Goal: Task Accomplishment & Management: Use online tool/utility

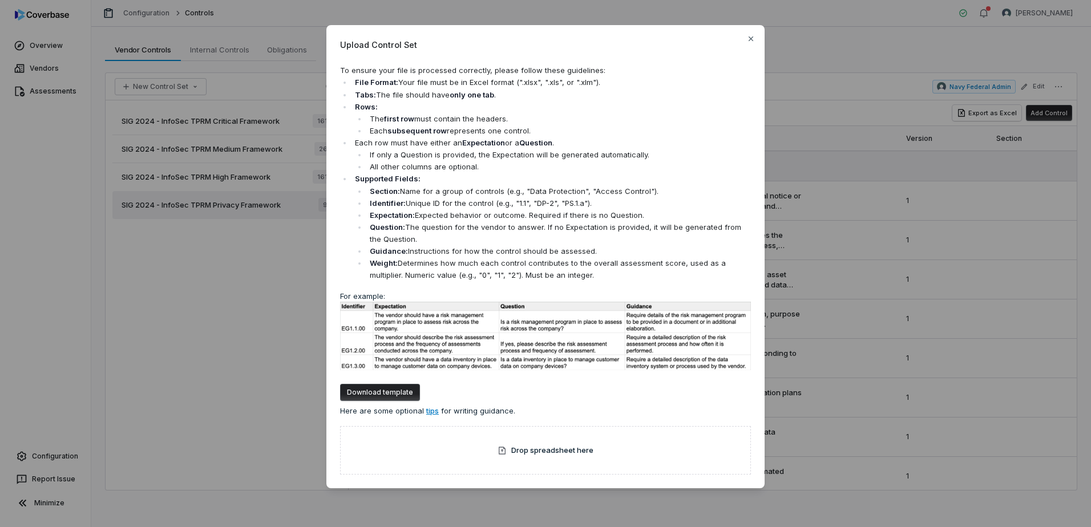
click at [962, 222] on div "Upload Control Set To ensure your file is processed correctly, please follow th…" at bounding box center [545, 263] width 1091 height 513
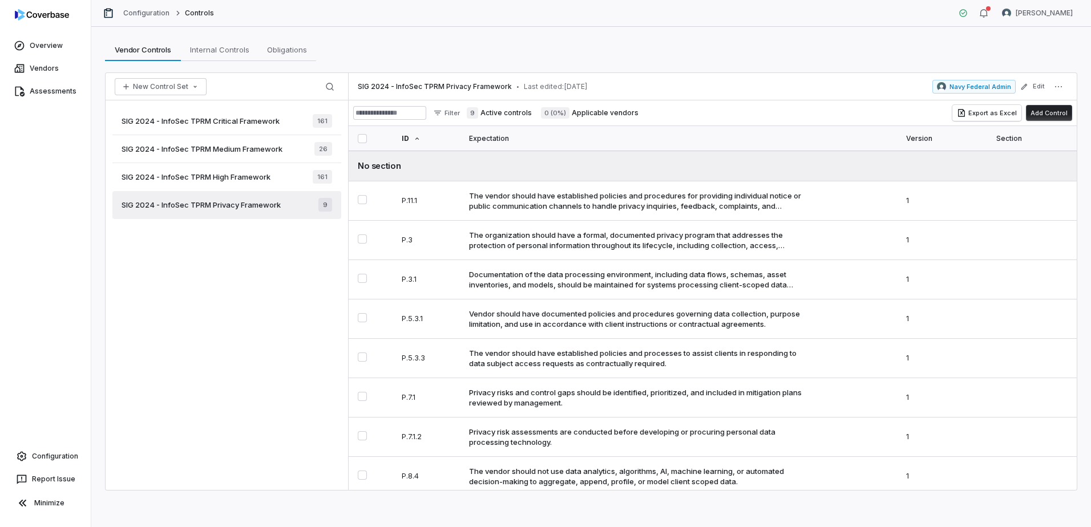
click at [263, 290] on div "SIG 2024 - InfoSec TPRM Critical Framework 161 SIG 2024 - InfoSec TPRM Medium F…" at bounding box center [227, 295] width 242 height 390
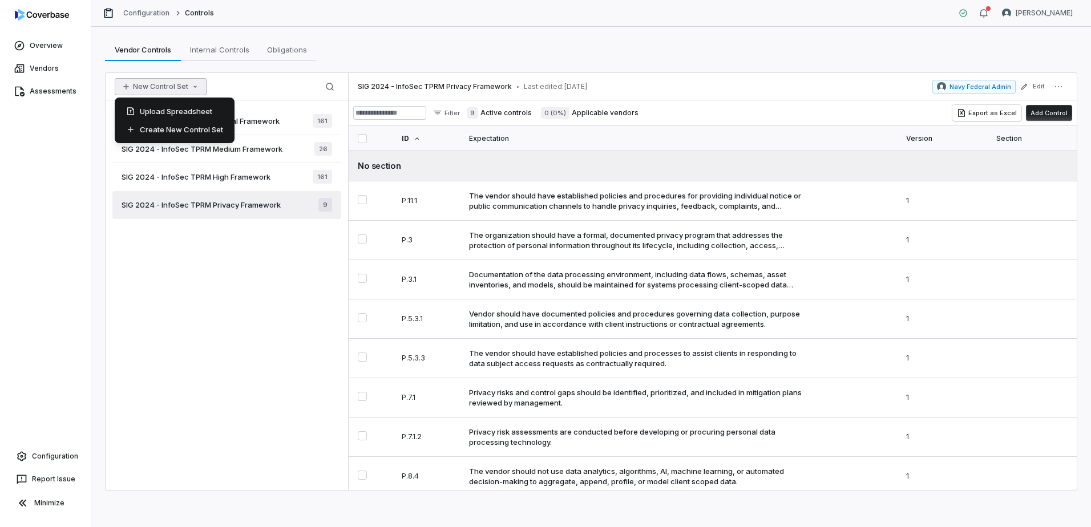
click at [193, 86] on icon "button" at bounding box center [194, 87] width 3 height 2
click at [185, 112] on div "Upload Spreadsheet" at bounding box center [174, 111] width 111 height 18
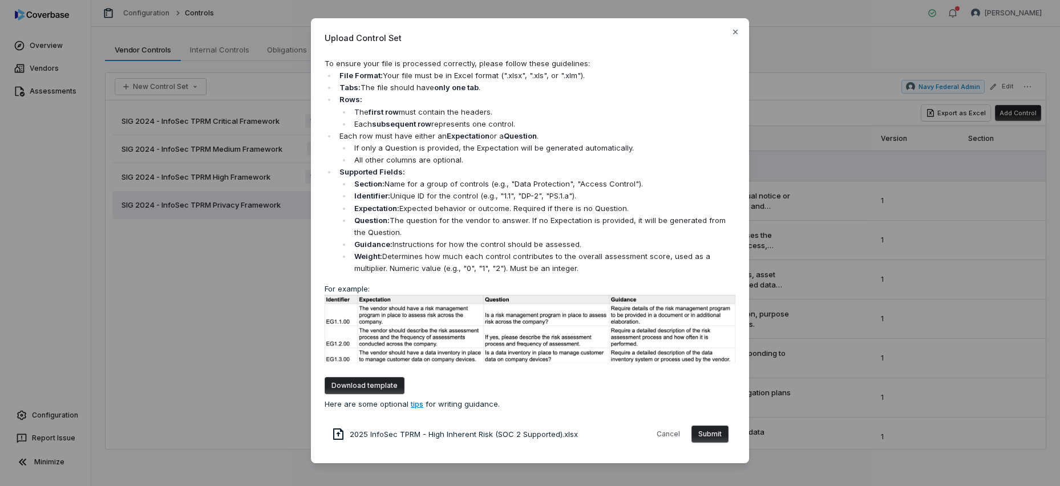
click at [711, 435] on button "Submit" at bounding box center [709, 434] width 37 height 17
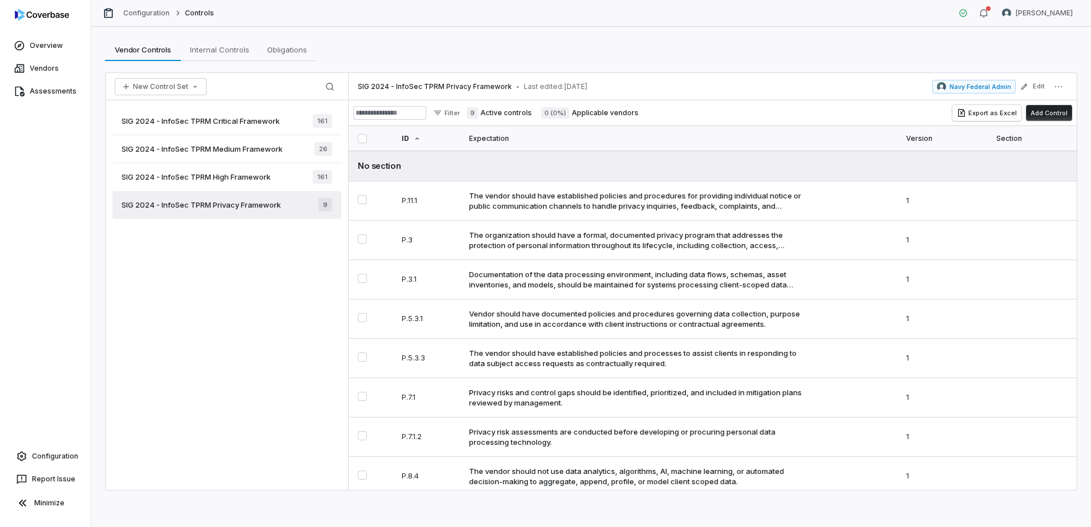
click at [216, 414] on div "SIG 2024 - InfoSec TPRM Critical Framework 161 SIG 2024 - InfoSec TPRM Medium F…" at bounding box center [227, 295] width 242 height 390
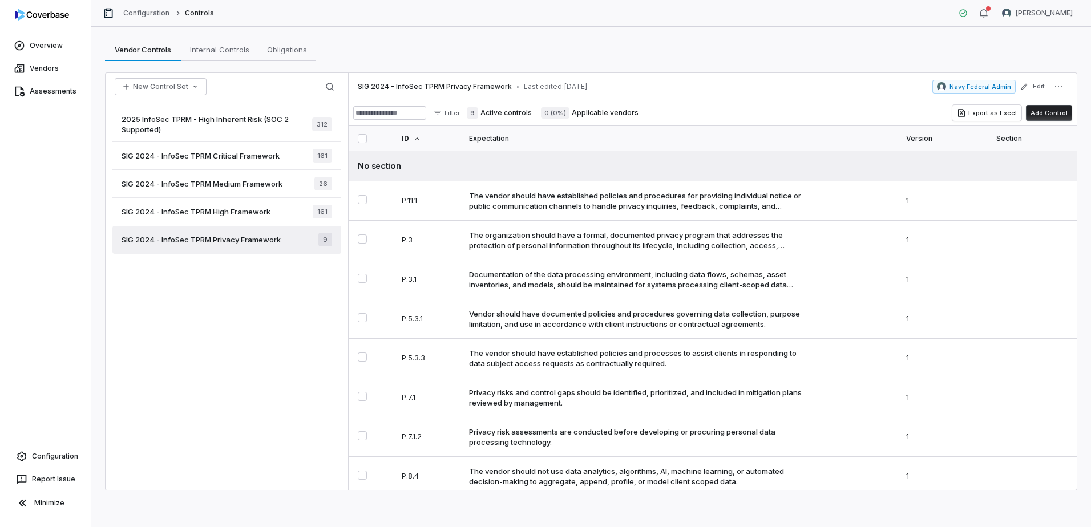
click at [224, 331] on div "2025 InfoSec TPRM - High Inherent Risk (SOC 2 Supported) 312 SIG 2024 - InfoSec…" at bounding box center [227, 295] width 242 height 390
click at [223, 120] on span "2025 InfoSec TPRM - High Inherent Risk (SOC 2 Supported)" at bounding box center [217, 124] width 191 height 21
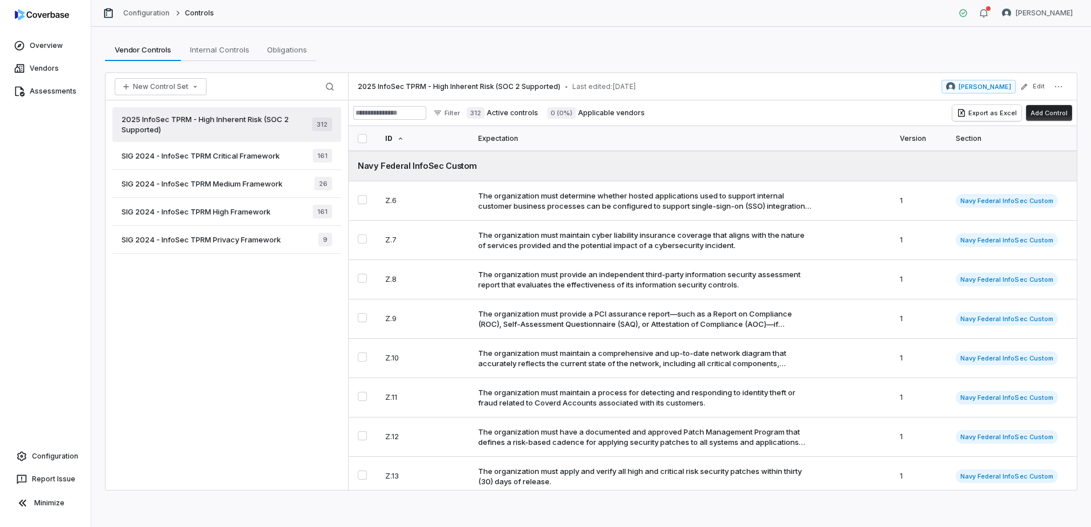
click at [232, 395] on div "2025 InfoSec TPRM - High Inherent Risk (SOC 2 Supported) 312 SIG 2024 - InfoSec…" at bounding box center [227, 295] width 242 height 390
click at [64, 460] on link "Configuration" at bounding box center [46, 456] width 82 height 21
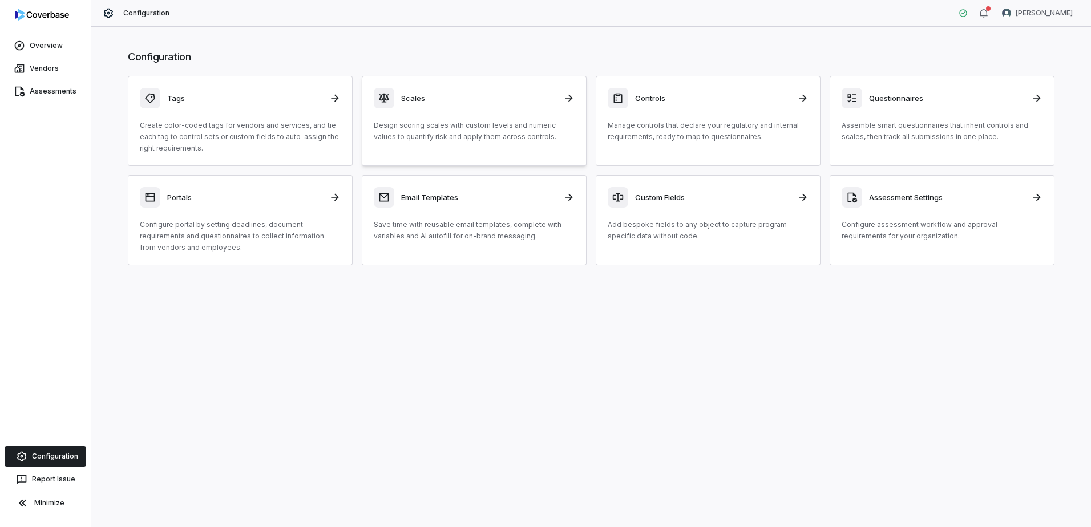
click at [439, 145] on link "Scales Design scoring scales with custom levels and numeric values to quantify …" at bounding box center [474, 121] width 225 height 90
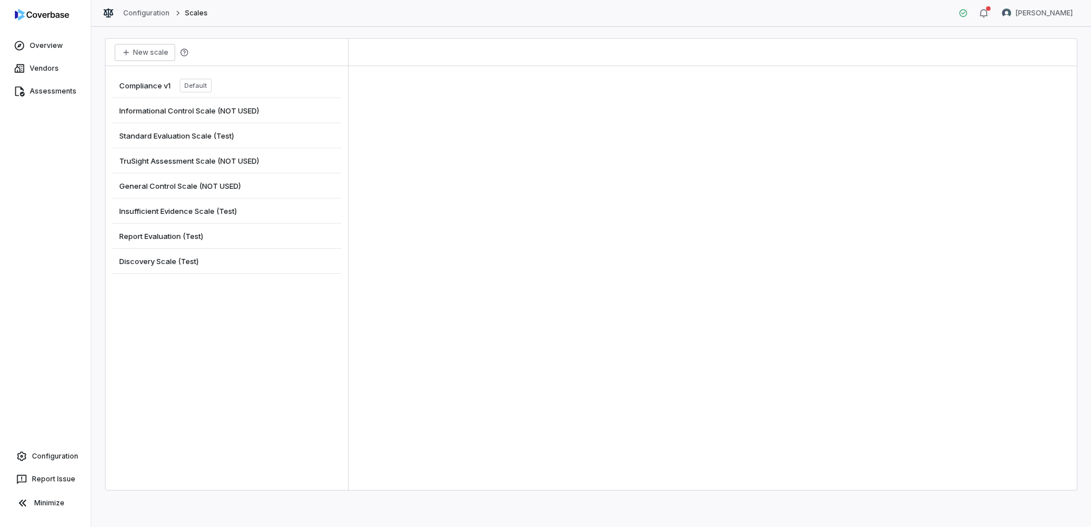
click at [201, 212] on span "Insufficient Evidence Scale (Test)" at bounding box center [178, 211] width 118 height 10
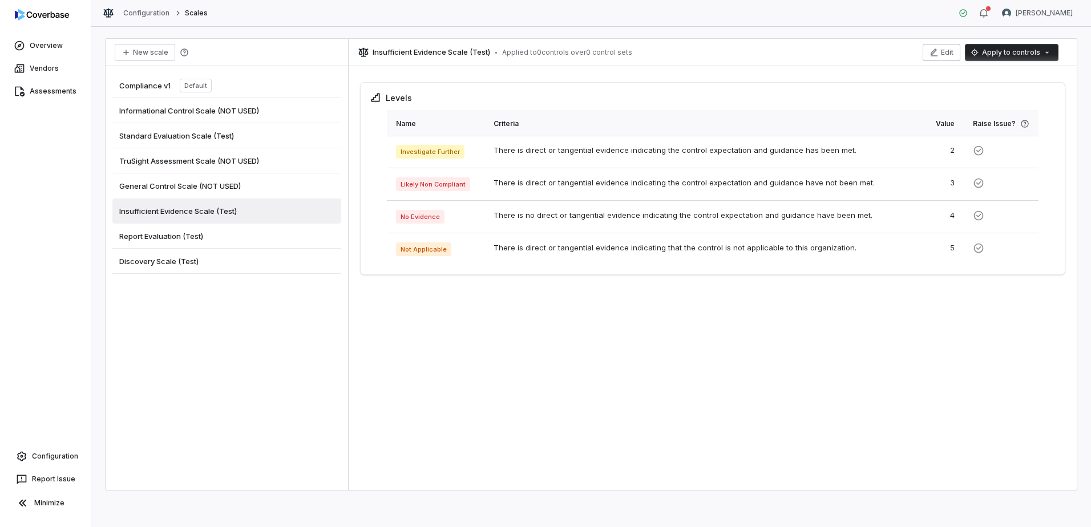
click at [930, 51] on button "Edit" at bounding box center [941, 52] width 38 height 17
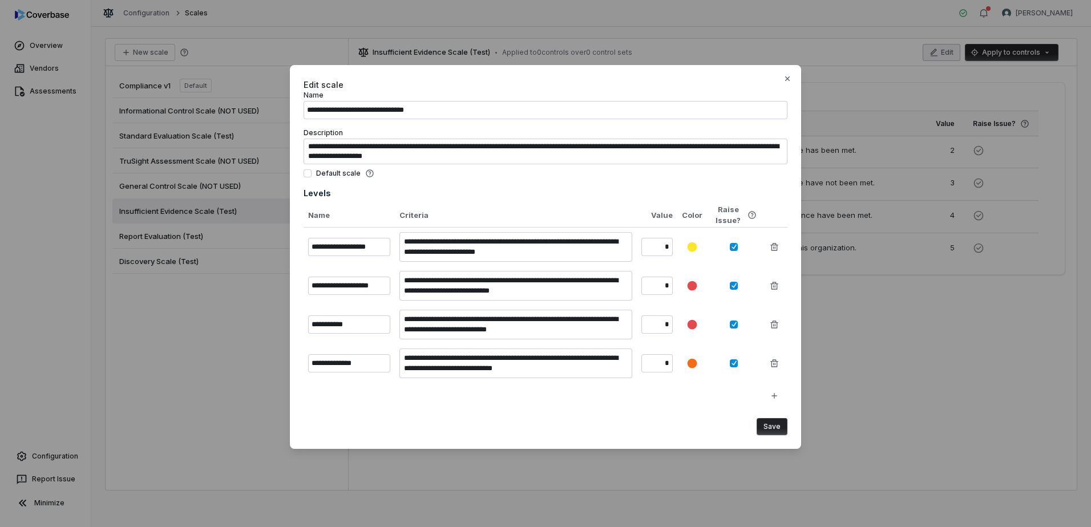
click at [318, 114] on input "**********" at bounding box center [545, 110] width 484 height 18
click at [307, 112] on input "**********" at bounding box center [545, 110] width 484 height 18
drag, startPoint x: 466, startPoint y: 110, endPoint x: 479, endPoint y: 110, distance: 13.7
click at [479, 110] on input "**********" at bounding box center [545, 110] width 484 height 18
type input "**********"
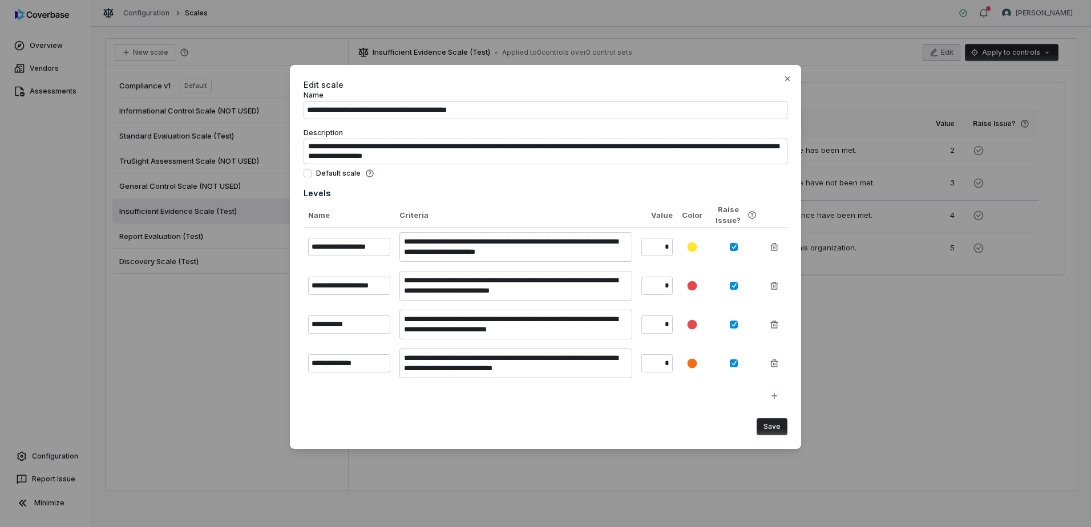
click at [774, 423] on button "Save" at bounding box center [771, 426] width 31 height 17
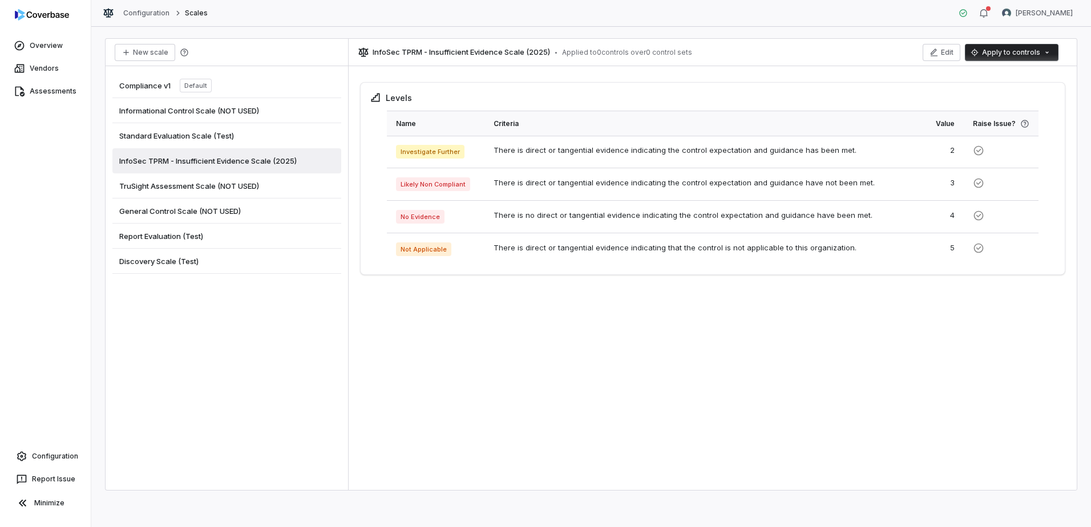
click at [285, 344] on div "Compliance v1 Default Informational Control Scale (NOT USED) Standard Evaluatio…" at bounding box center [227, 278] width 242 height 424
click at [184, 237] on span "Report Evaluation (Test)" at bounding box center [161, 236] width 84 height 10
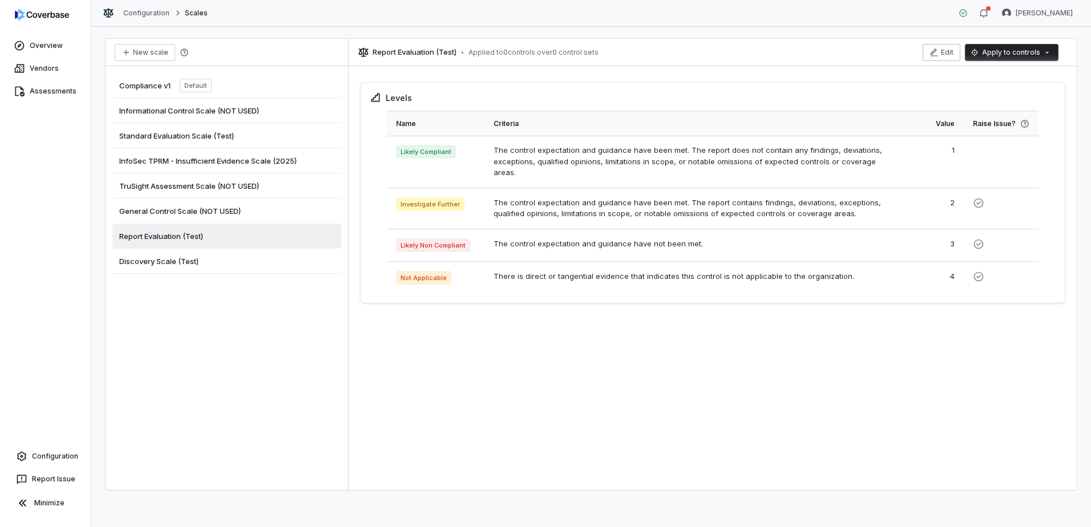
click at [938, 52] on icon "button" at bounding box center [933, 52] width 9 height 9
type textarea "*"
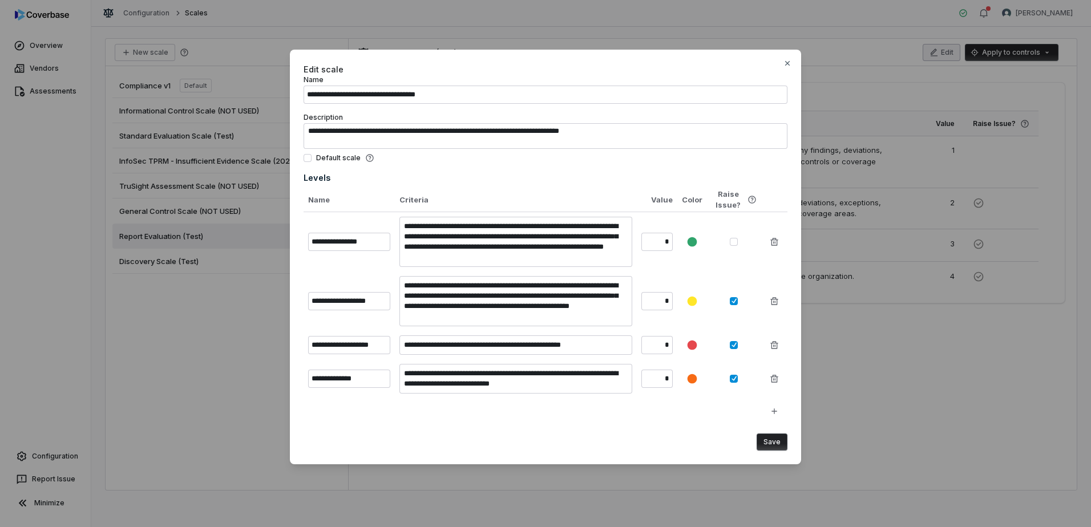
type input "**********"
type textarea "*"
type input "**********"
click at [767, 443] on button "Save" at bounding box center [771, 442] width 31 height 17
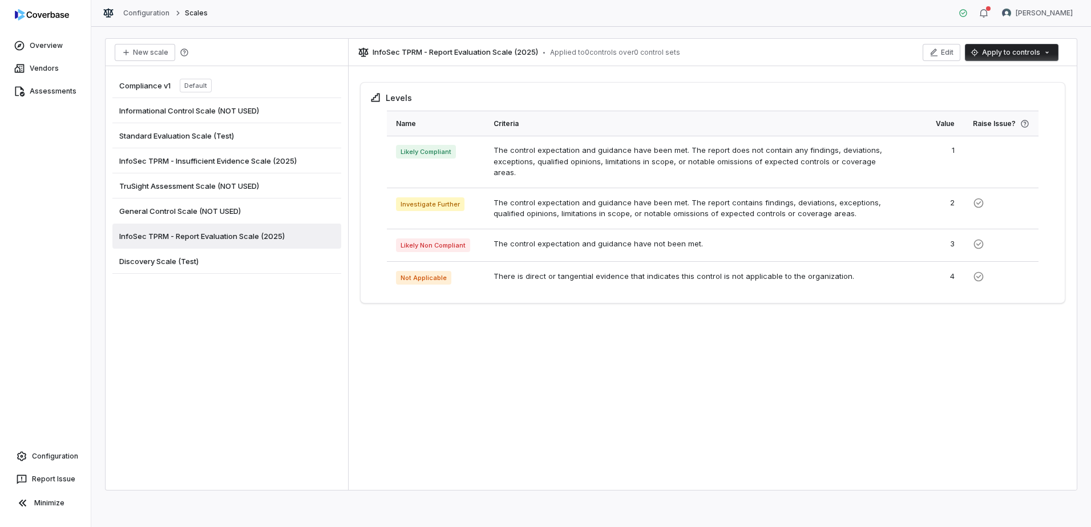
click at [216, 327] on div "Compliance v1 Default Informational Control Scale (NOT USED) Standard Evaluatio…" at bounding box center [227, 278] width 242 height 424
click at [169, 265] on span "Discovery Scale (Test)" at bounding box center [158, 261] width 79 height 10
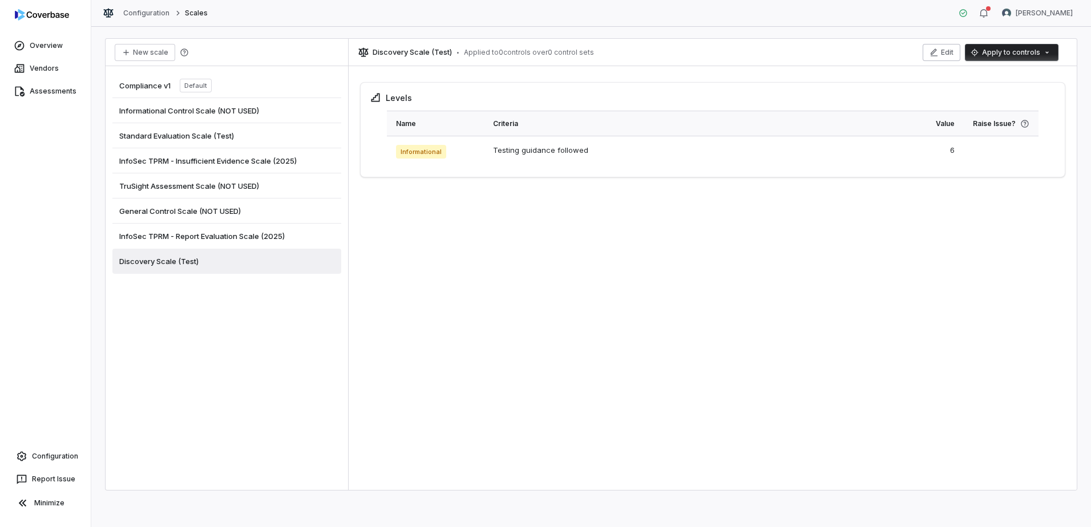
click at [938, 51] on icon "button" at bounding box center [933, 52] width 9 height 9
type textarea "*"
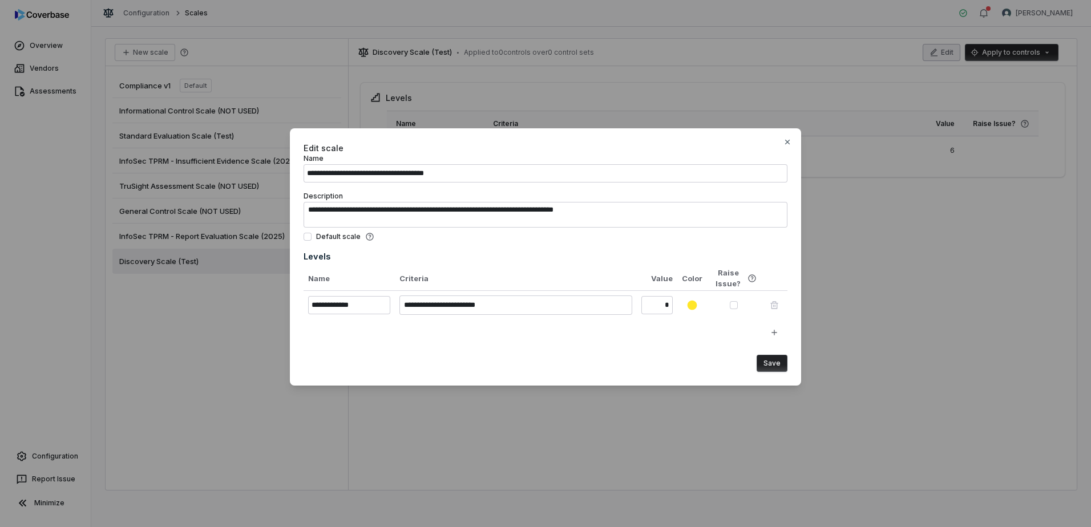
type input "**********"
click at [775, 366] on button "Save" at bounding box center [771, 363] width 31 height 17
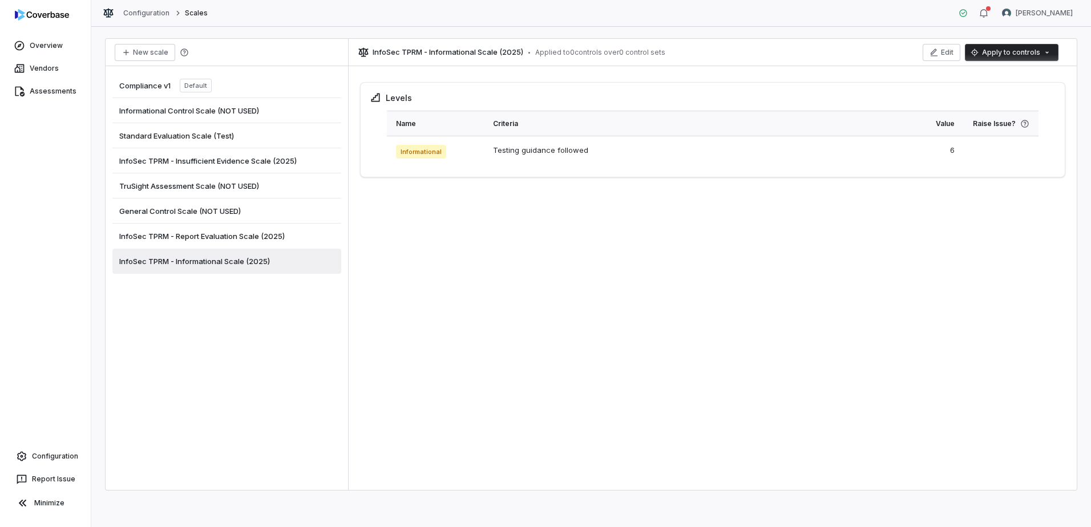
click at [216, 162] on span "InfoSec TPRM - Insufficient Evidence Scale (2025)" at bounding box center [207, 161] width 177 height 10
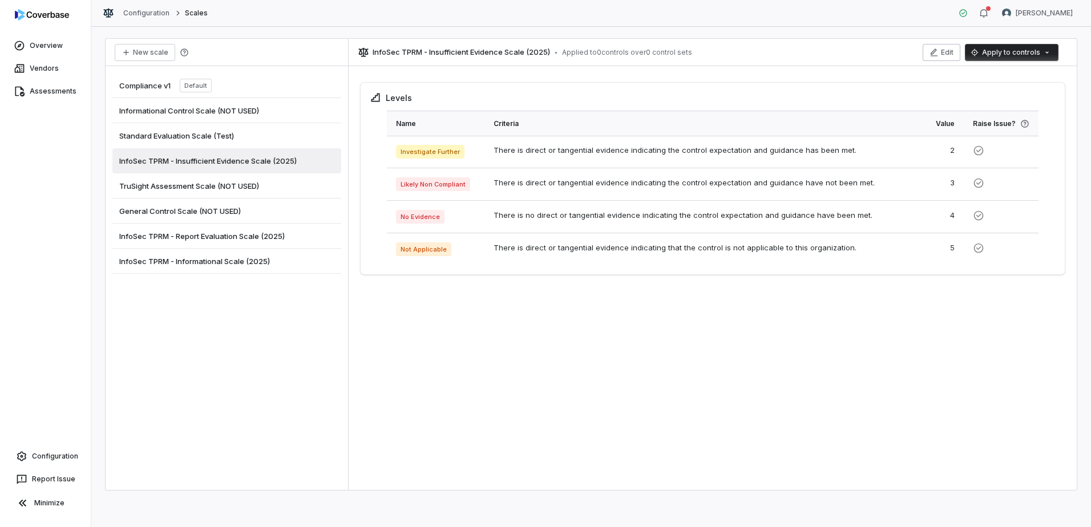
click at [949, 54] on button "Edit" at bounding box center [941, 52] width 38 height 17
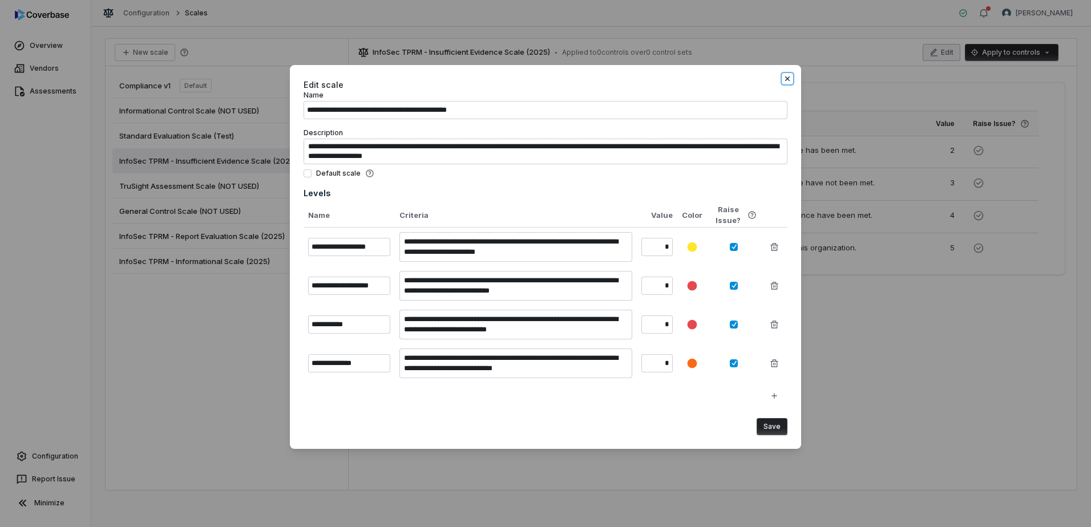
click at [787, 76] on icon "button" at bounding box center [787, 78] width 9 height 9
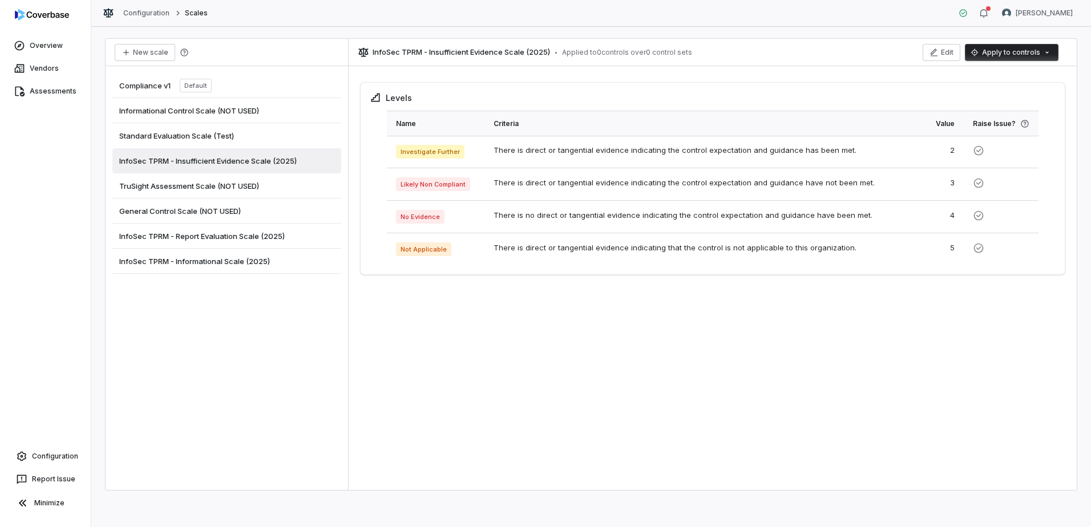
click at [216, 133] on span "Standard Evaluation Scale (Test)" at bounding box center [176, 136] width 115 height 10
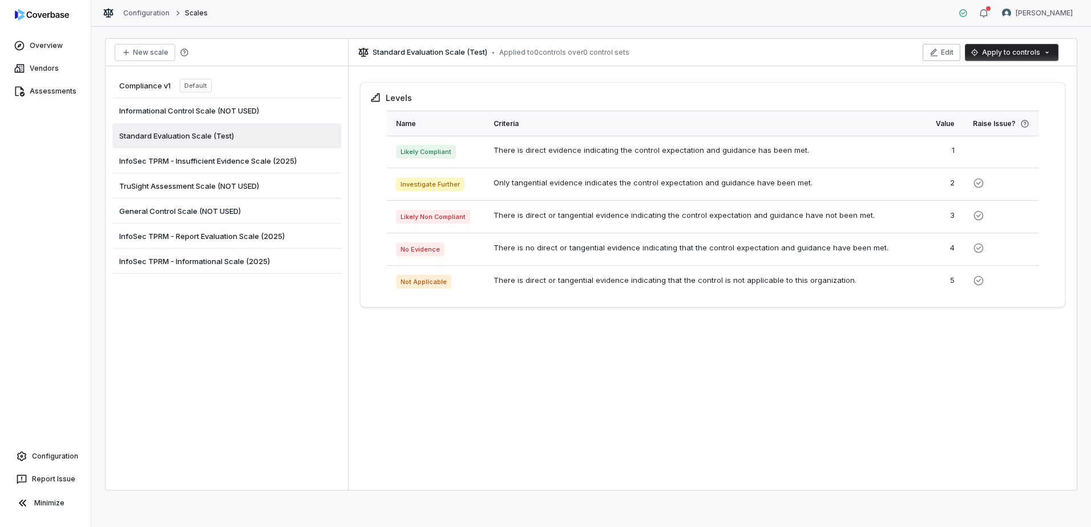
click at [942, 55] on button "Edit" at bounding box center [941, 52] width 38 height 17
type textarea "*"
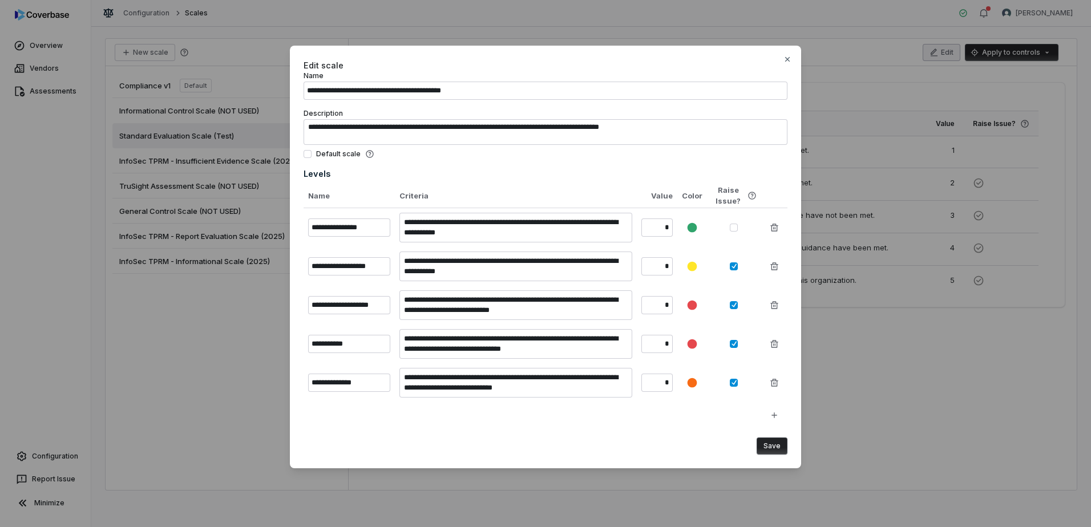
type input "**********"
click at [776, 446] on button "Save" at bounding box center [771, 446] width 31 height 17
type textarea "*"
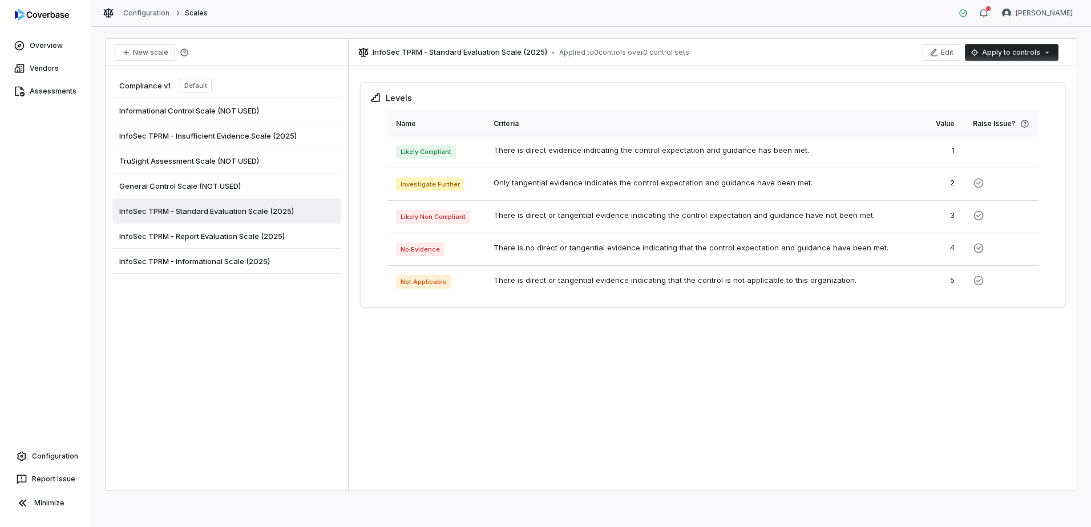
click at [275, 348] on div "Compliance v1 Default Informational Control Scale (NOT USED) InfoSec TPRM - Ins…" at bounding box center [227, 278] width 242 height 424
click at [212, 351] on div "Compliance v1 Default Informational Control Scale (NOT USED) InfoSec TPRM - Ins…" at bounding box center [227, 278] width 242 height 424
click at [292, 339] on div "Compliance v1 Default Informational Control Scale (NOT USED) InfoSec TPRM - Ins…" at bounding box center [227, 278] width 242 height 424
click at [62, 458] on link "Configuration" at bounding box center [46, 456] width 82 height 21
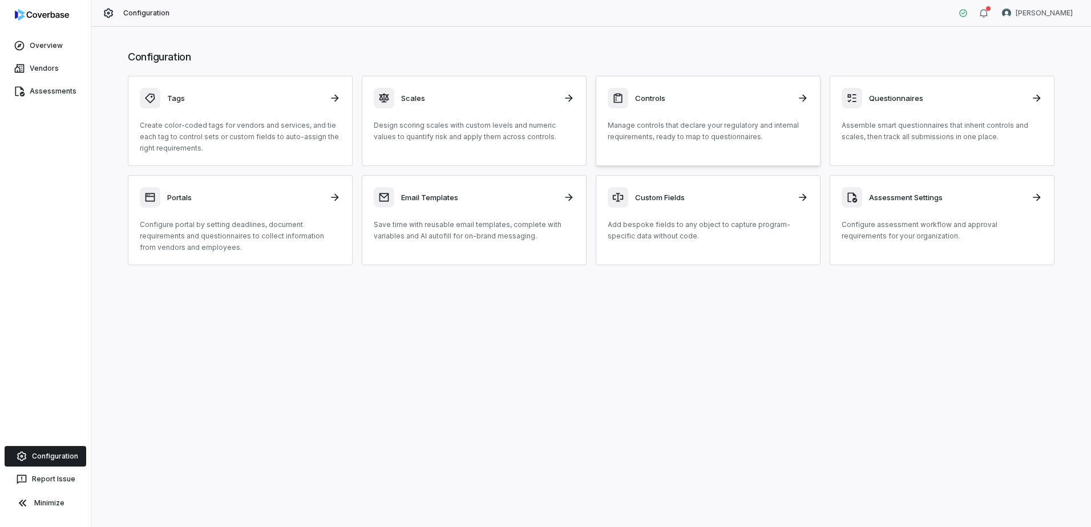
click at [704, 103] on div "Controls" at bounding box center [708, 98] width 201 height 21
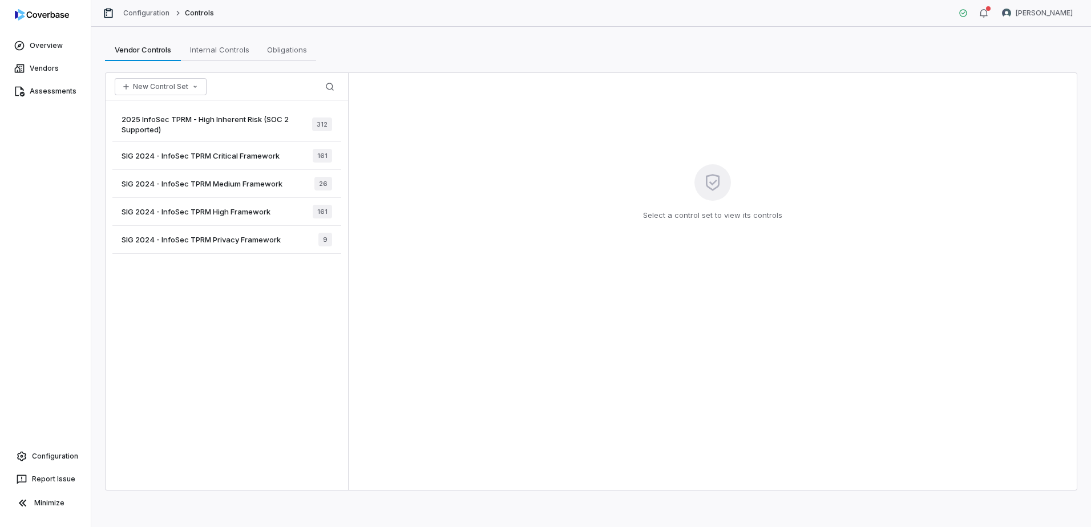
click at [269, 119] on span "2025 InfoSec TPRM - High Inherent Risk (SOC 2 Supported)" at bounding box center [217, 124] width 191 height 21
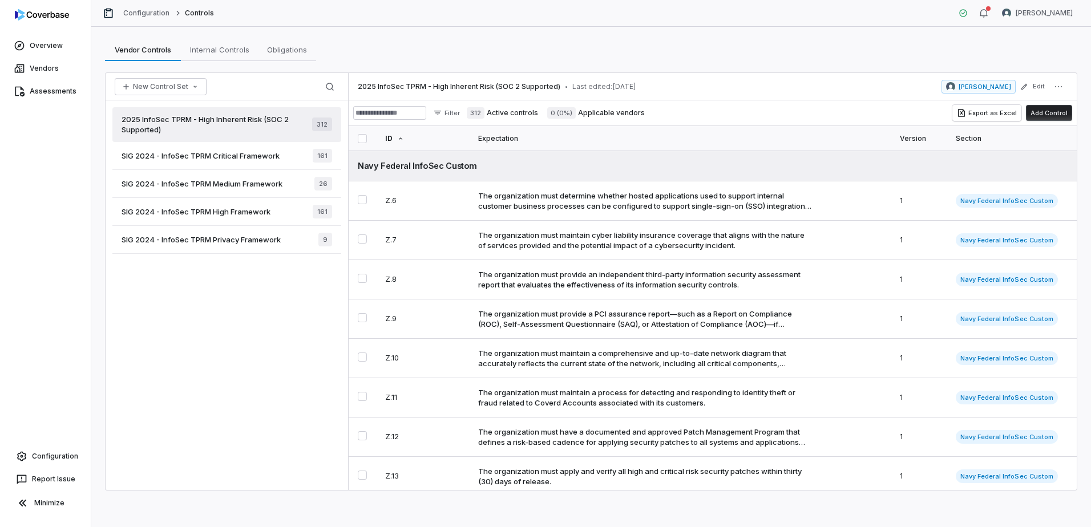
click at [363, 138] on button "button" at bounding box center [362, 138] width 9 height 9
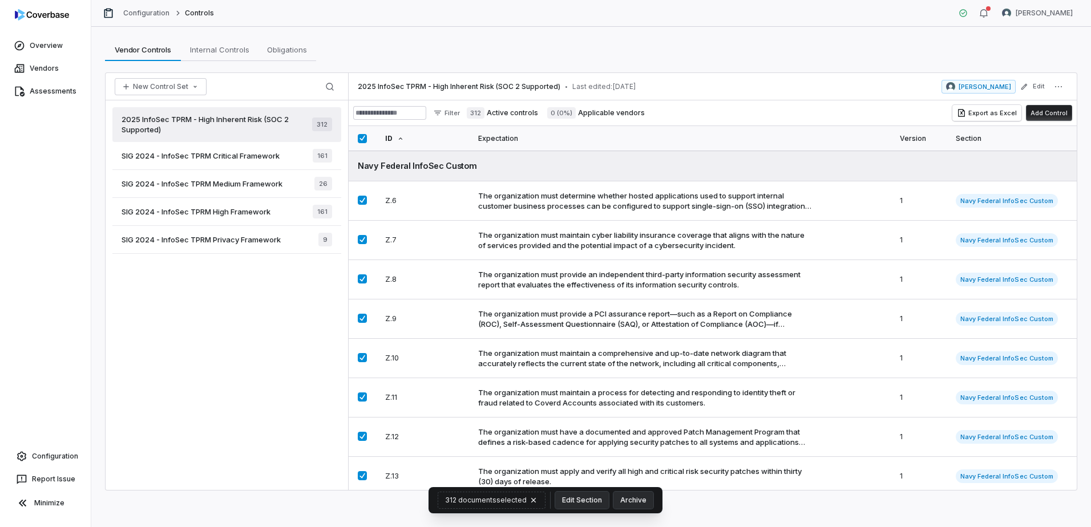
click at [363, 138] on button "button" at bounding box center [362, 138] width 9 height 9
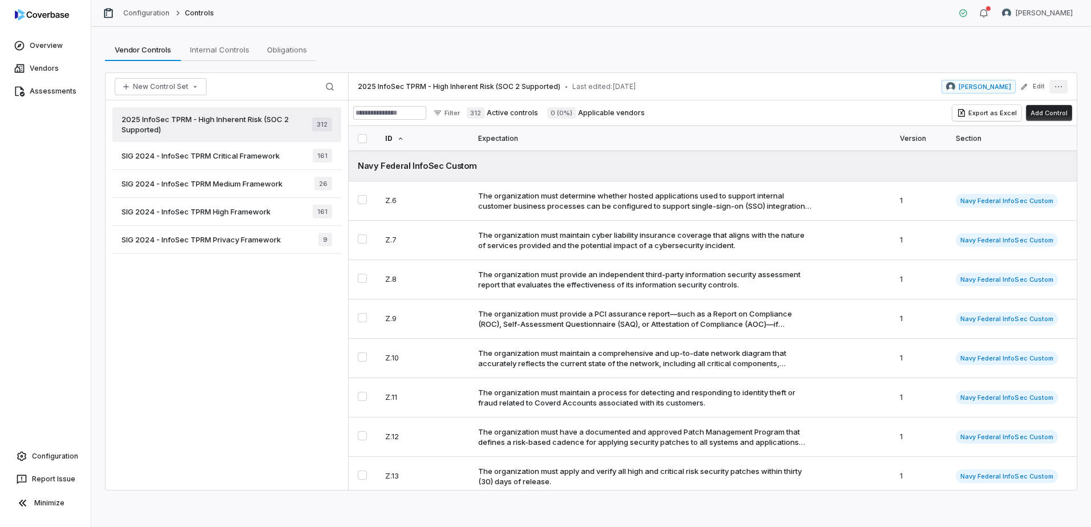
click at [1059, 91] on button "More actions" at bounding box center [1058, 87] width 18 height 14
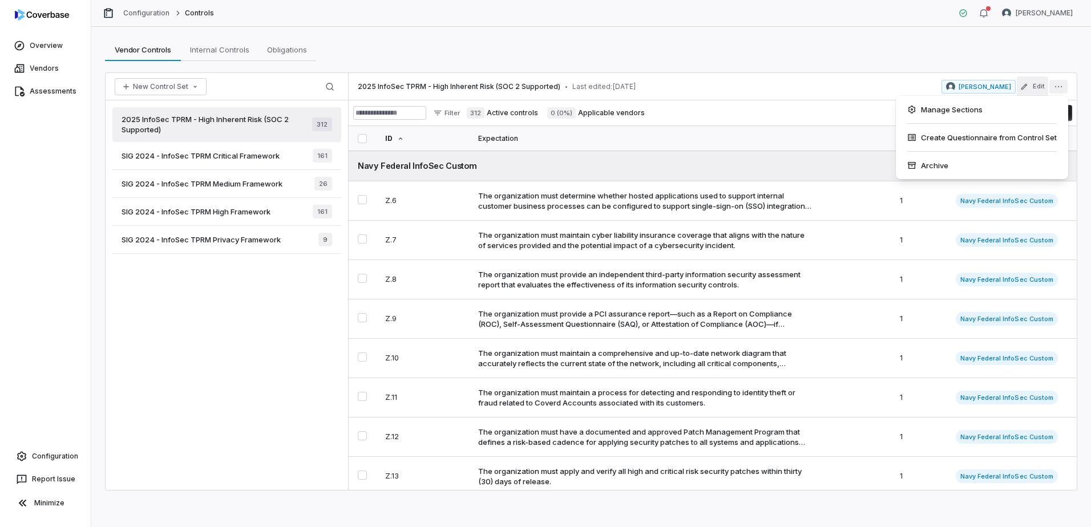
click at [1036, 91] on button "Edit" at bounding box center [1032, 86] width 31 height 21
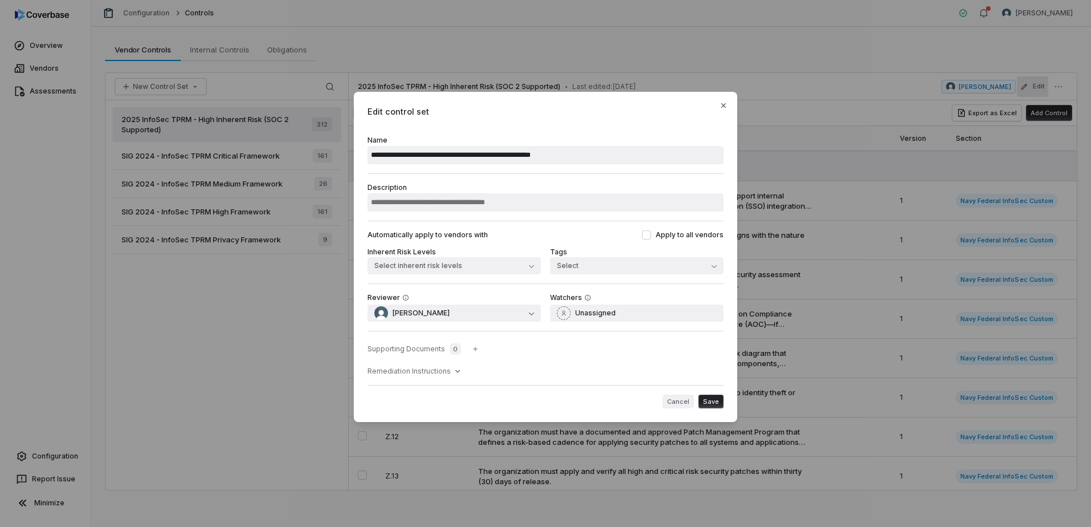
click at [678, 400] on button "Cancel" at bounding box center [677, 402] width 31 height 14
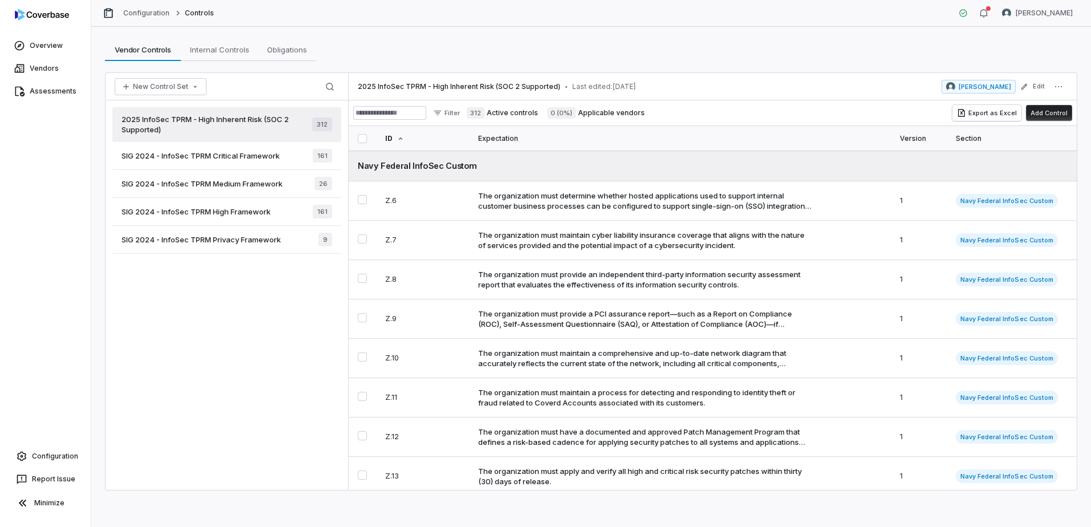
click at [365, 137] on button "button" at bounding box center [362, 138] width 9 height 9
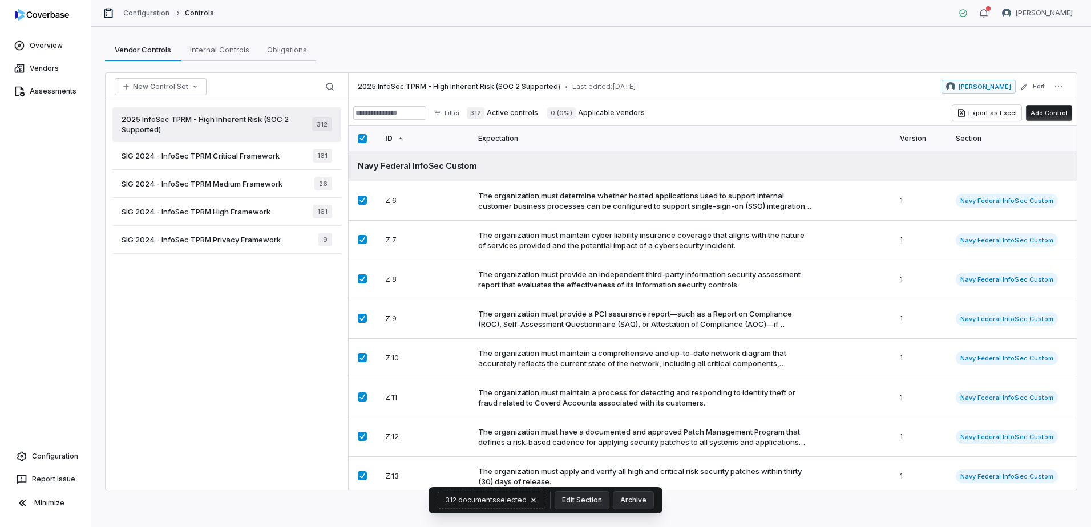
click at [365, 140] on button "button" at bounding box center [362, 138] width 9 height 9
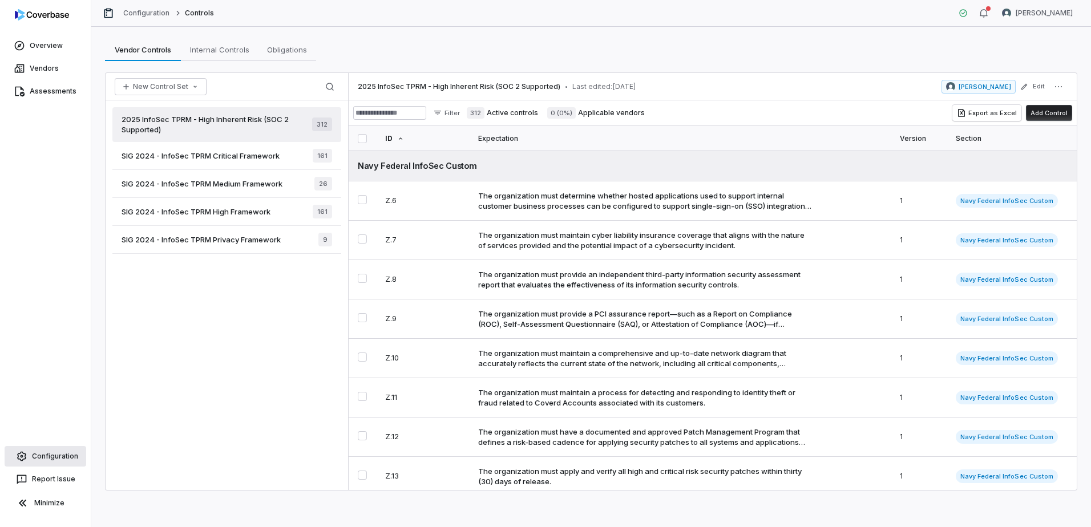
click at [42, 456] on link "Configuration" at bounding box center [46, 456] width 82 height 21
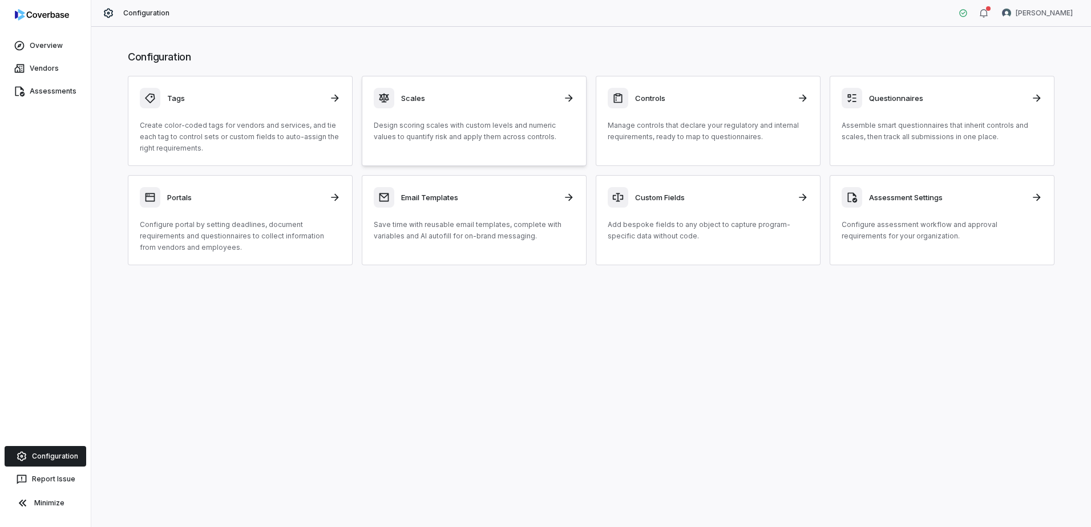
click at [493, 98] on h3 "Scales" at bounding box center [478, 98] width 155 height 10
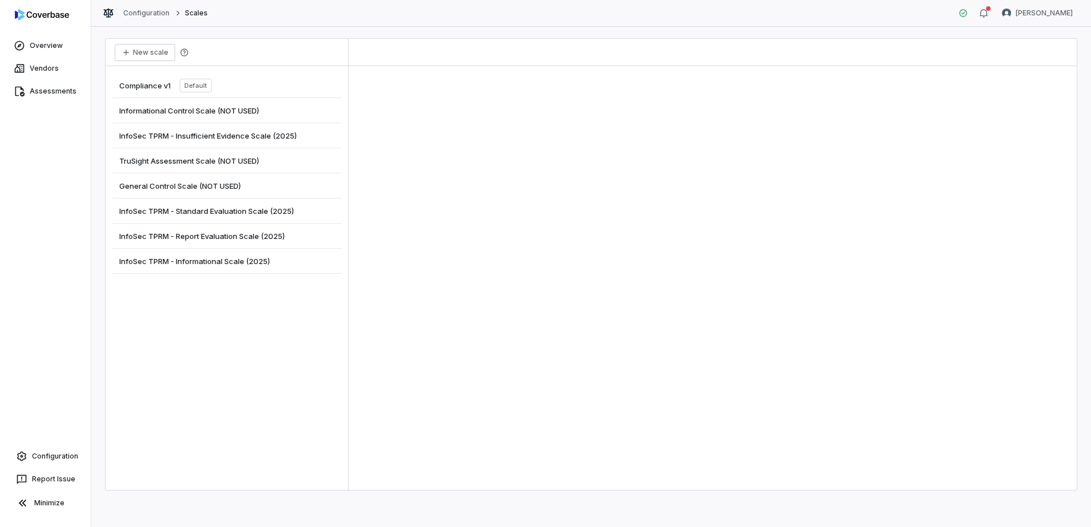
click at [223, 212] on span "InfoSec TPRM - Standard Evaluation Scale (2025)" at bounding box center [206, 211] width 175 height 10
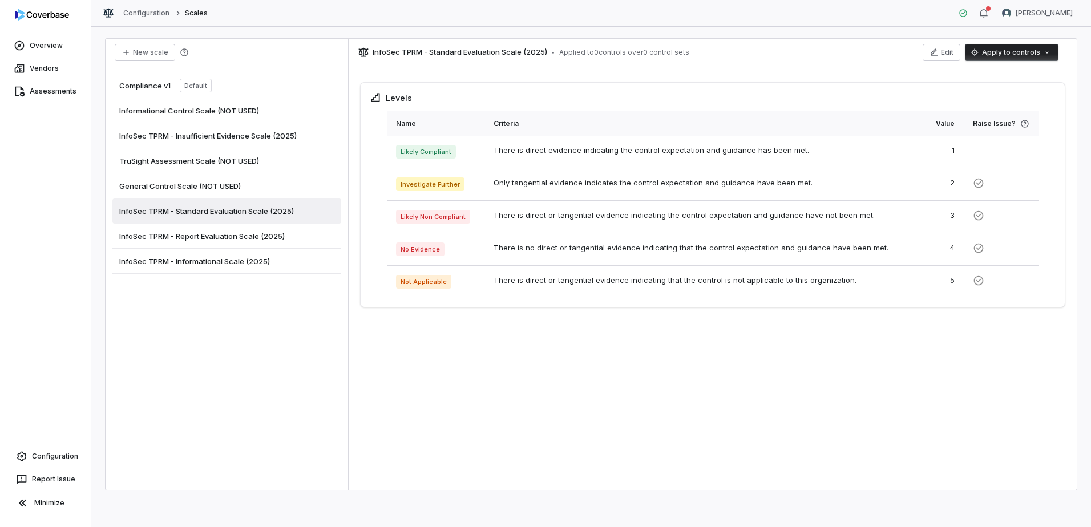
click at [986, 51] on html "Overview Vendors Assessments Configuration Report Issue Minimize Configuration …" at bounding box center [545, 263] width 1091 height 527
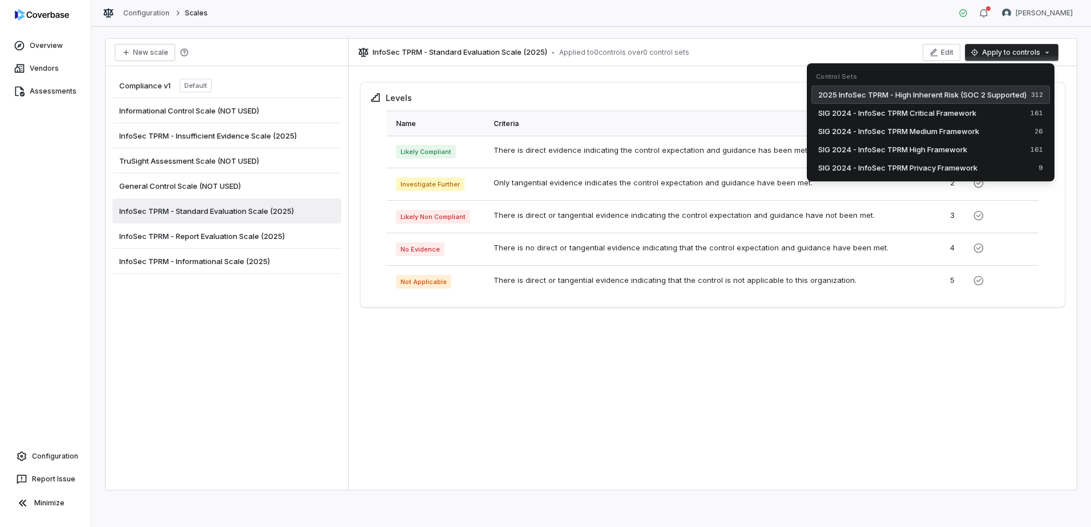
click at [1003, 93] on span "2025 InfoSec TPRM - High Inherent Risk (SOC 2 Supported)" at bounding box center [922, 94] width 208 height 11
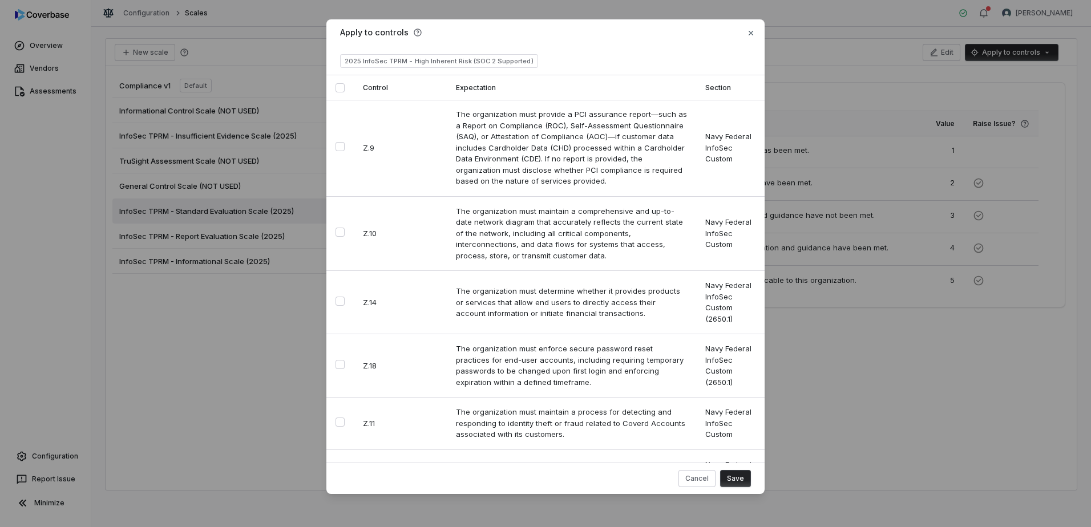
click at [344, 88] on button "Select all" at bounding box center [339, 87] width 9 height 9
click at [340, 88] on button "Select all" at bounding box center [339, 87] width 9 height 9
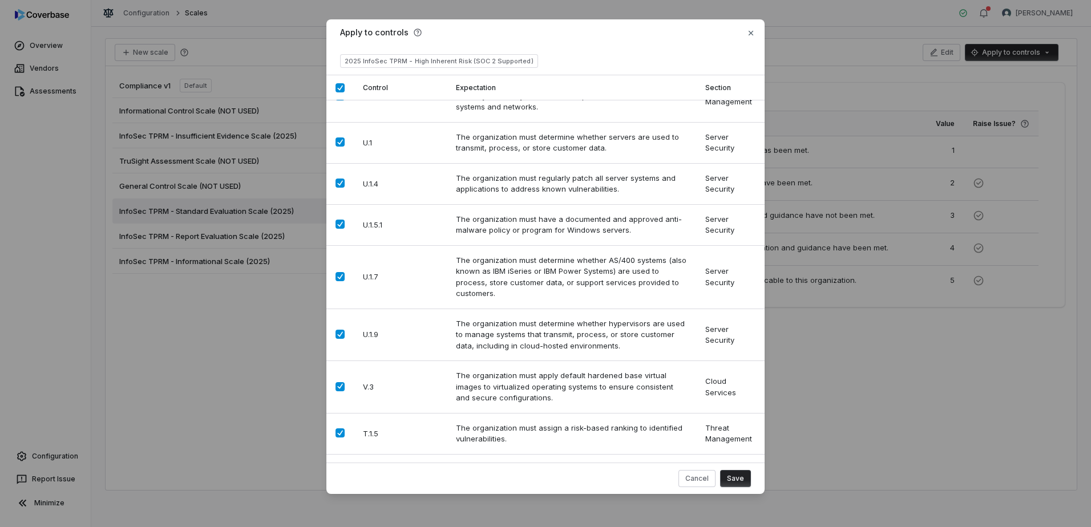
scroll to position [14911, 0]
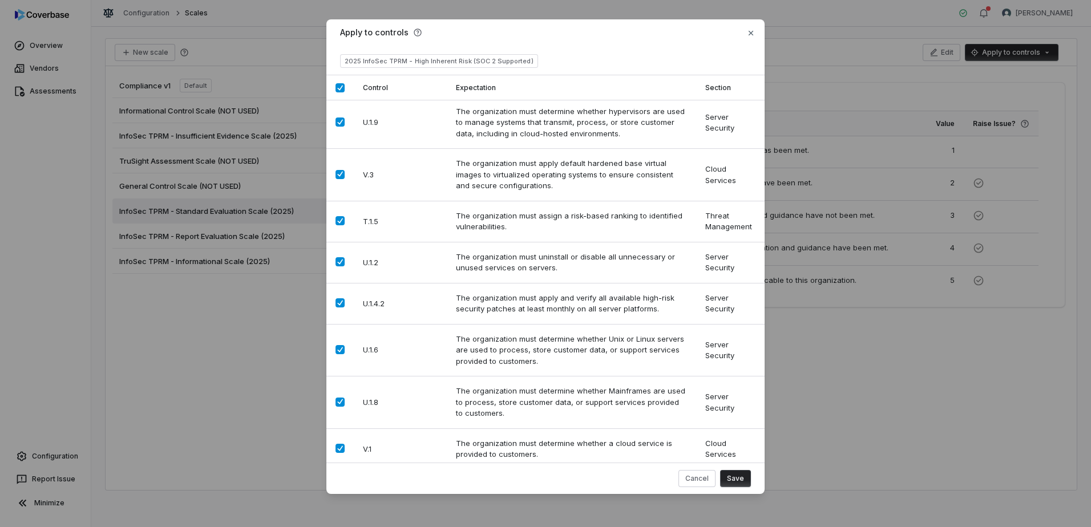
click at [733, 479] on button "Save" at bounding box center [735, 478] width 31 height 17
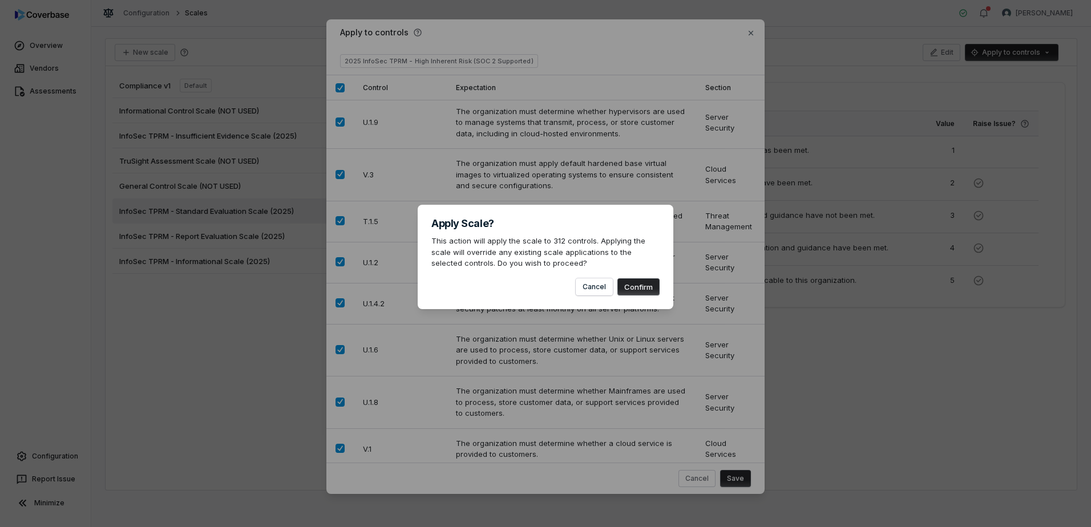
click at [644, 285] on button "Confirm" at bounding box center [638, 286] width 42 height 17
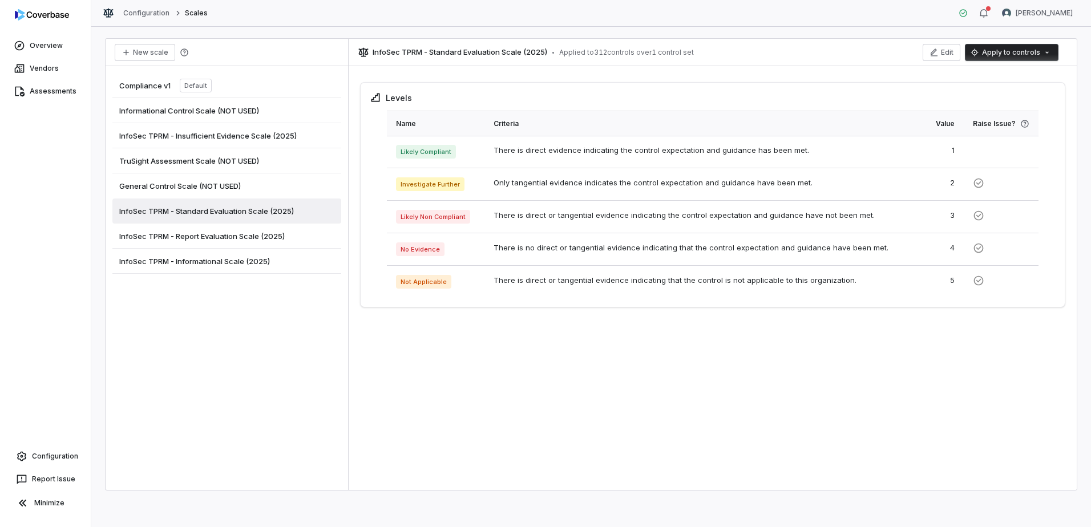
click at [631, 410] on div "Levels Name Criteria Value Raise Issue? Likely Compliant There is direct eviden…" at bounding box center [713, 280] width 728 height 419
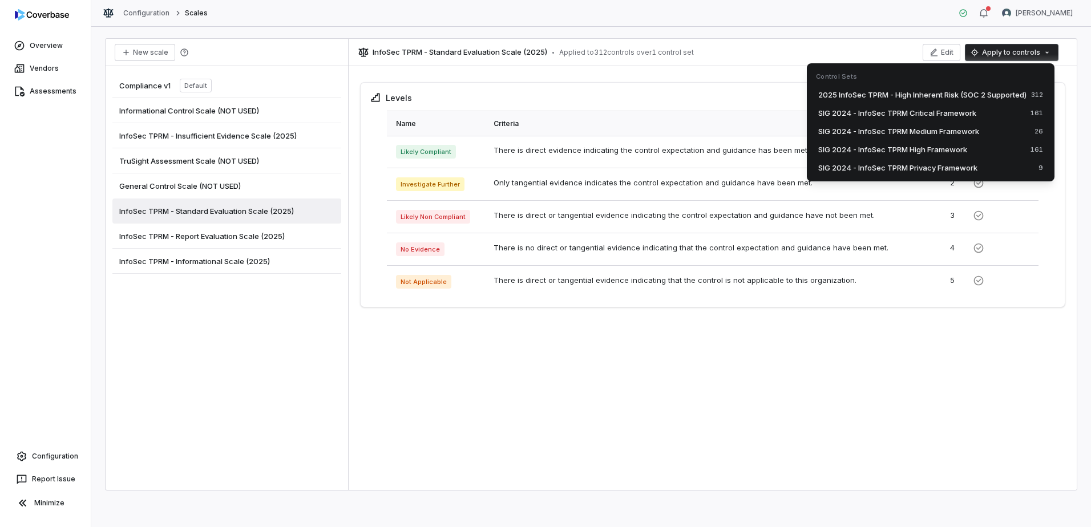
click at [1030, 58] on html "Overview Vendors Assessments Configuration Report Issue Minimize Configuration …" at bounding box center [545, 263] width 1091 height 527
click at [736, 424] on html "Overview Vendors Assessments Configuration Report Issue Minimize Configuration …" at bounding box center [545, 263] width 1091 height 527
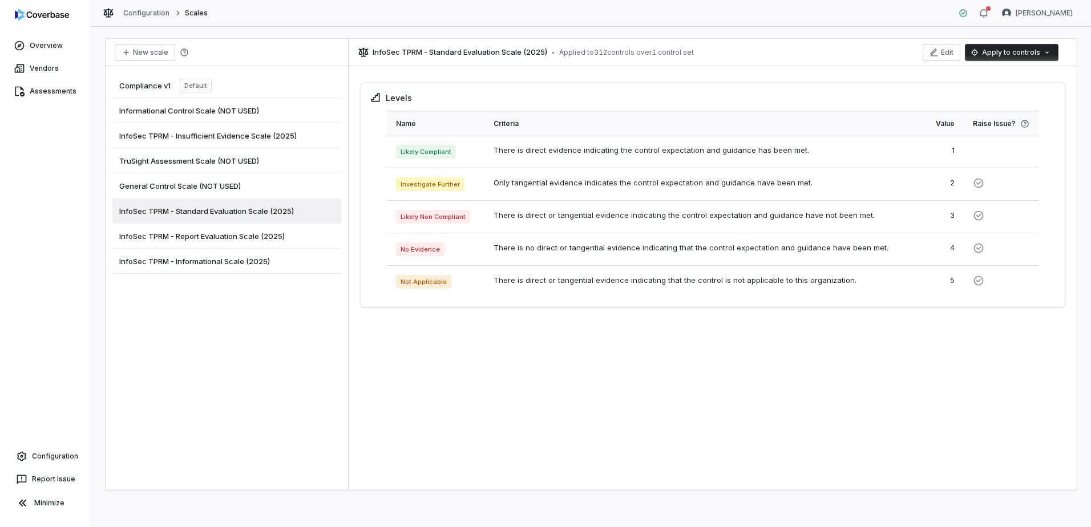
click at [505, 464] on div "Levels Name Criteria Value Raise Issue? Likely Compliant There is direct eviden…" at bounding box center [713, 280] width 728 height 419
click at [252, 234] on span "InfoSec TPRM - Report Evaluation Scale (2025)" at bounding box center [201, 236] width 165 height 10
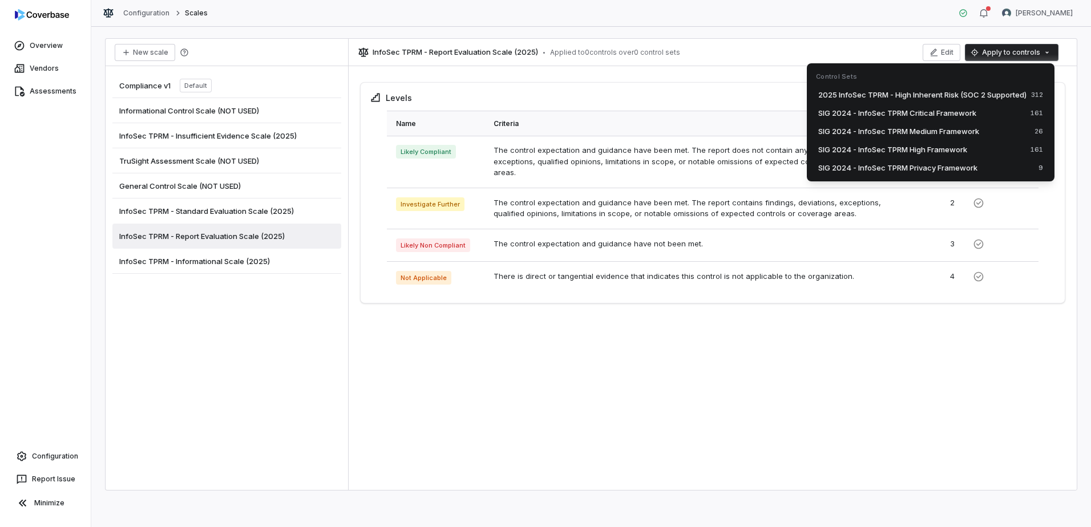
click at [1033, 50] on html "Overview Vendors Assessments Configuration Report Issue Minimize Configuration …" at bounding box center [545, 263] width 1091 height 527
click at [979, 91] on span "2025 InfoSec TPRM - High Inherent Risk (SOC 2 Supported)" at bounding box center [922, 94] width 208 height 11
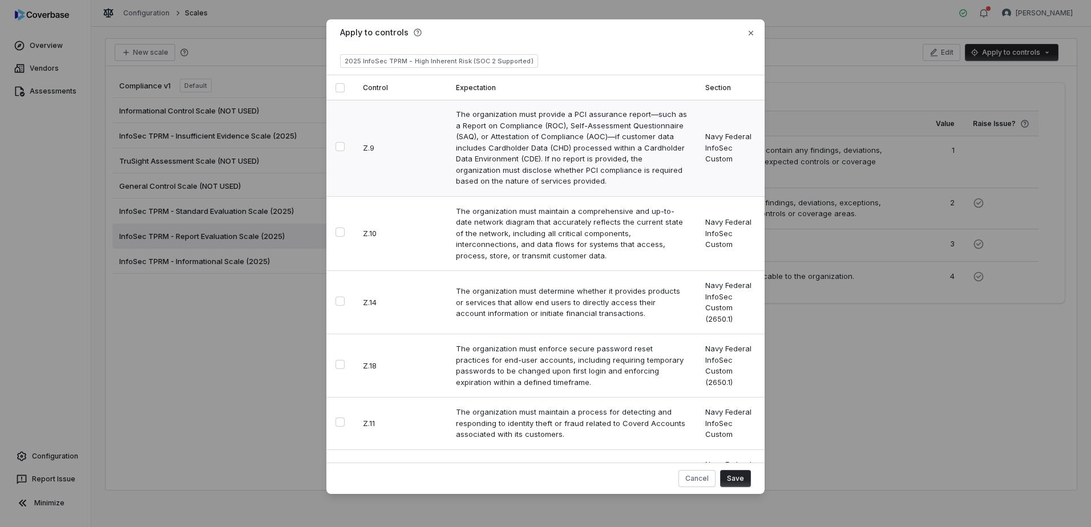
click at [340, 145] on button "Select row" at bounding box center [339, 146] width 9 height 9
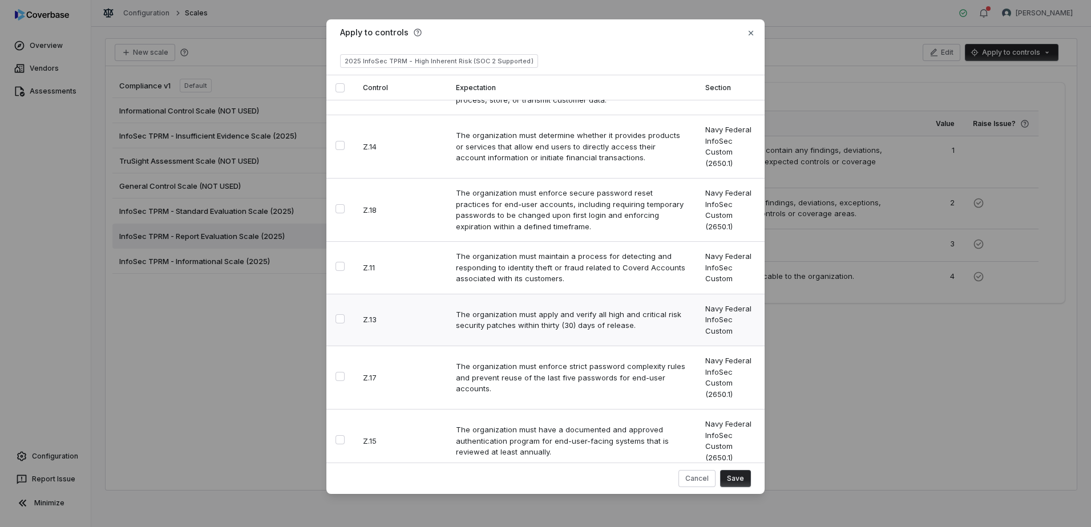
scroll to position [171, 0]
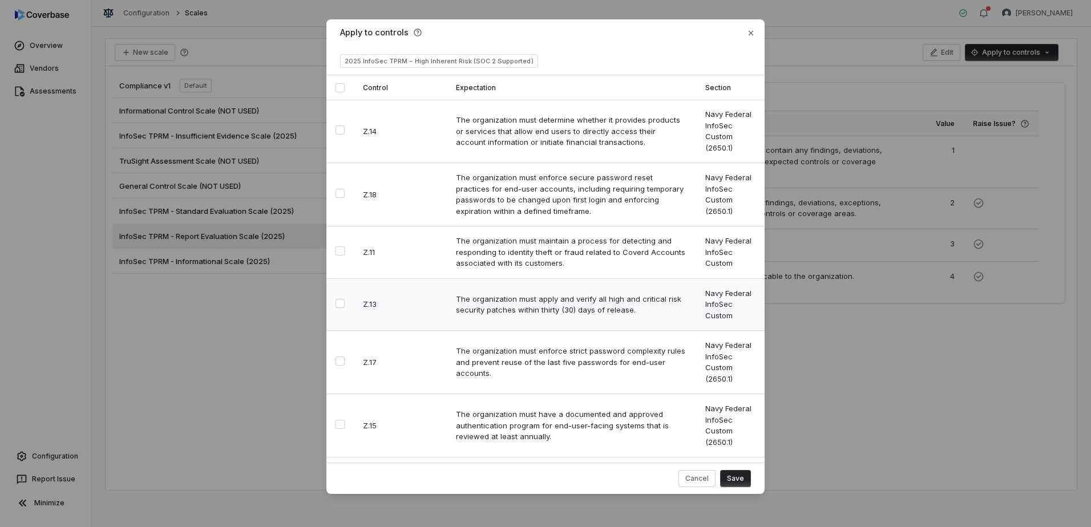
type button "on"
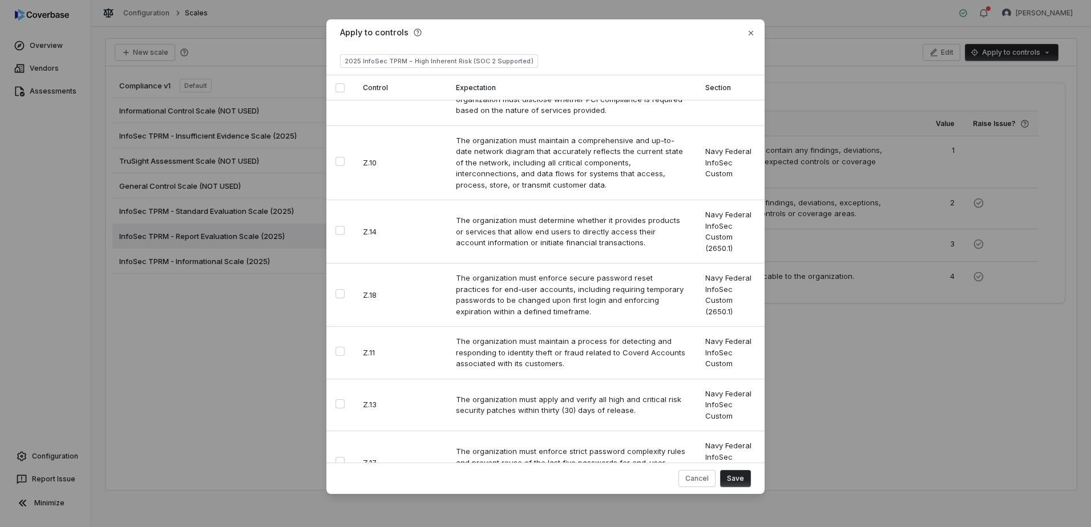
scroll to position [0, 0]
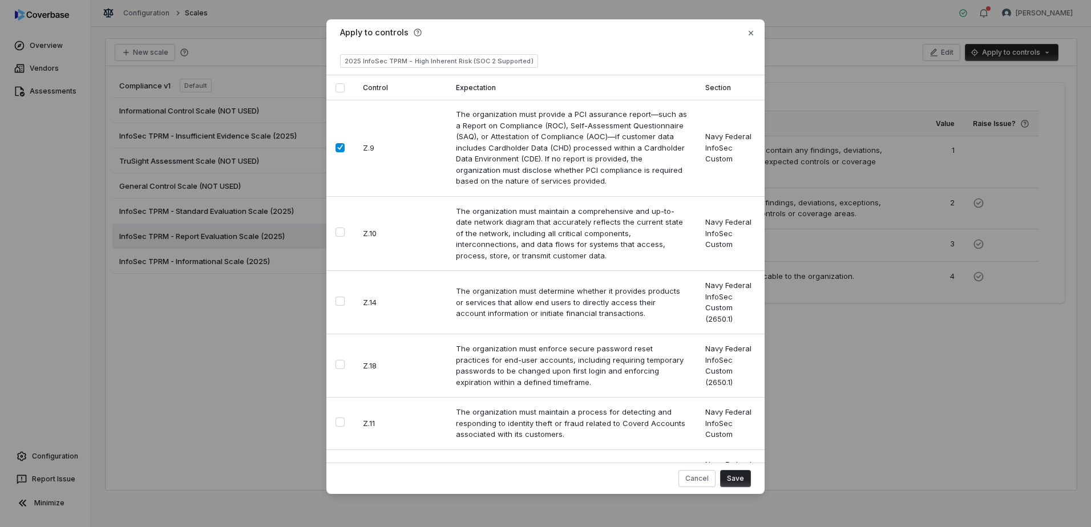
click at [739, 477] on button "Save" at bounding box center [735, 478] width 31 height 17
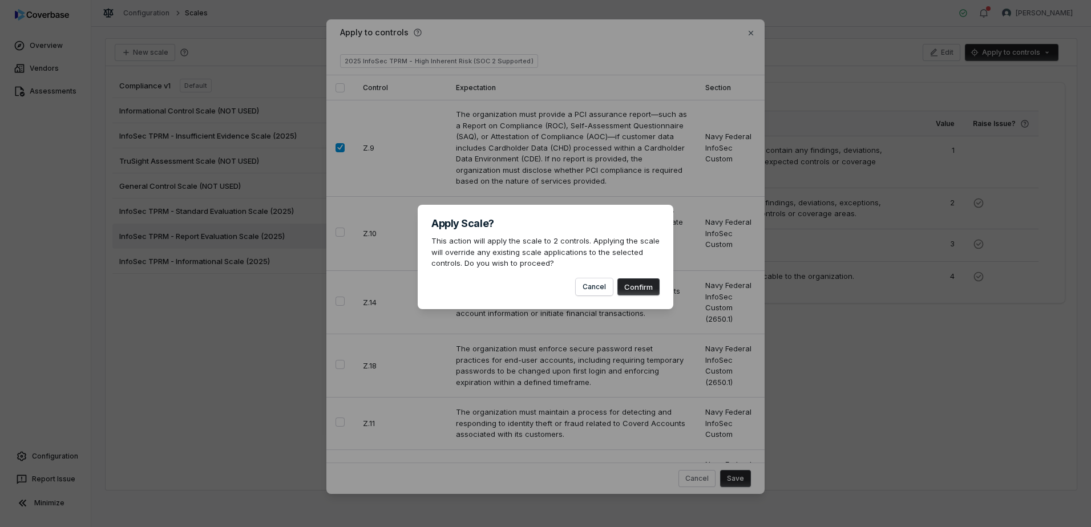
click at [637, 285] on button "Confirm" at bounding box center [638, 286] width 42 height 17
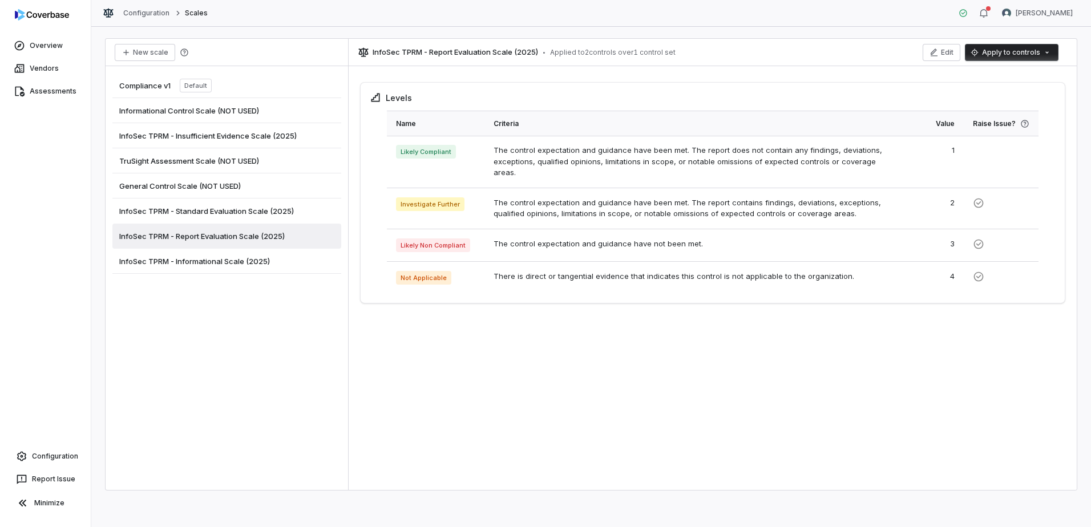
click at [252, 139] on span "InfoSec TPRM - Insufficient Evidence Scale (2025)" at bounding box center [207, 136] width 177 height 10
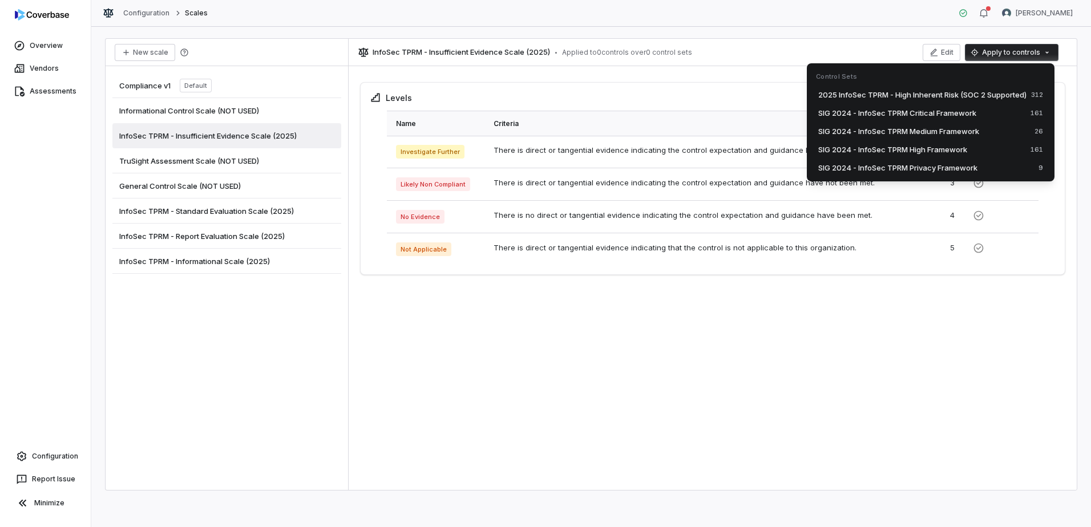
click at [1013, 57] on html "Overview Vendors Assessments Configuration Report Issue Minimize Configuration …" at bounding box center [545, 263] width 1091 height 527
click at [977, 92] on span "2025 InfoSec TPRM - High Inherent Risk (SOC 2 Supported)" at bounding box center [922, 94] width 208 height 11
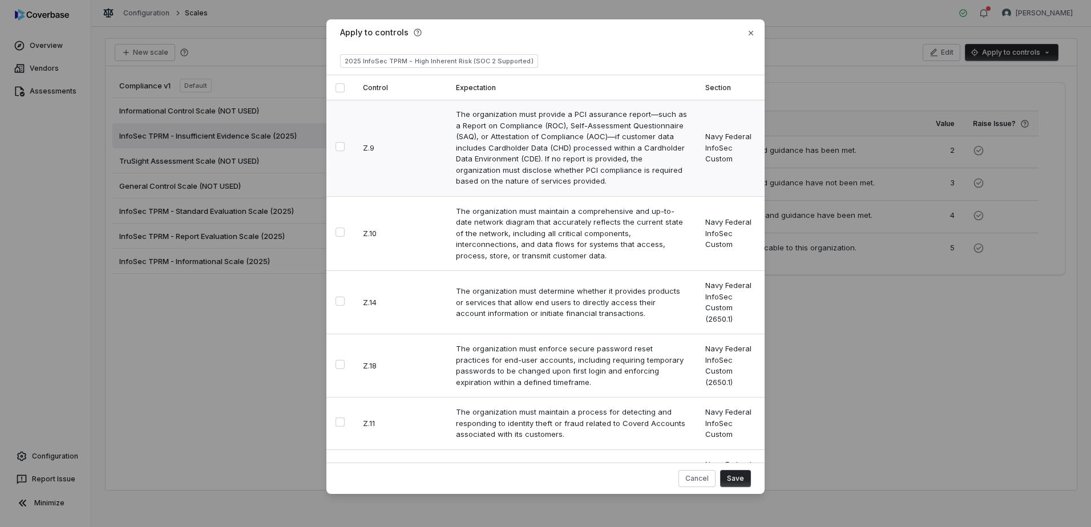
type button "on"
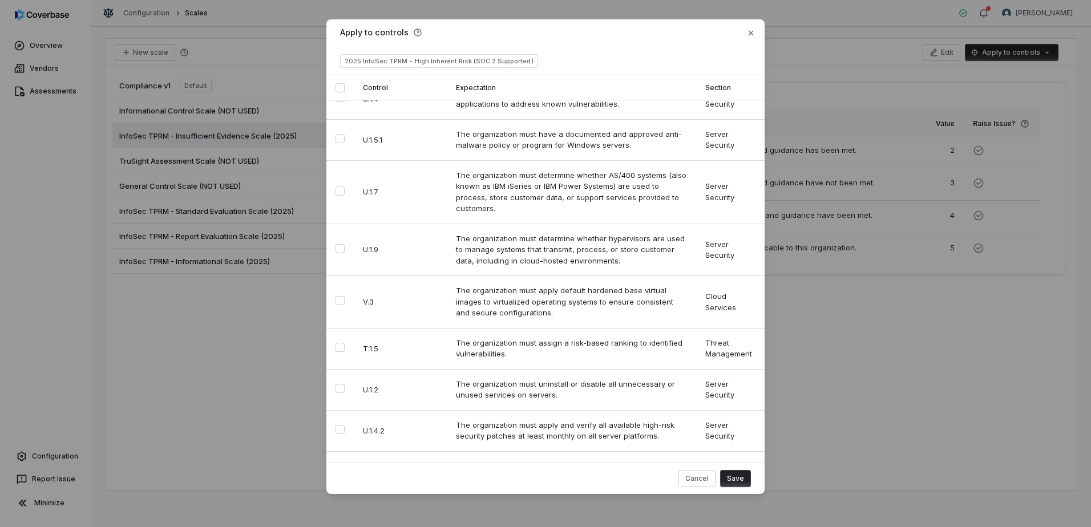
click at [735, 477] on button "Save" at bounding box center [735, 478] width 31 height 17
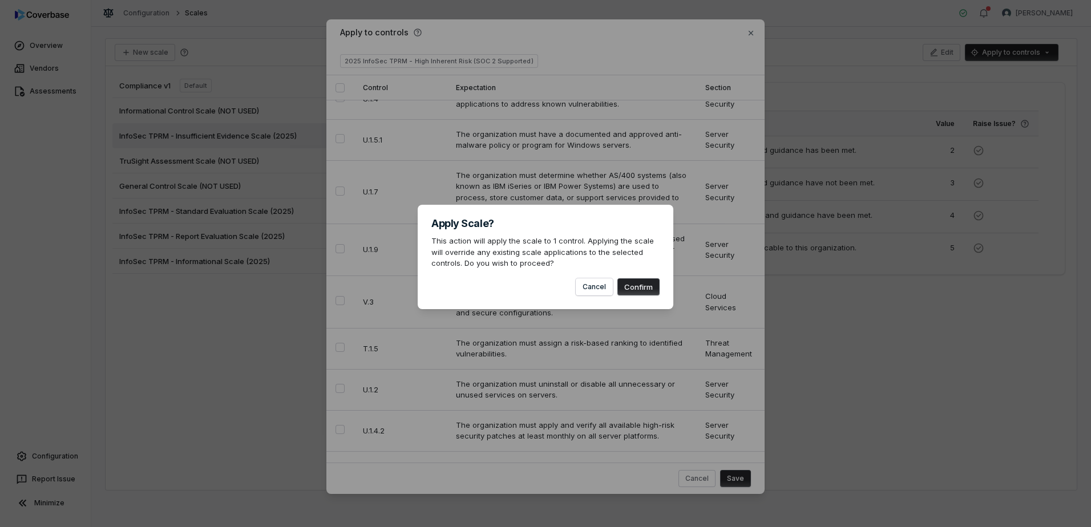
click at [644, 282] on button "Confirm" at bounding box center [638, 286] width 42 height 17
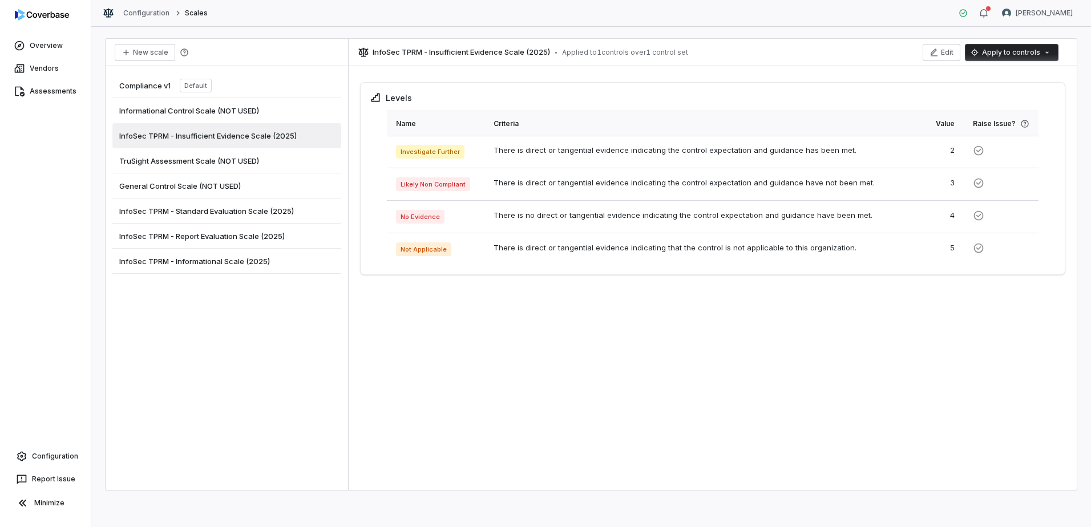
click at [229, 265] on span "InfoSec TPRM - Informational Scale (2025)" at bounding box center [194, 261] width 151 height 10
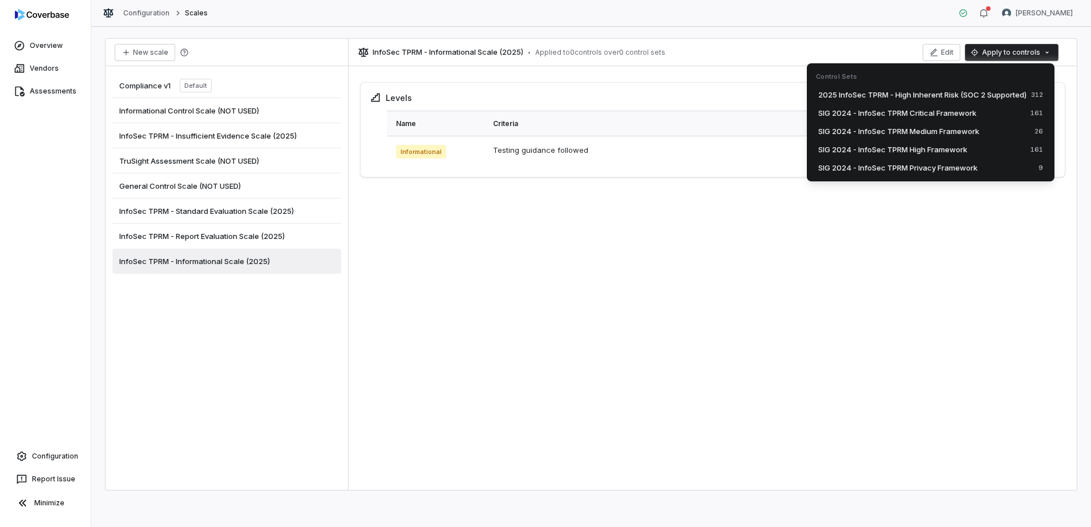
click at [1015, 56] on html "Overview Vendors Assessments Configuration Report Issue Minimize Configuration …" at bounding box center [545, 263] width 1091 height 527
click at [969, 91] on span "2025 InfoSec TPRM - High Inherent Risk (SOC 2 Supported)" at bounding box center [922, 94] width 208 height 11
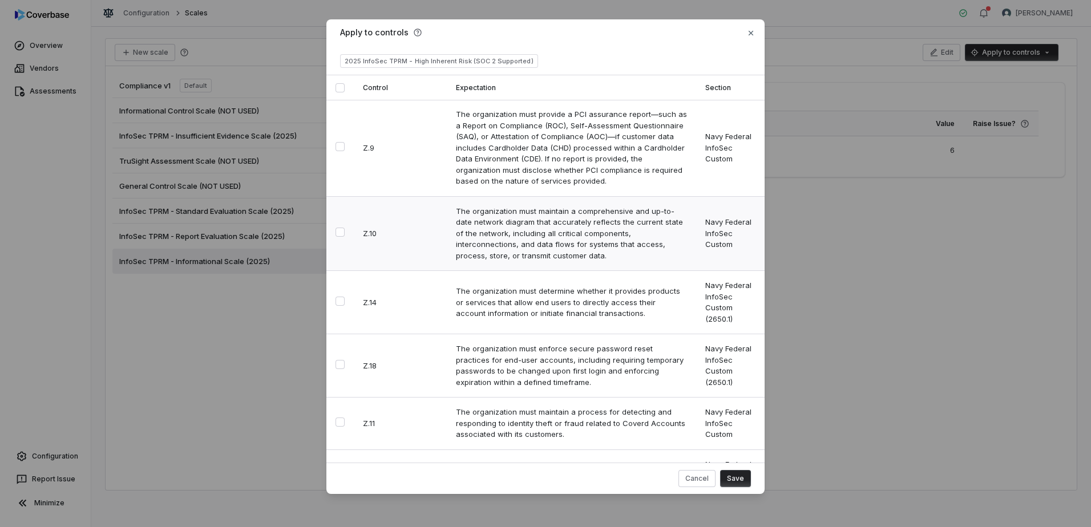
type button "on"
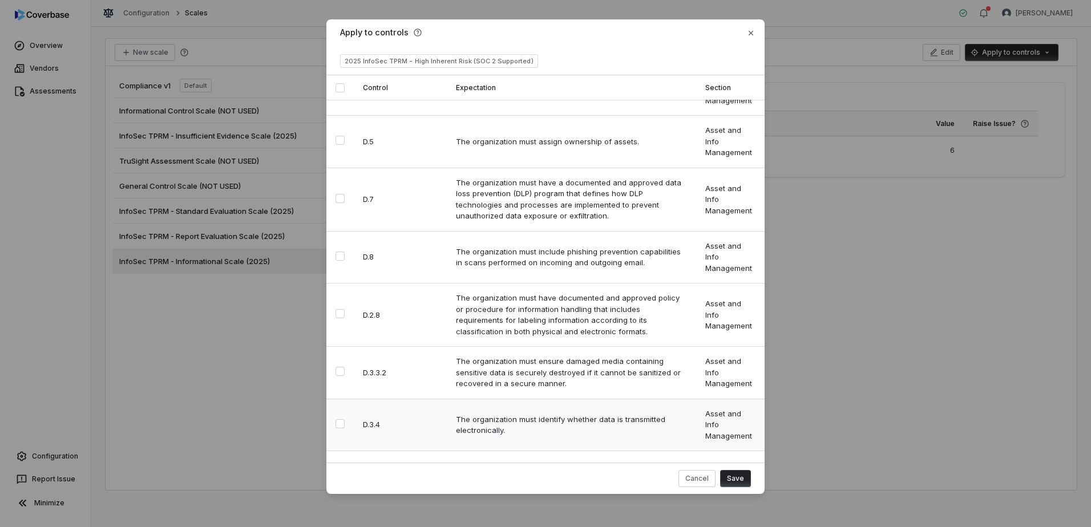
click at [339, 419] on button "Select row" at bounding box center [339, 423] width 9 height 9
type button "on"
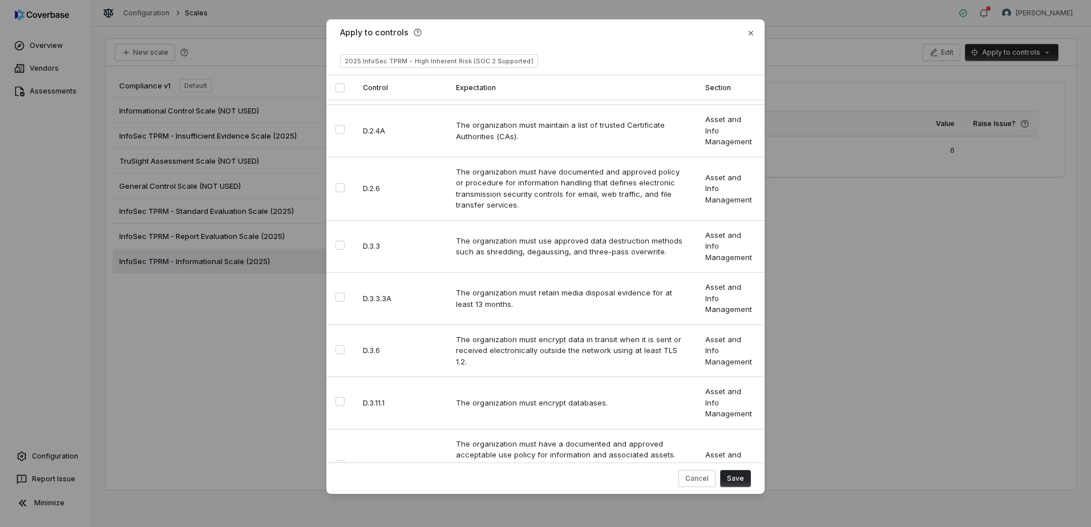
scroll to position [3159, 0]
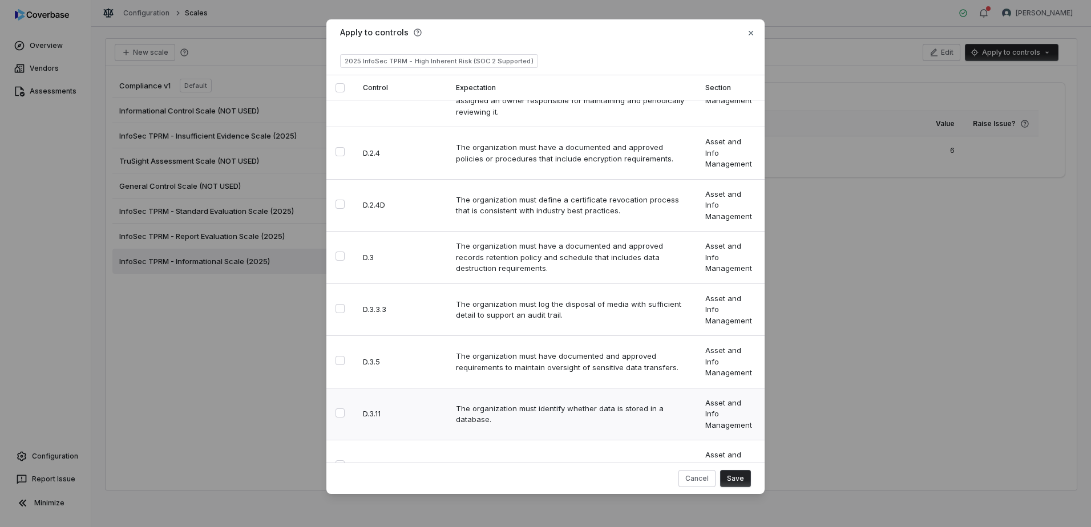
drag, startPoint x: 339, startPoint y: 264, endPoint x: 402, endPoint y: 274, distance: 63.6
click at [341, 408] on button "Select row" at bounding box center [339, 412] width 9 height 9
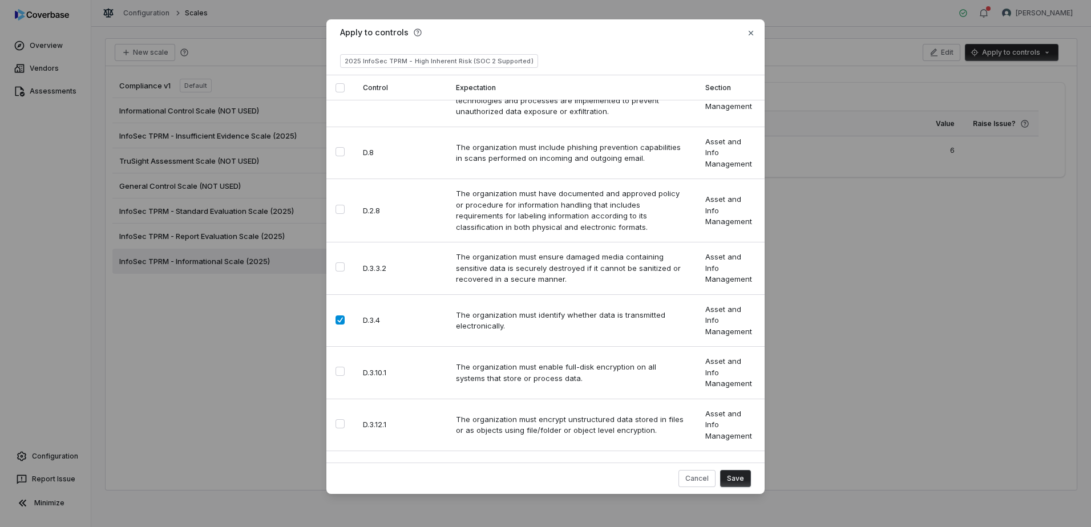
scroll to position [3797, 0]
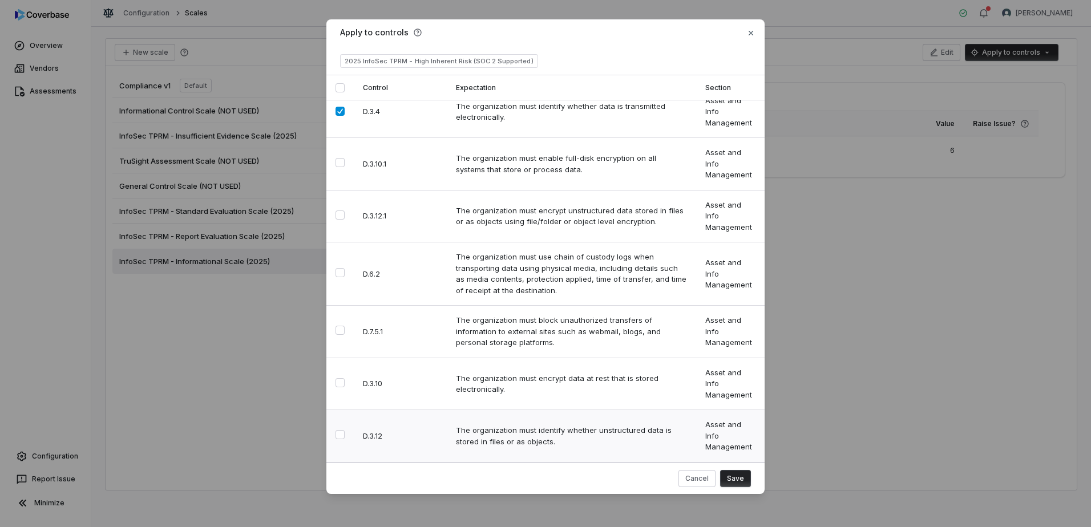
click at [342, 430] on button "Select row" at bounding box center [339, 434] width 9 height 9
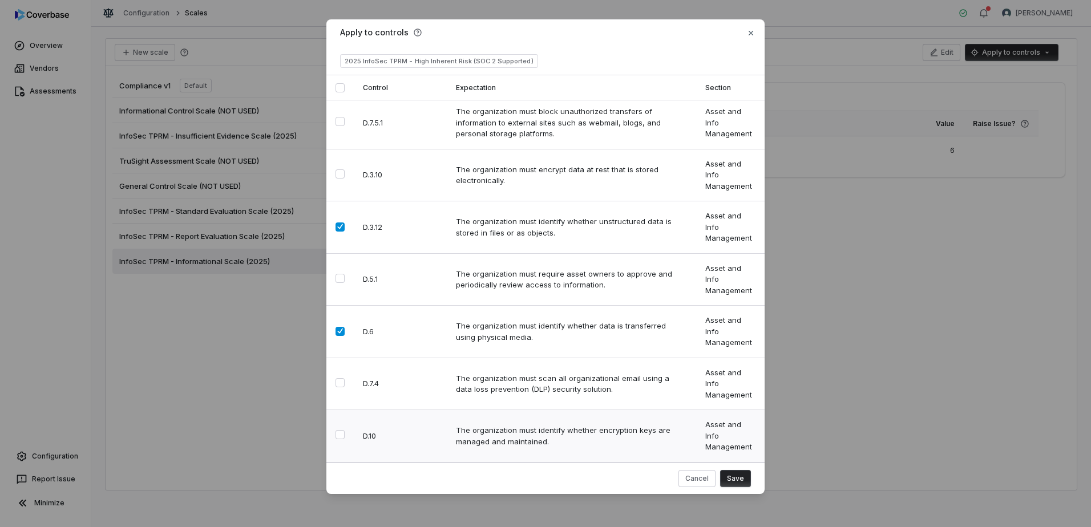
click at [340, 430] on button "Select row" at bounding box center [339, 434] width 9 height 9
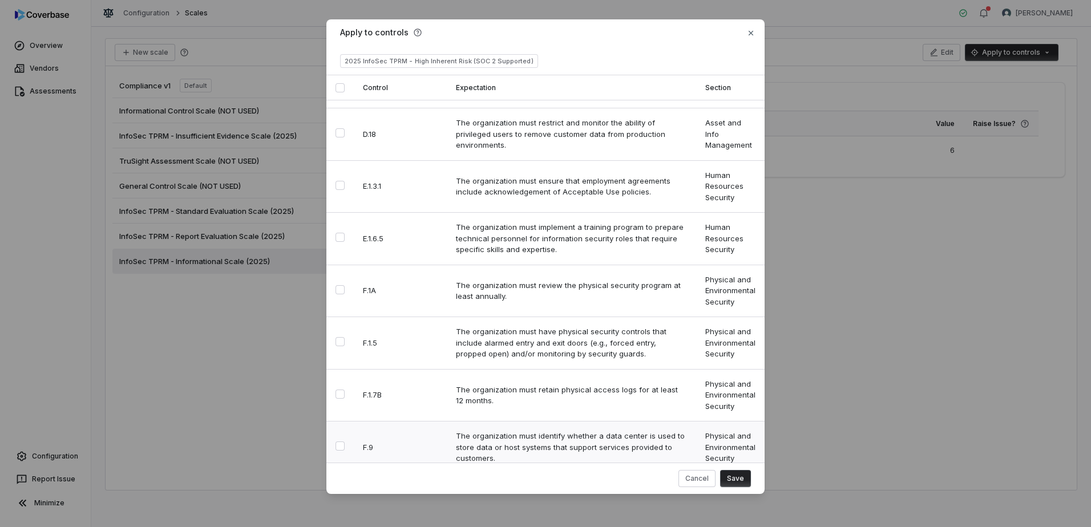
click at [339, 442] on button "Select row" at bounding box center [339, 446] width 9 height 9
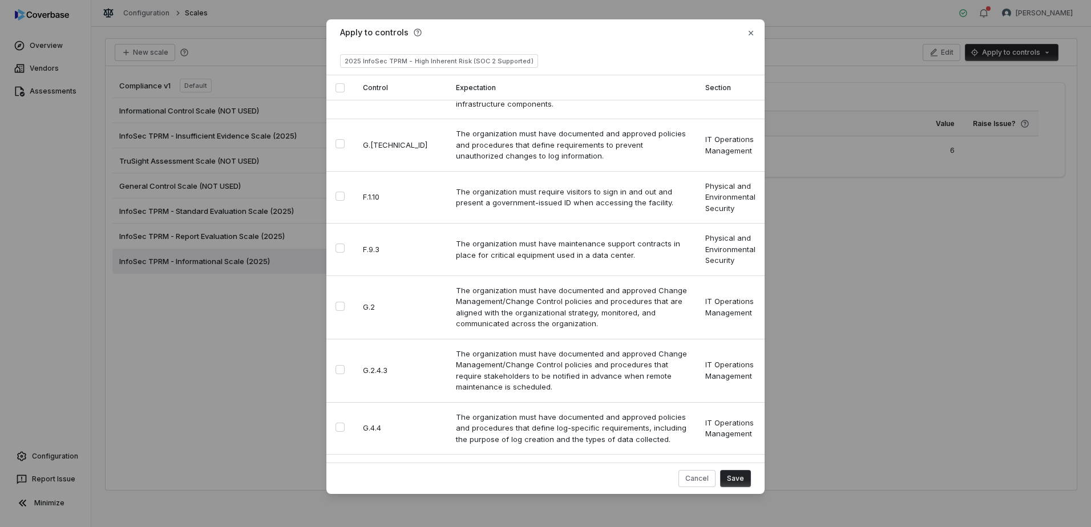
scroll to position [6745, 0]
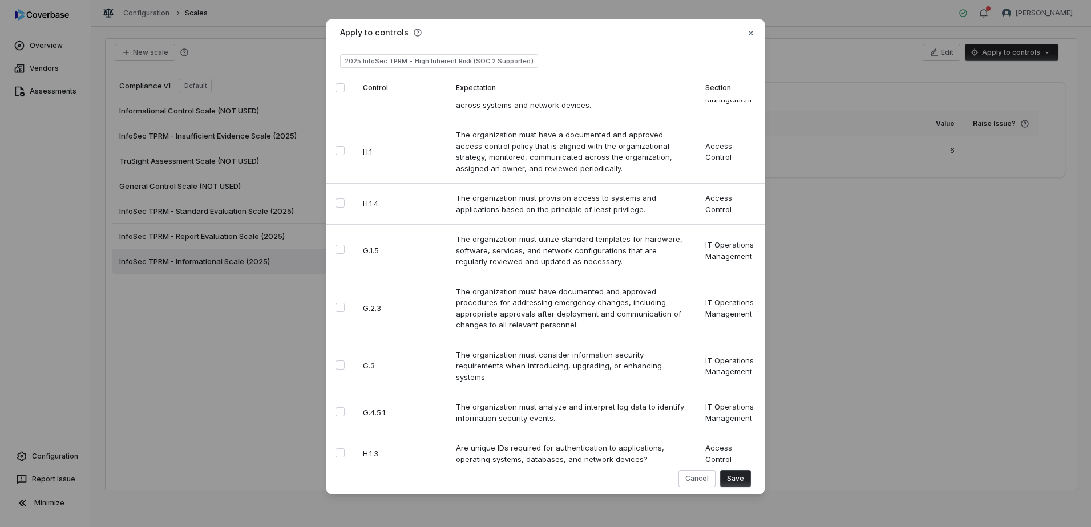
click at [337, 527] on button "Select row" at bounding box center [339, 535] width 9 height 9
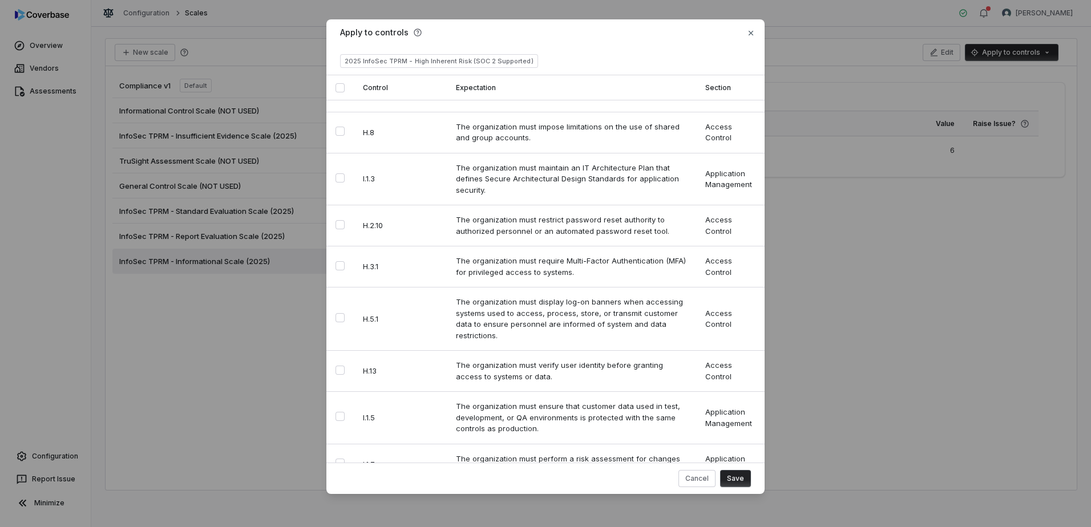
scroll to position [8820, 0]
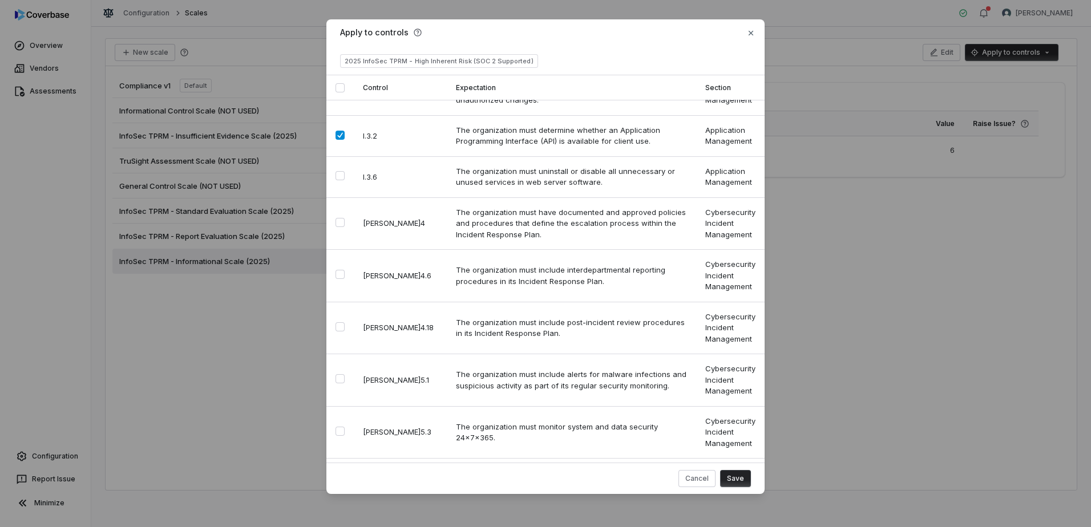
scroll to position [11039, 0]
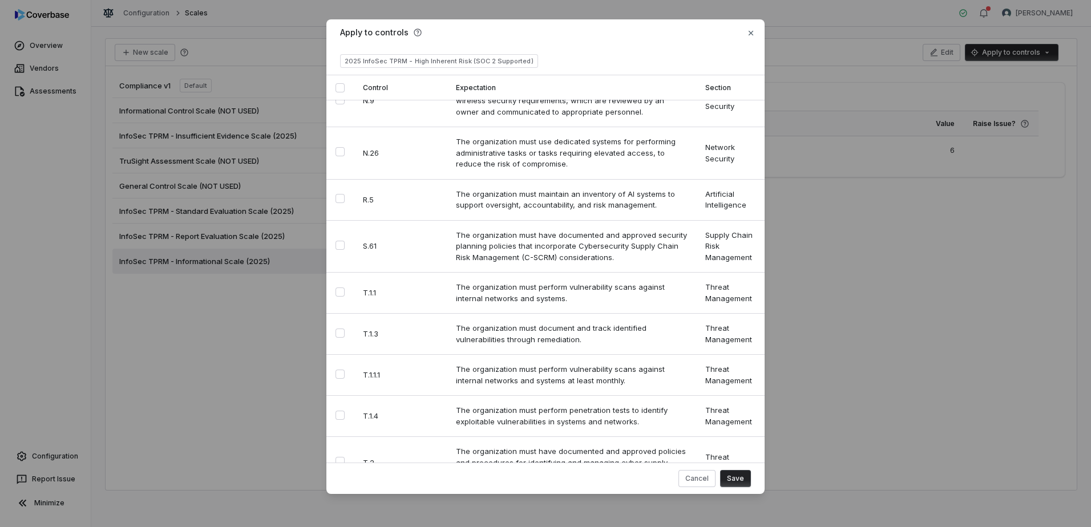
scroll to position [13714, 0]
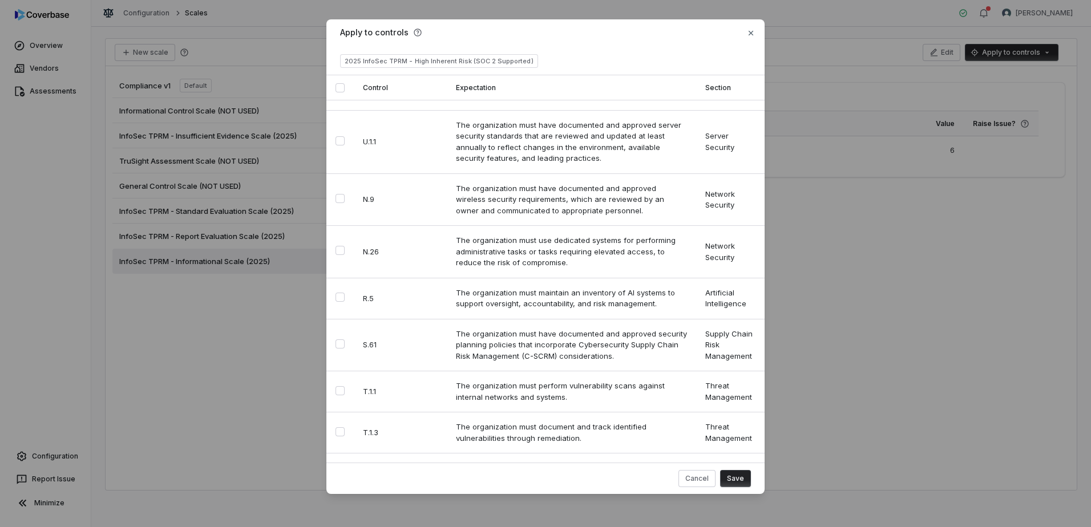
scroll to position [13621, 0]
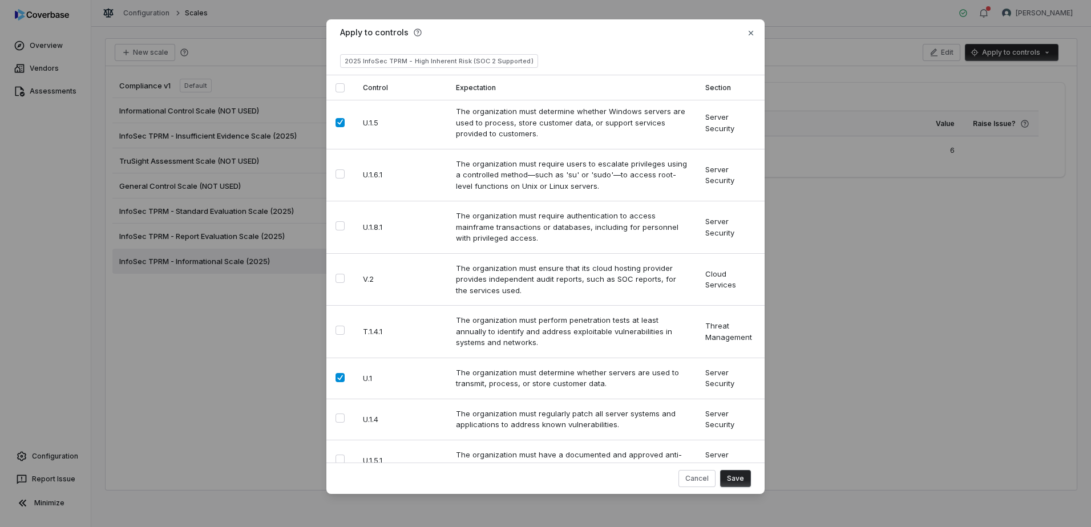
scroll to position [13967, 0]
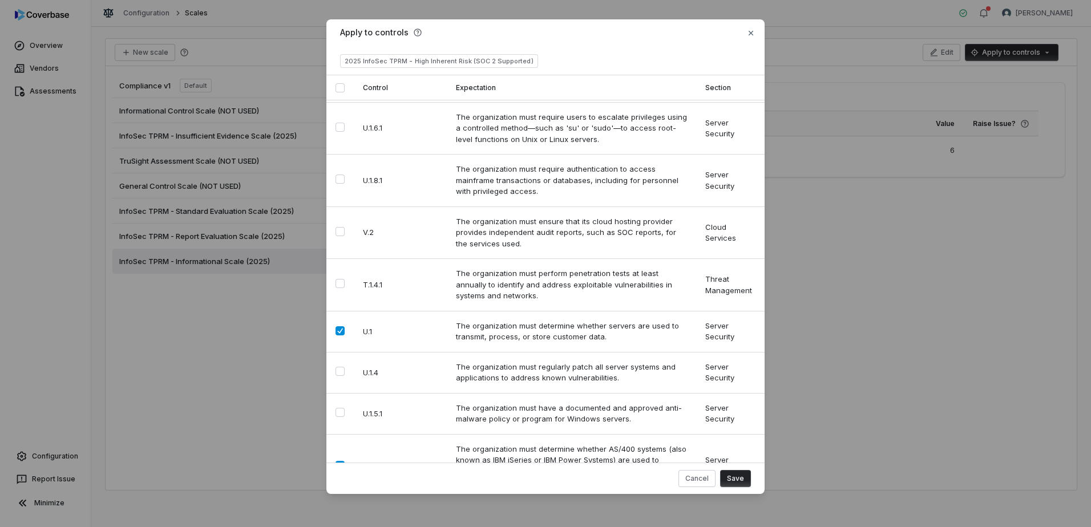
scroll to position [14018, 0]
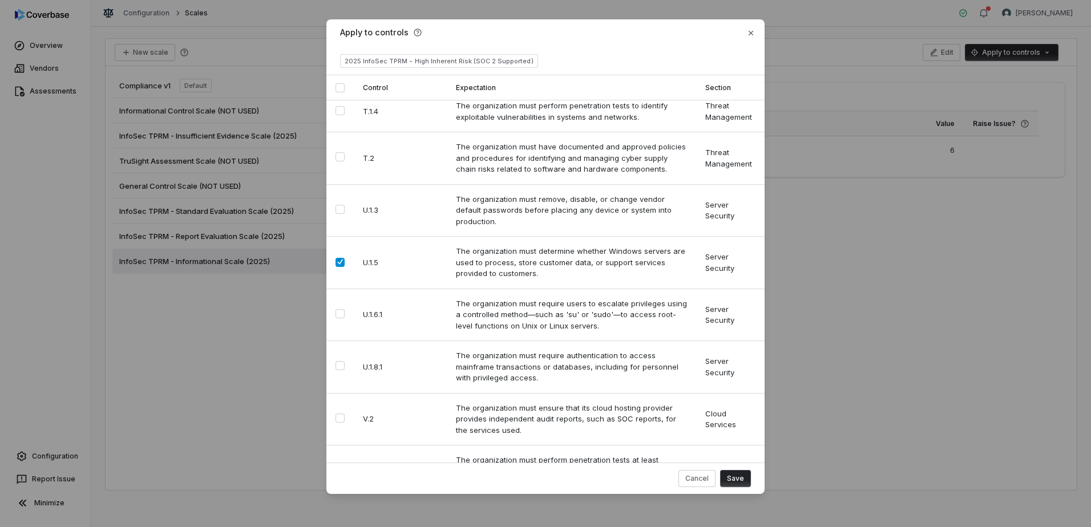
drag, startPoint x: 338, startPoint y: 271, endPoint x: 357, endPoint y: 263, distance: 19.9
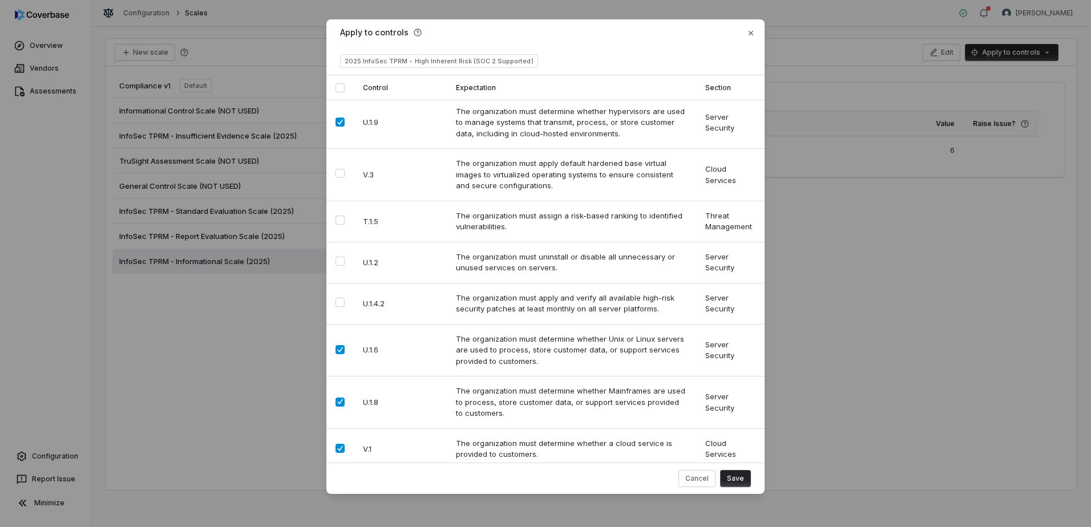
scroll to position [11, 0]
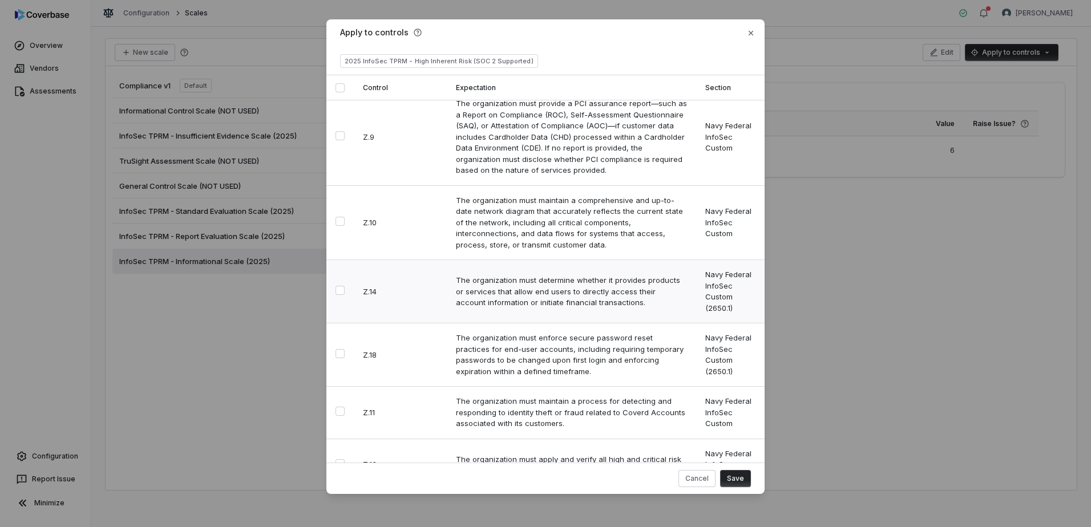
click at [342, 286] on button "Select row" at bounding box center [339, 290] width 9 height 9
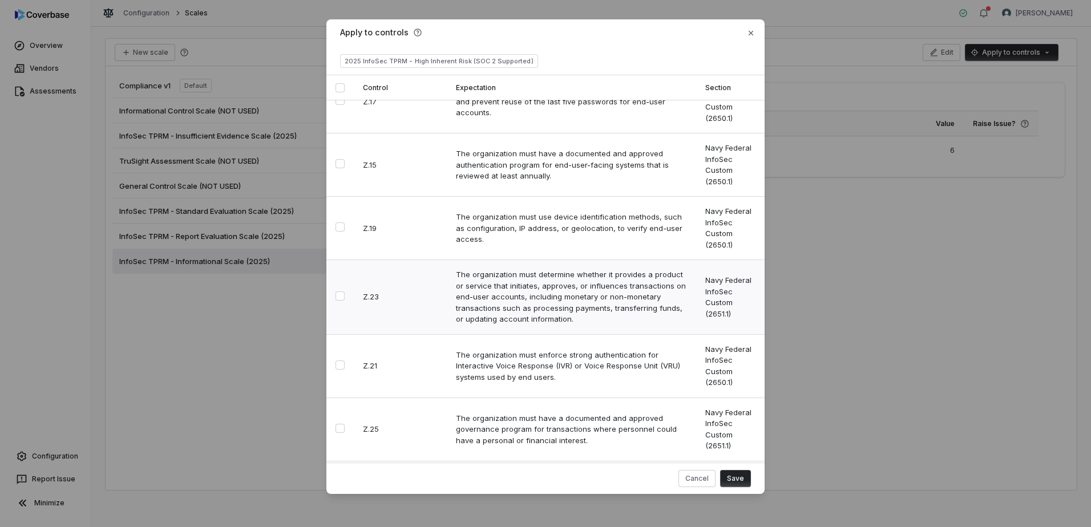
click at [338, 292] on button "Select row" at bounding box center [339, 296] width 9 height 9
click at [737, 480] on button "Save" at bounding box center [735, 478] width 31 height 17
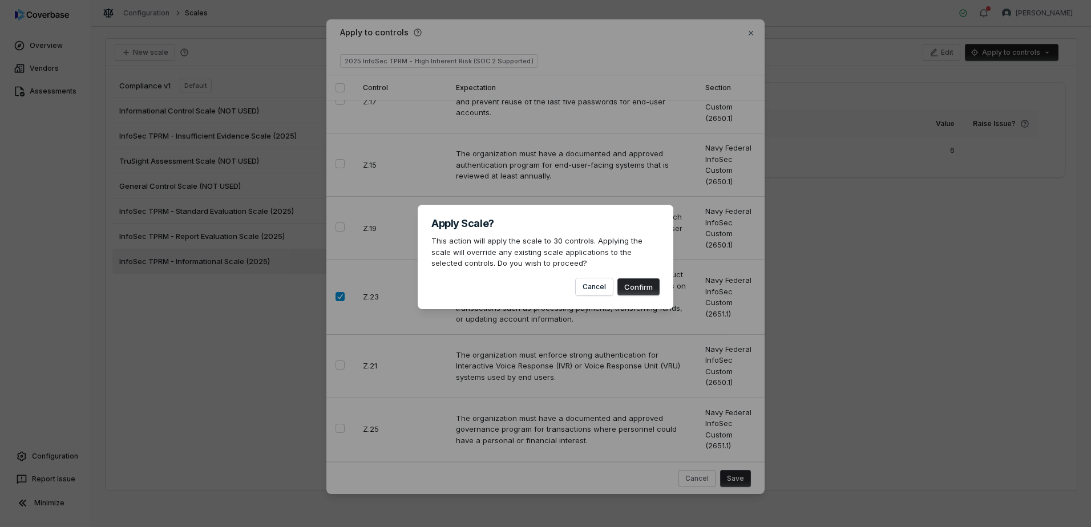
click at [634, 289] on button "Confirm" at bounding box center [638, 286] width 42 height 17
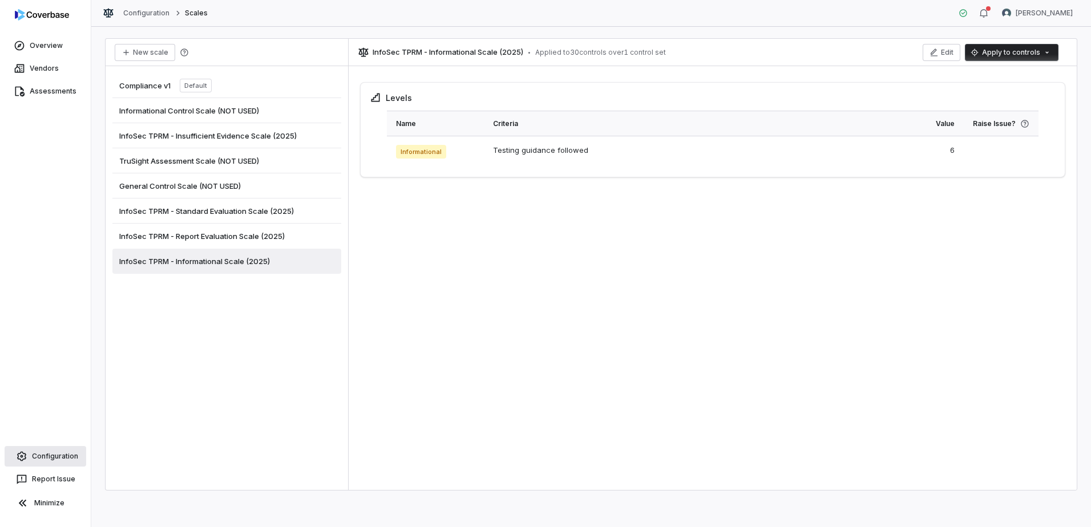
click at [48, 455] on link "Configuration" at bounding box center [46, 456] width 82 height 21
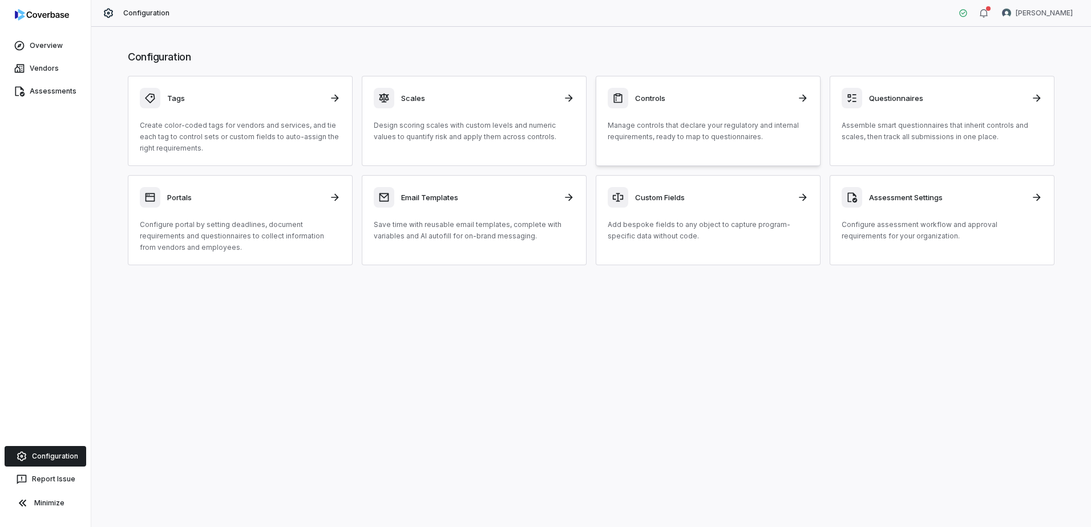
click at [735, 131] on p "Manage controls that declare your regulatory and internal requirements, ready t…" at bounding box center [708, 131] width 201 height 23
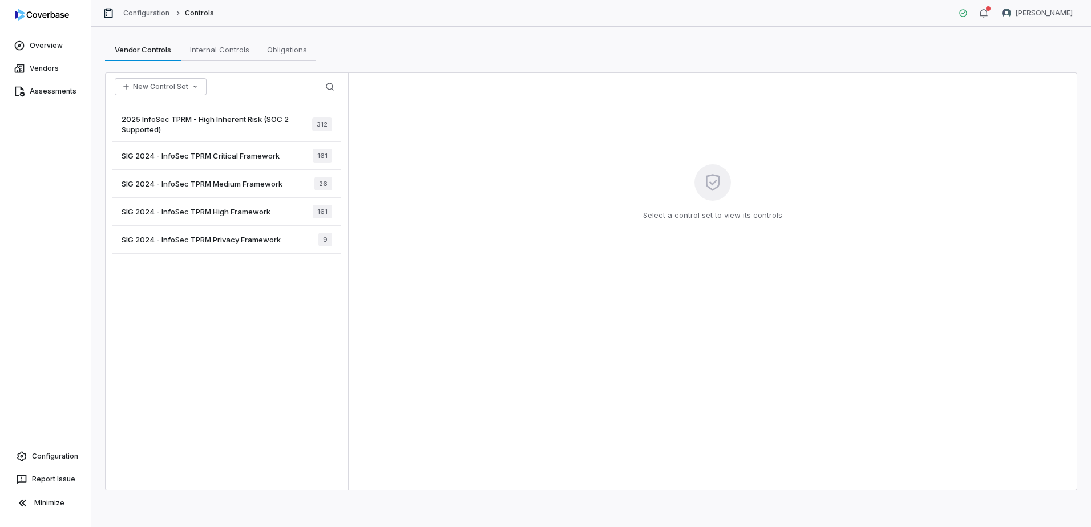
click at [259, 334] on div "2025 InfoSec TPRM - High Inherent Risk (SOC 2 Supported) 312 SIG 2024 - InfoSec…" at bounding box center [227, 295] width 242 height 390
click at [51, 91] on link "Assessments" at bounding box center [45, 91] width 86 height 21
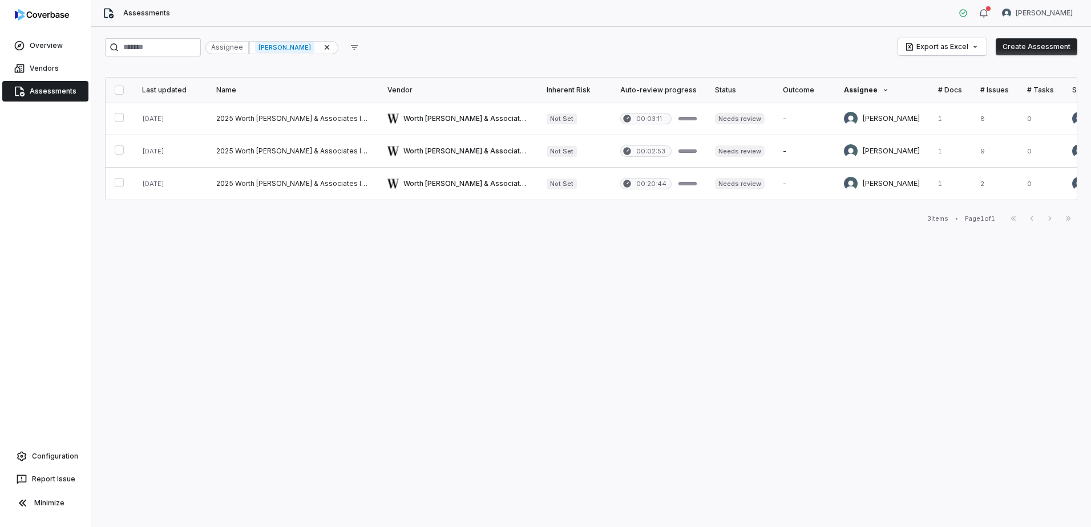
click at [400, 269] on div "Assignee [PERSON_NAME] Export as Excel Create Assessment Last updated Name Vend…" at bounding box center [590, 277] width 999 height 500
click at [1033, 48] on button "Create Assessment" at bounding box center [1036, 46] width 82 height 17
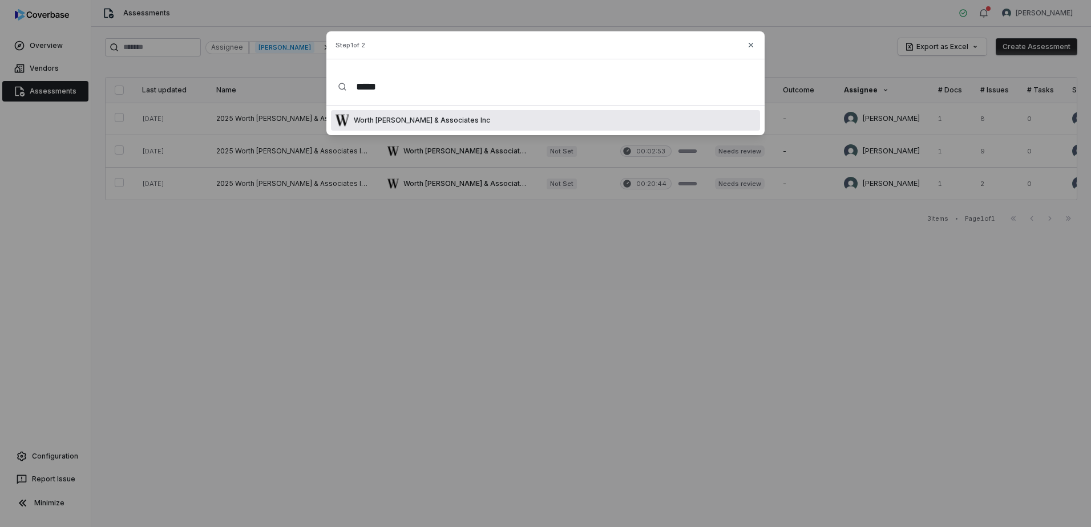
type input "*****"
click at [433, 120] on p "Worth [PERSON_NAME] & Associates Inc" at bounding box center [419, 120] width 141 height 9
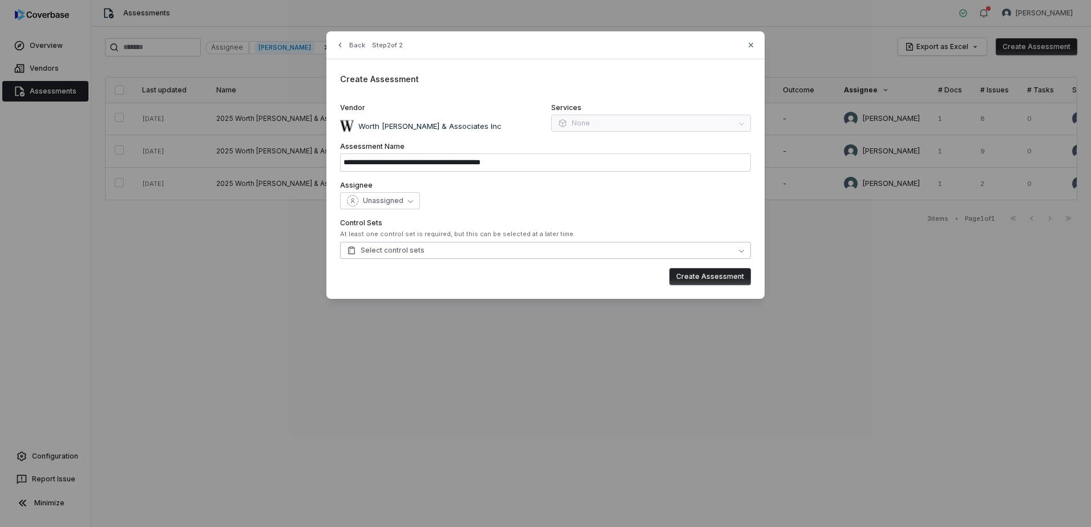
click at [552, 252] on button "Select control sets" at bounding box center [545, 250] width 411 height 17
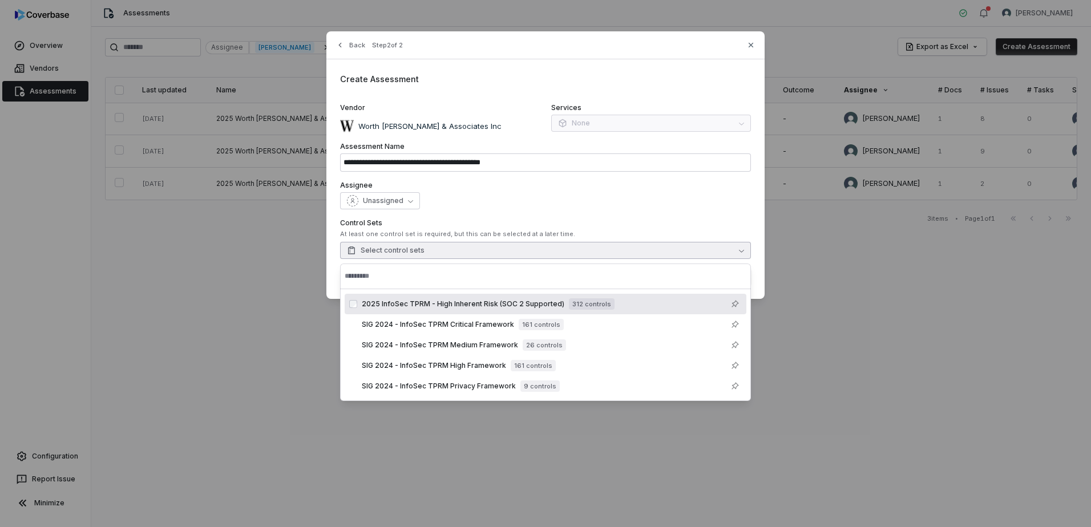
click at [501, 305] on span "2025 InfoSec TPRM - High Inherent Risk (SOC 2 Supported)" at bounding box center [463, 304] width 203 height 9
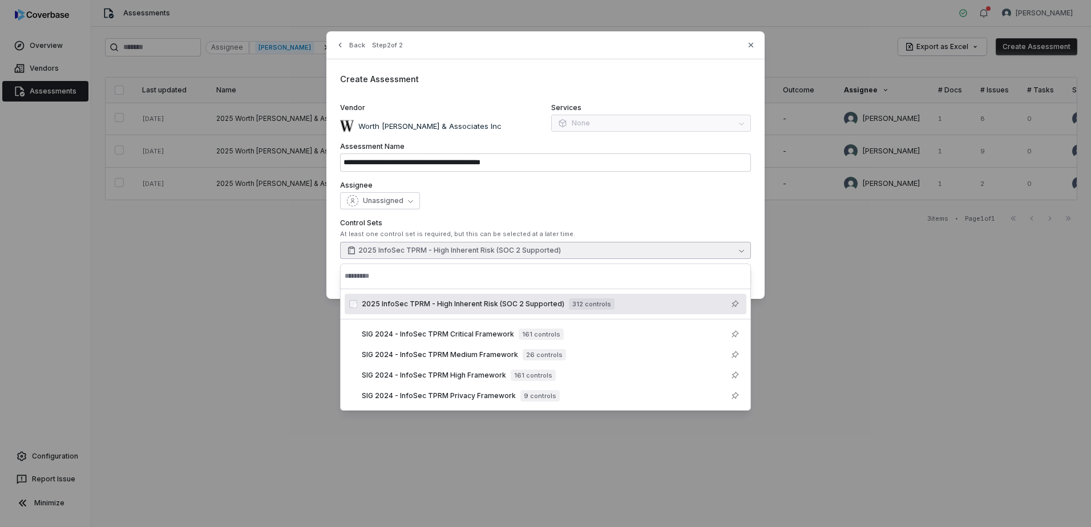
click at [676, 226] on label "Control Sets" at bounding box center [545, 222] width 411 height 9
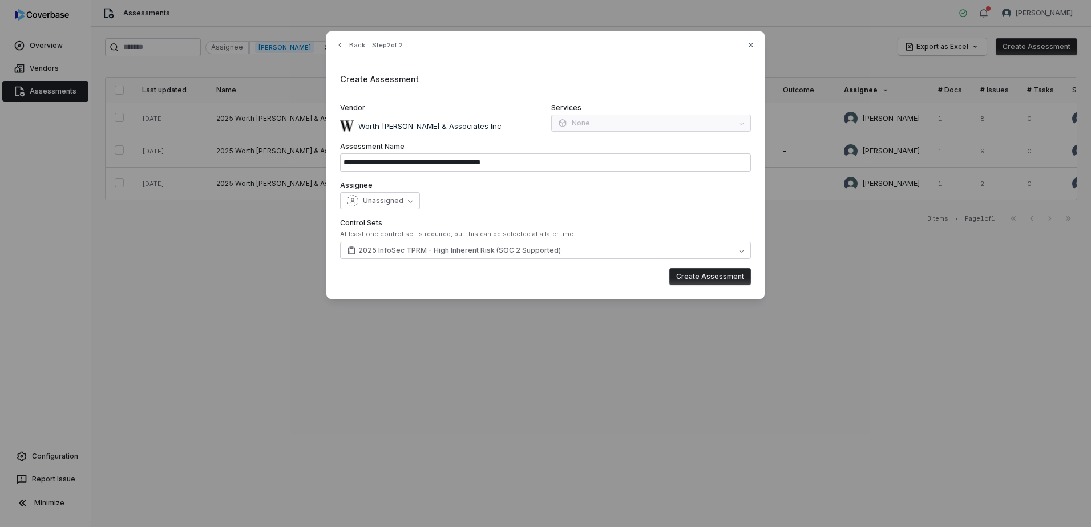
click at [713, 277] on button "Create Assessment" at bounding box center [710, 276] width 82 height 17
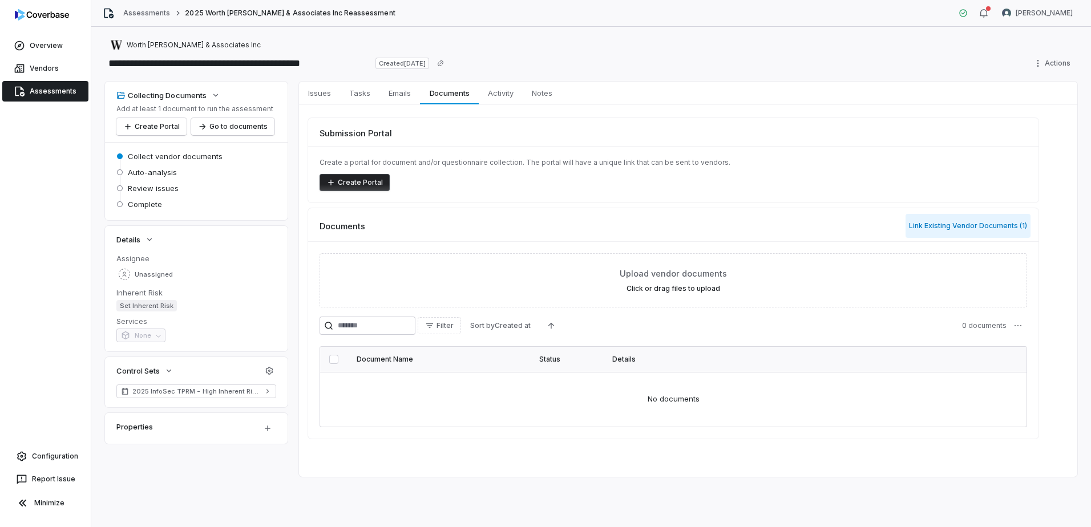
click at [924, 220] on button "Link Existing Vendor Documents ( 1 )" at bounding box center [967, 226] width 125 height 24
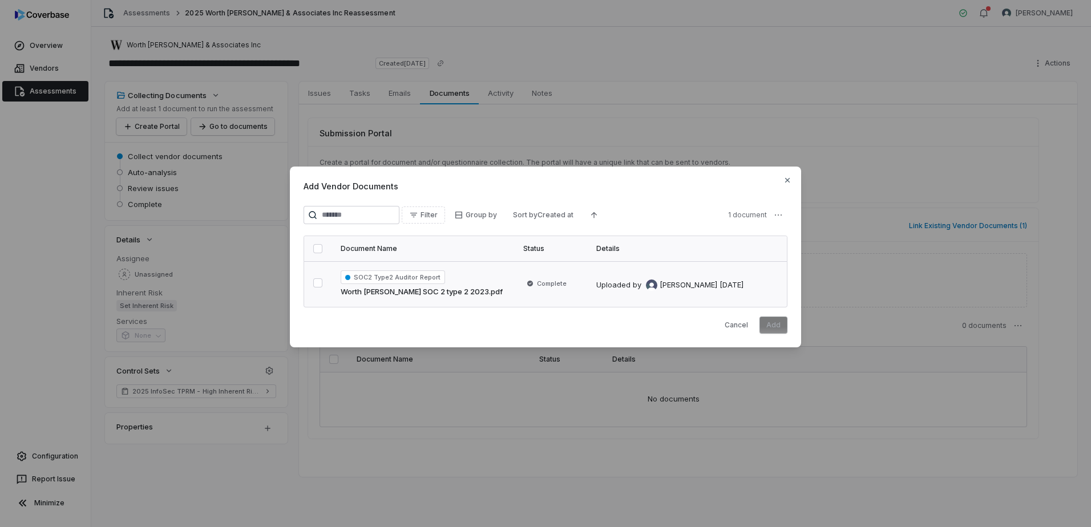
click at [318, 285] on button "button" at bounding box center [317, 282] width 9 height 9
click at [776, 326] on button "Add" at bounding box center [773, 325] width 28 height 17
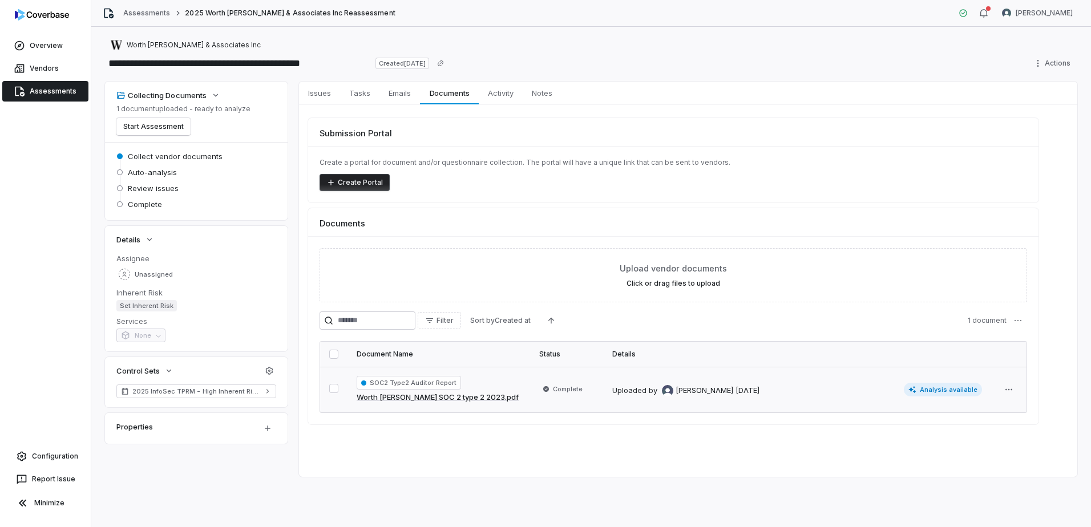
click at [335, 389] on button "button" at bounding box center [333, 388] width 9 height 9
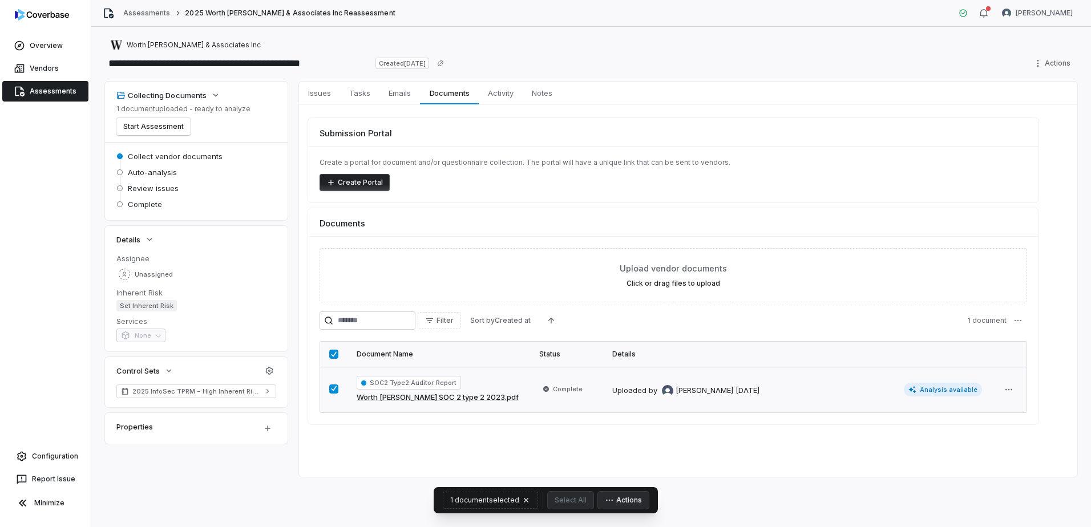
click at [334, 389] on button "button" at bounding box center [333, 389] width 9 height 9
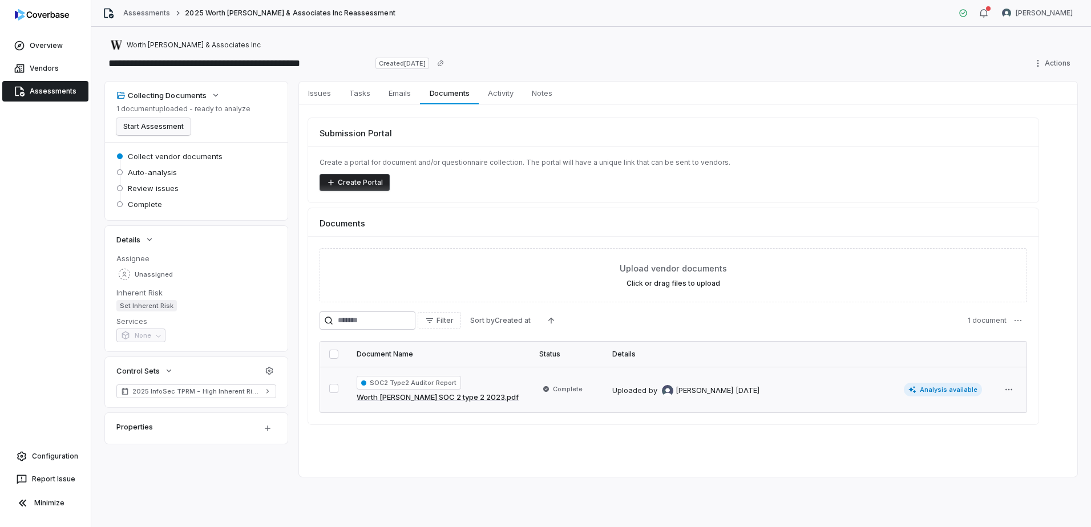
click at [161, 126] on button "Start Assessment" at bounding box center [153, 126] width 74 height 17
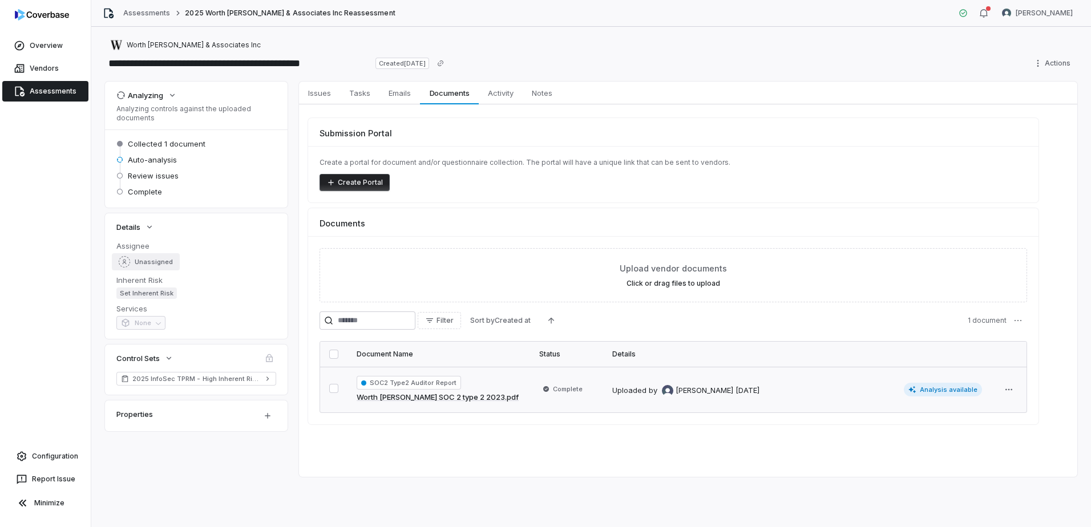
click at [151, 262] on span "Unassigned" at bounding box center [154, 262] width 38 height 9
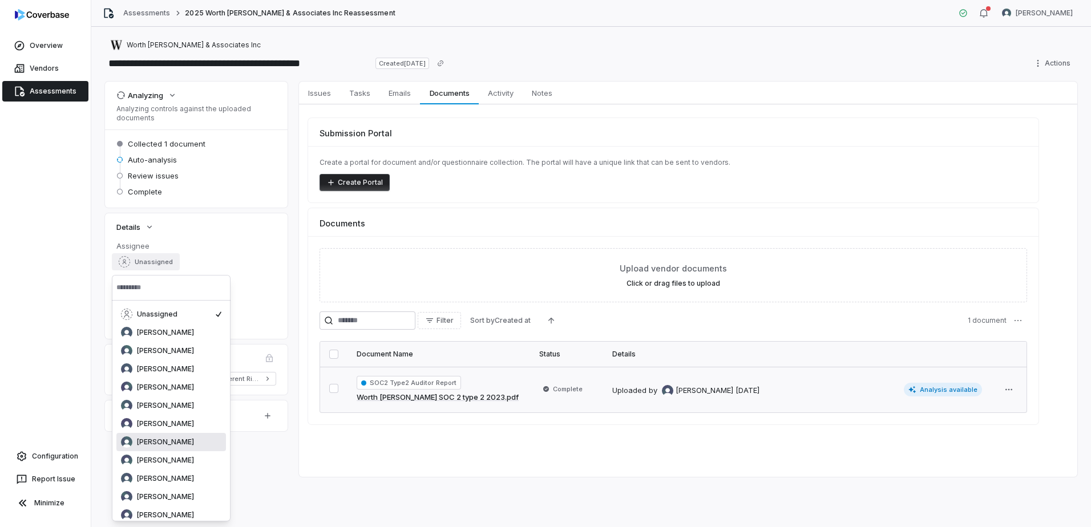
click at [170, 447] on div "[PERSON_NAME]" at bounding box center [171, 441] width 100 height 11
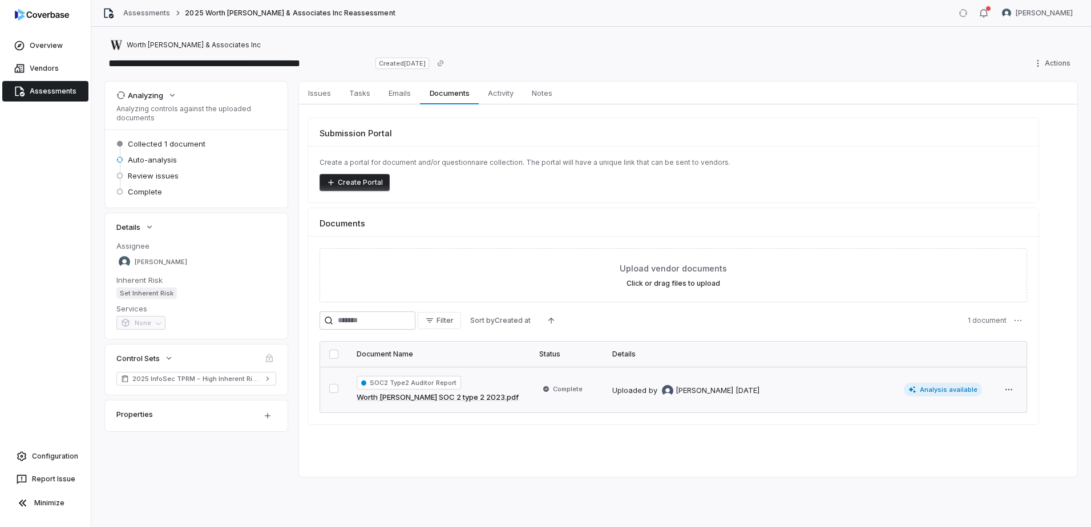
click at [154, 323] on span "None" at bounding box center [140, 324] width 49 height 9
click at [265, 419] on html "**********" at bounding box center [545, 263] width 1091 height 527
click at [220, 469] on html "**********" at bounding box center [545, 263] width 1091 height 527
click at [322, 92] on span "Issues" at bounding box center [319, 93] width 32 height 15
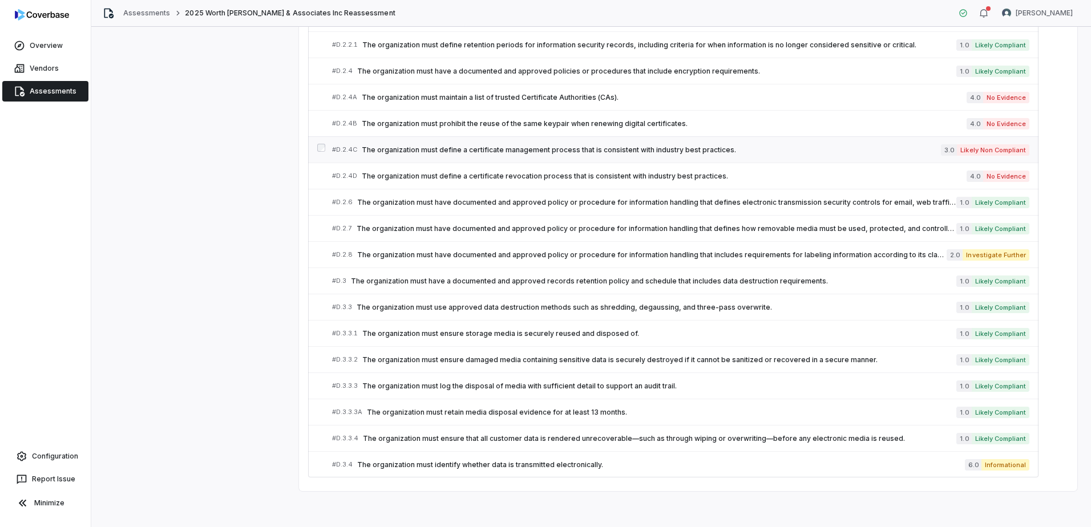
scroll to position [1102, 0]
click at [578, 408] on span "The organization must retain media disposal evidence for at least 13 months." at bounding box center [661, 411] width 589 height 9
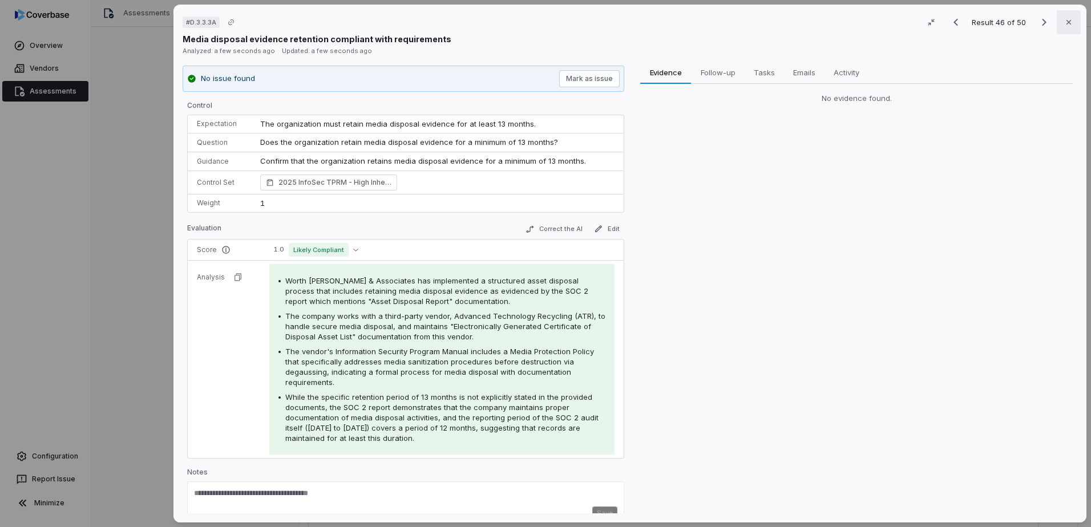
click at [1070, 22] on button "Close" at bounding box center [1069, 22] width 24 height 24
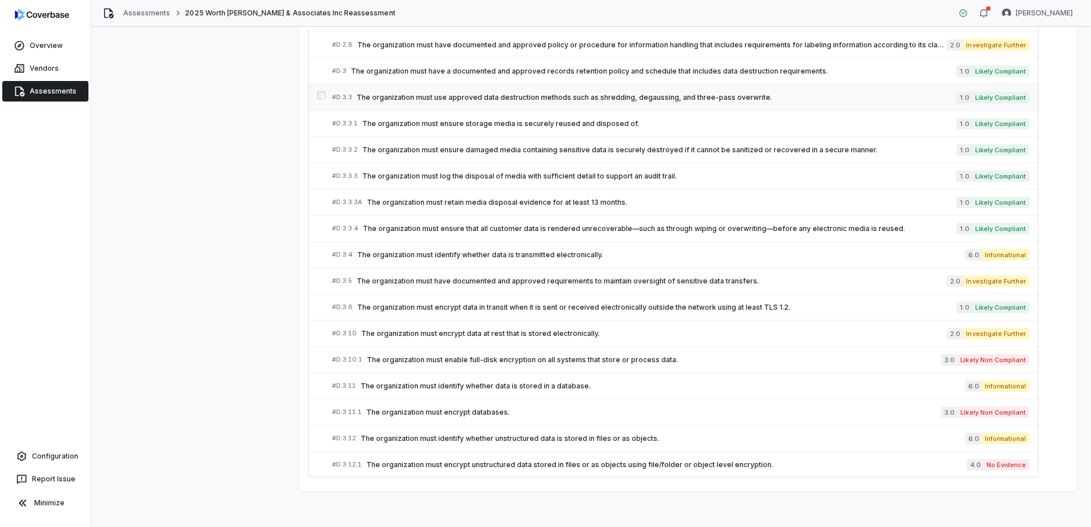
scroll to position [1312, 0]
click at [503, 255] on span "The organization must identify whether data is transmitted electronically." at bounding box center [661, 254] width 608 height 9
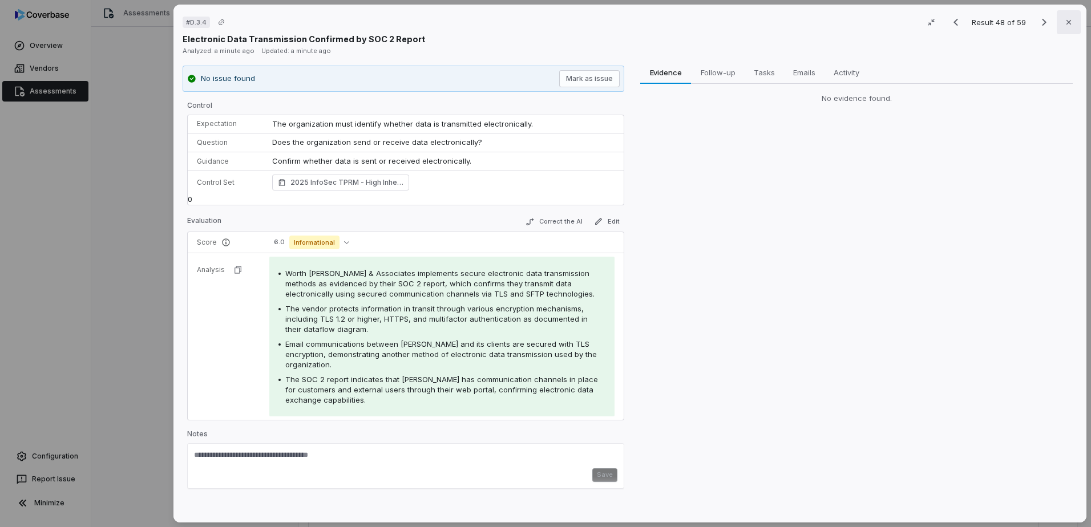
click at [1064, 23] on icon "button" at bounding box center [1068, 22] width 9 height 9
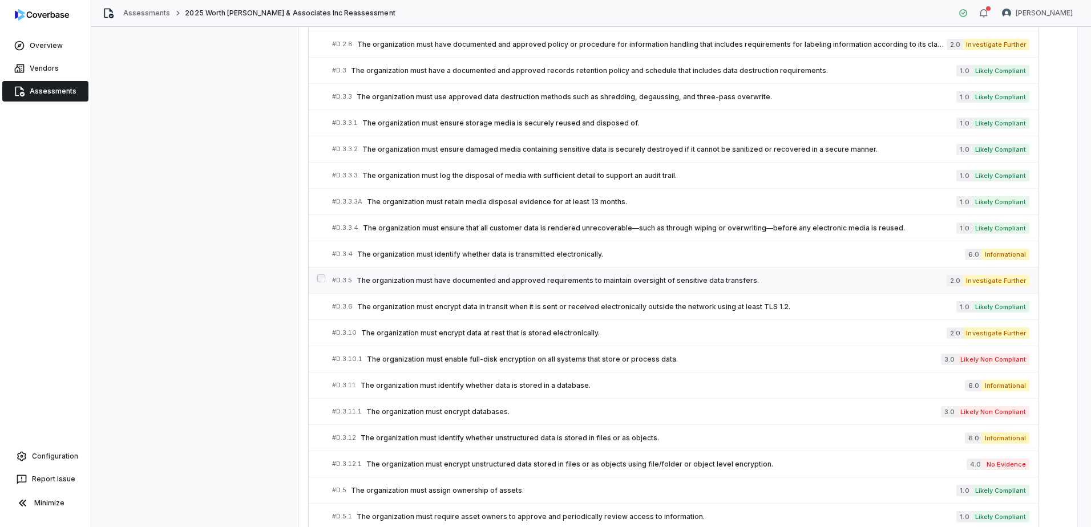
click at [728, 282] on span "The organization must have documented and approved requirements to maintain ove…" at bounding box center [652, 280] width 590 height 9
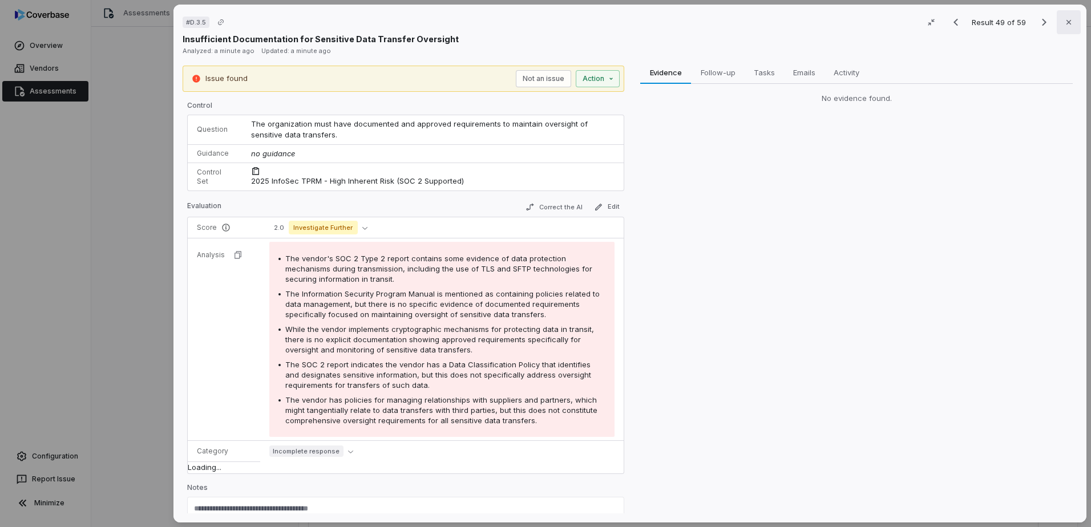
click at [1064, 23] on icon "button" at bounding box center [1068, 22] width 9 height 9
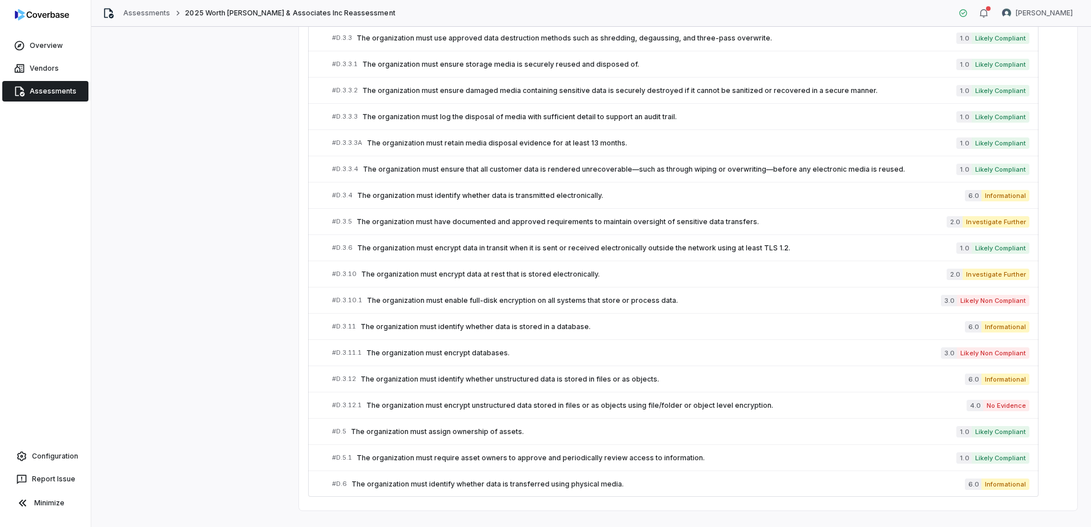
scroll to position [1390, 0]
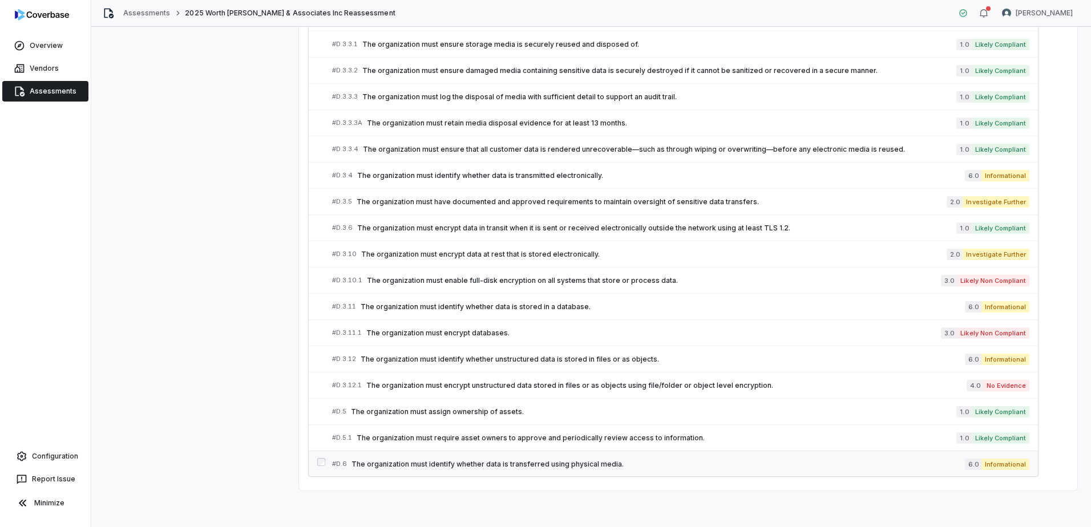
click at [598, 465] on span "The organization must identify whether data is transferred using physical media." at bounding box center [657, 464] width 613 height 9
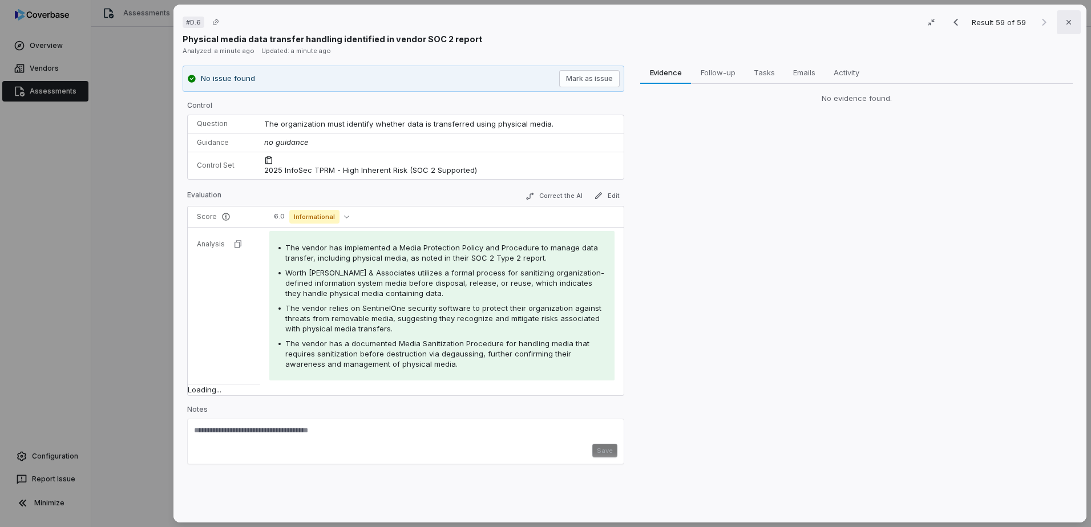
click at [1064, 25] on icon "button" at bounding box center [1068, 22] width 9 height 9
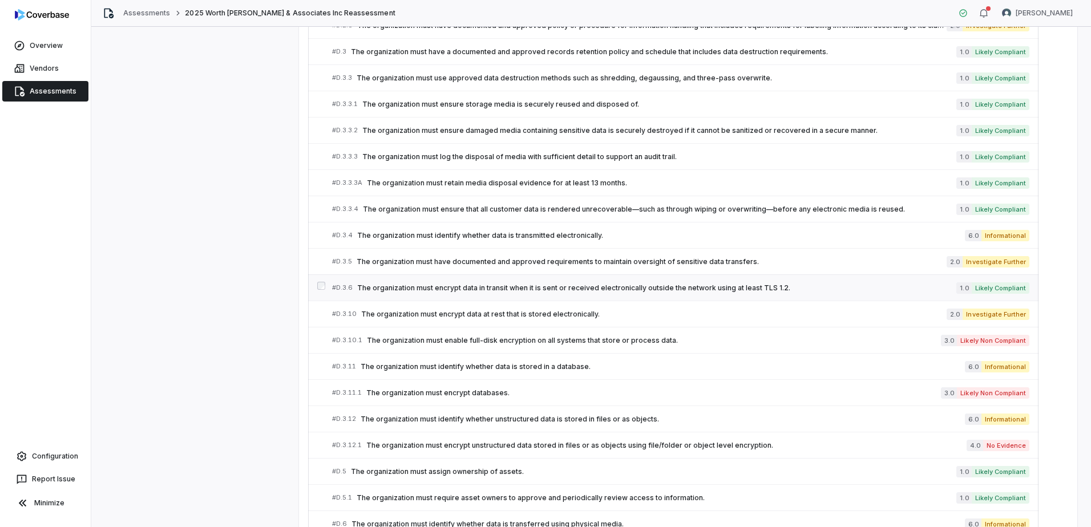
scroll to position [1333, 0]
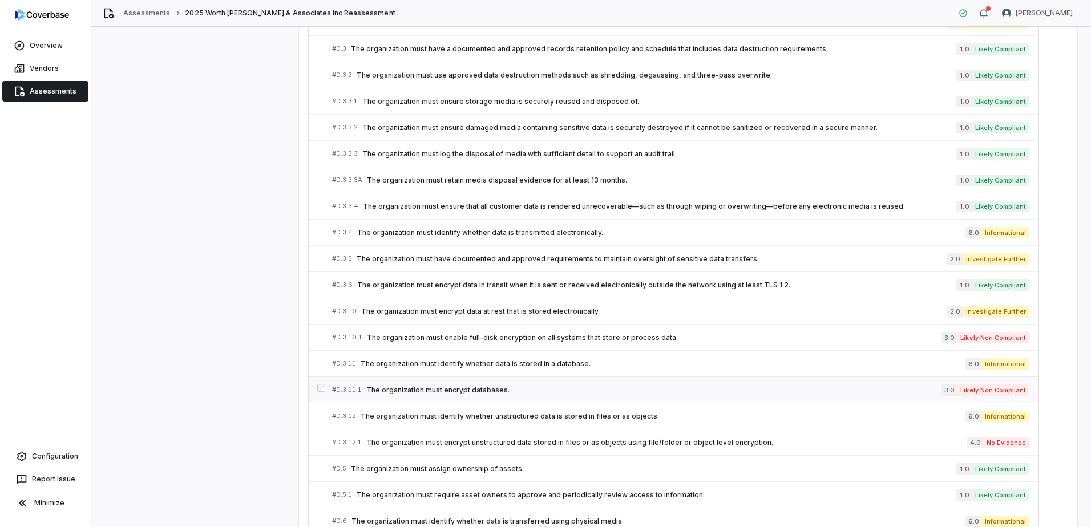
click at [477, 390] on span "The organization must encrypt databases." at bounding box center [653, 390] width 574 height 9
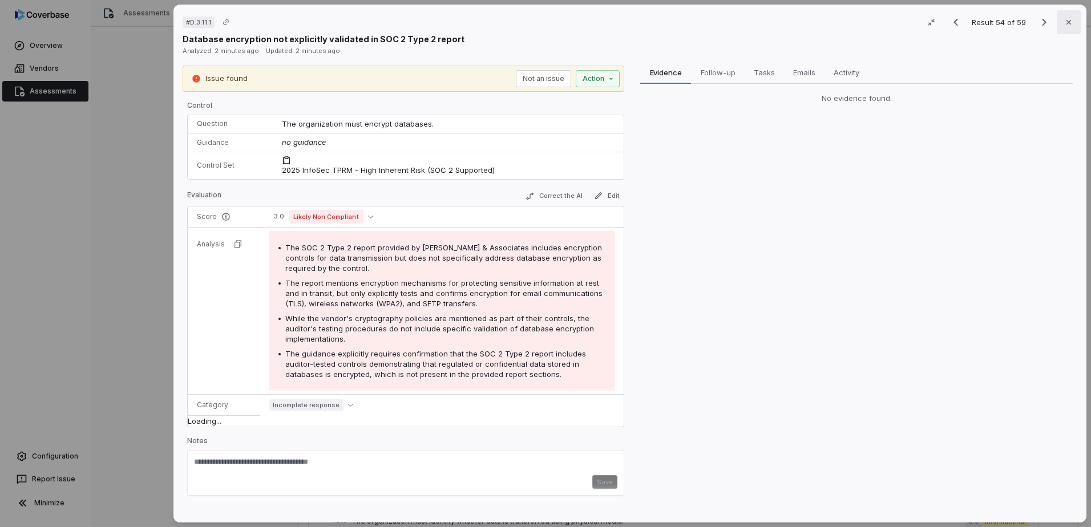
click at [1057, 22] on button "Close" at bounding box center [1069, 22] width 24 height 24
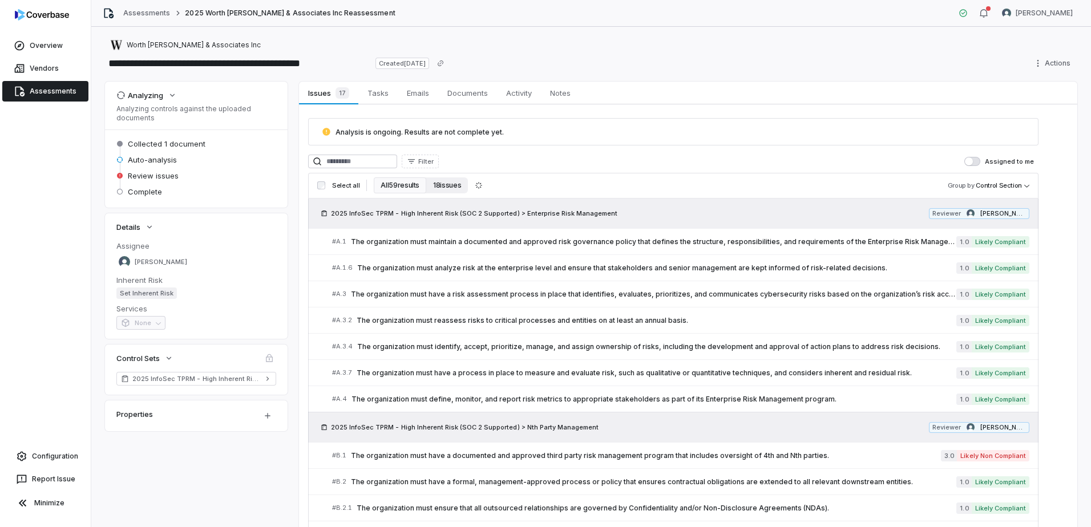
click at [438, 188] on button "18 issues" at bounding box center [447, 185] width 42 height 16
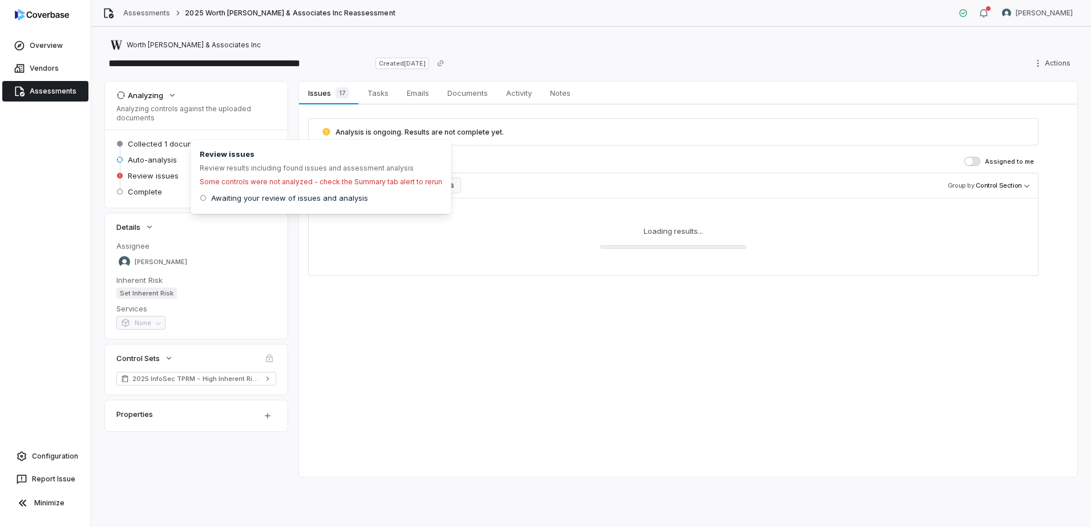
click at [155, 176] on span "Review issues" at bounding box center [153, 176] width 51 height 10
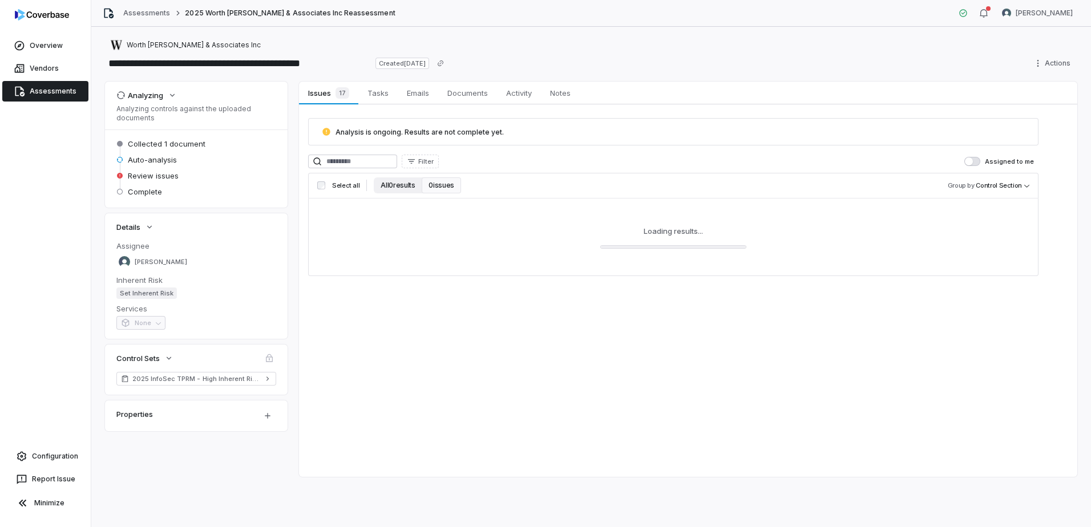
click at [389, 184] on button "All 0 results" at bounding box center [398, 185] width 48 height 16
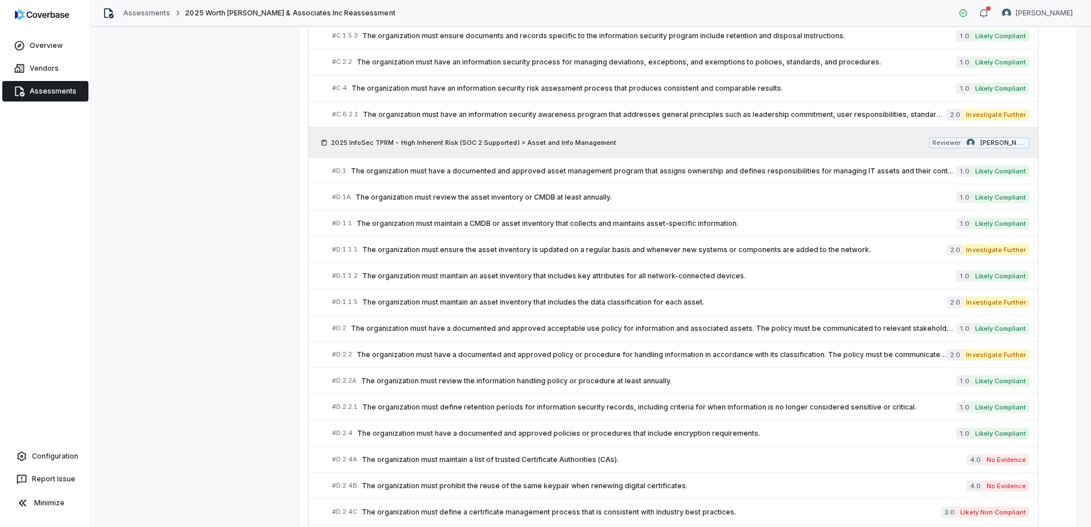
scroll to position [840, 0]
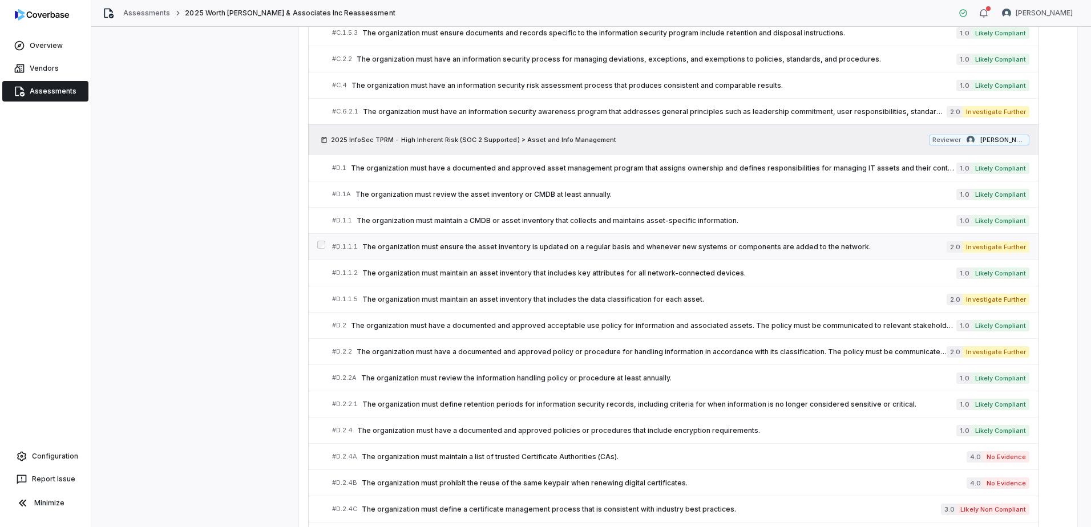
click at [901, 248] on span "The organization must ensure the asset inventory is updated on a regular basis …" at bounding box center [654, 246] width 584 height 9
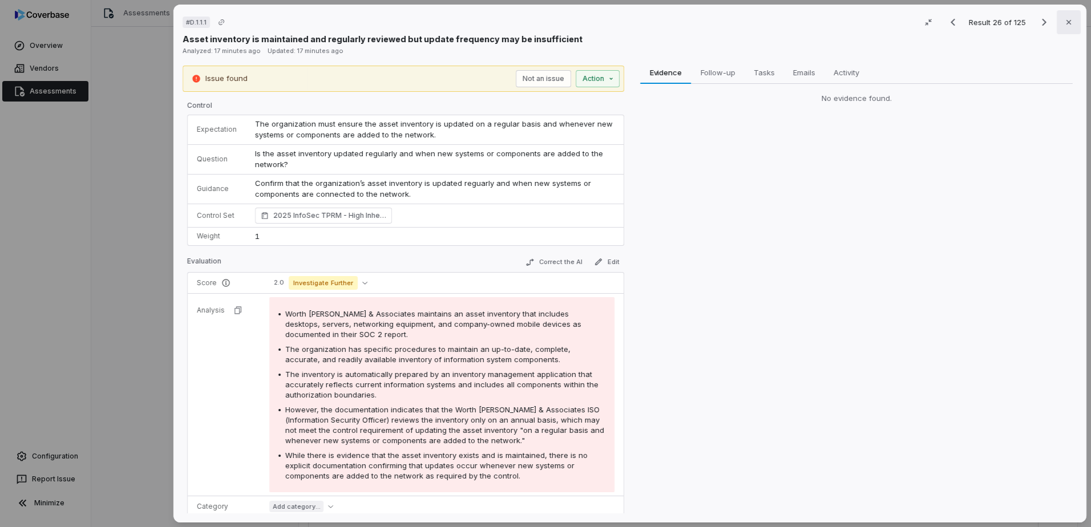
click at [1057, 24] on button "Close" at bounding box center [1069, 22] width 24 height 24
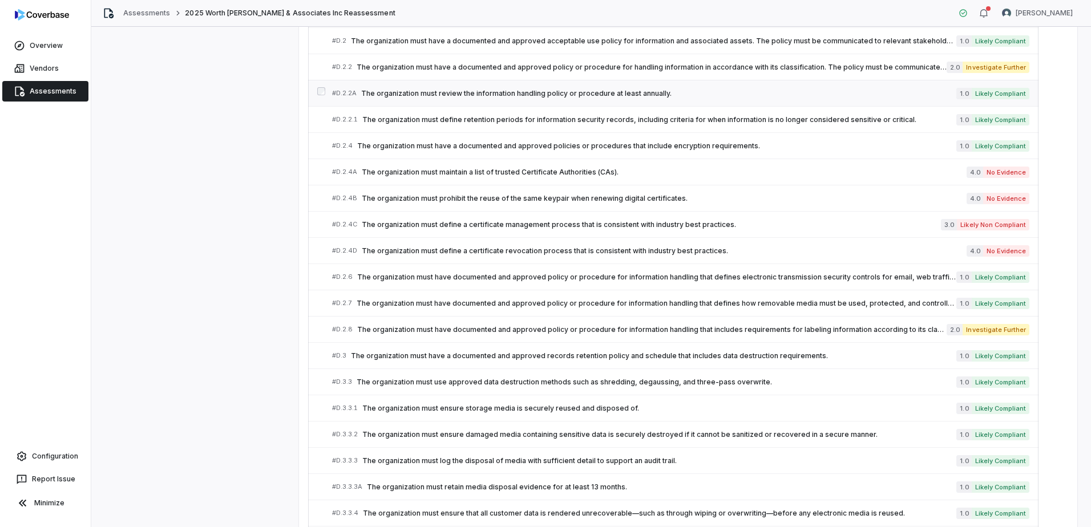
scroll to position [1126, 0]
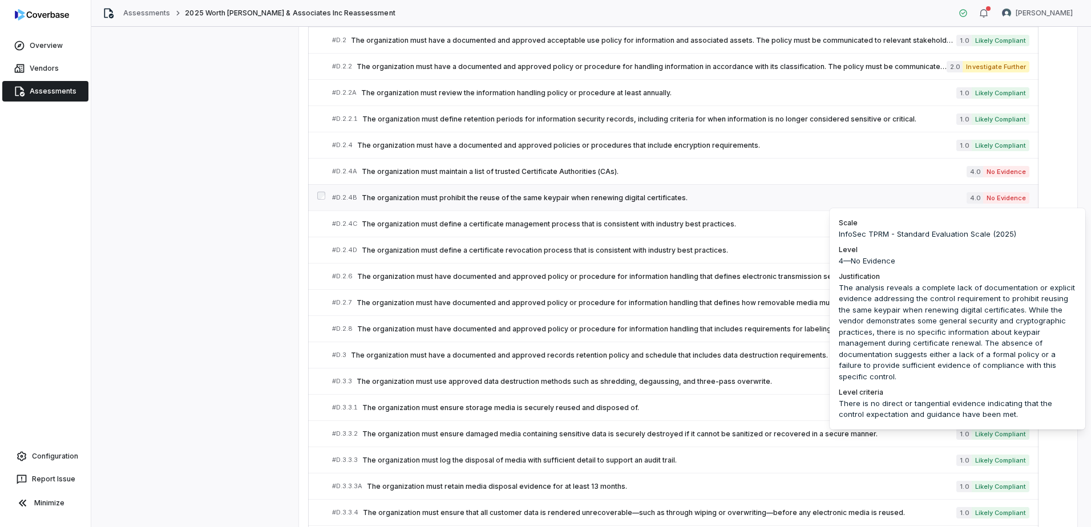
click at [989, 195] on span "No Evidence" at bounding box center [1006, 197] width 46 height 11
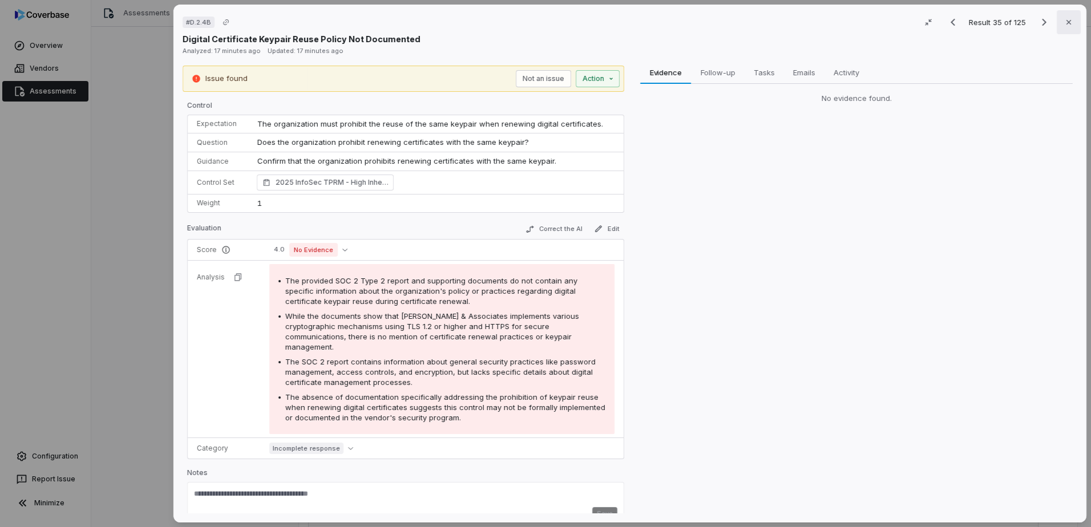
click at [1070, 17] on button "Close" at bounding box center [1069, 22] width 24 height 24
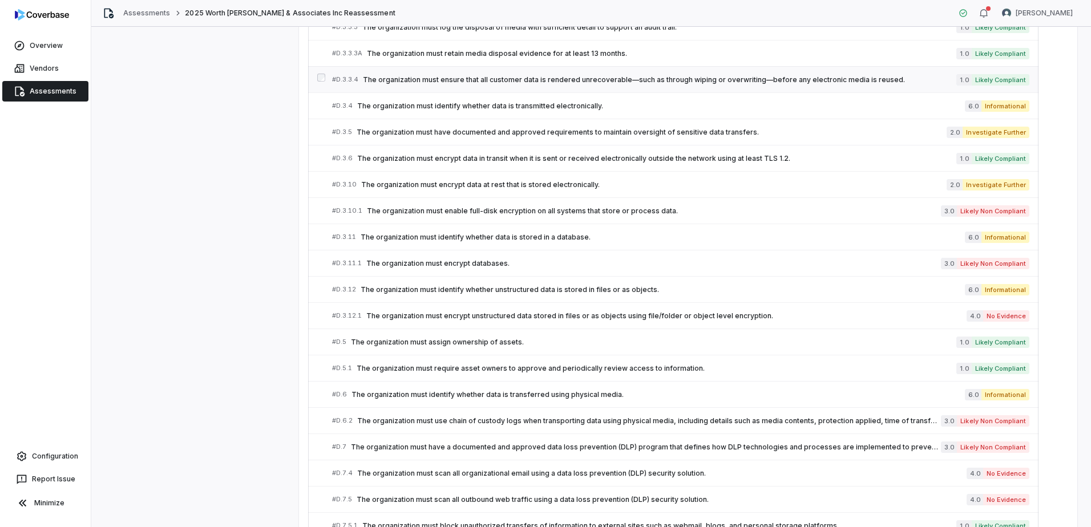
scroll to position [1639, 0]
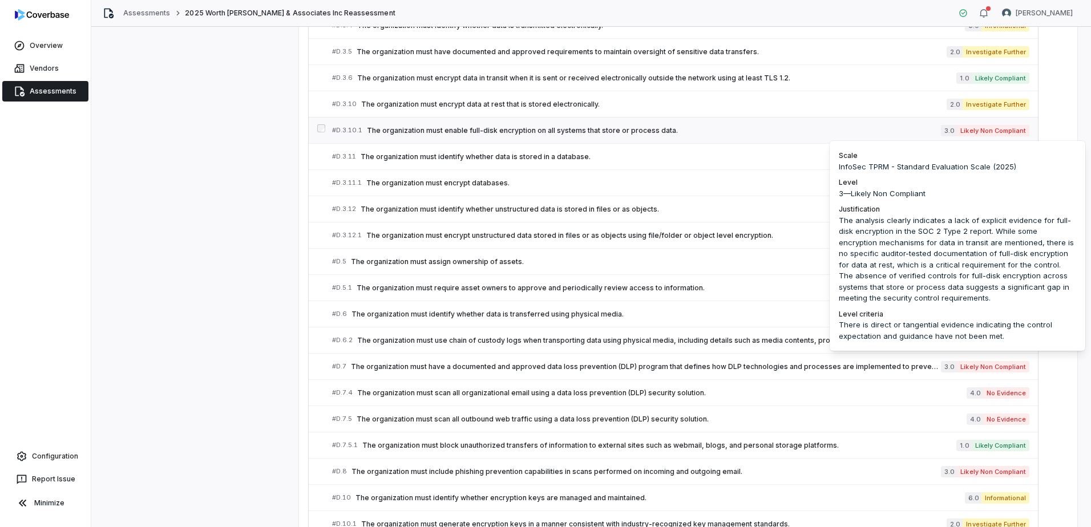
click at [993, 131] on span "Likely Non Compliant" at bounding box center [993, 130] width 72 height 11
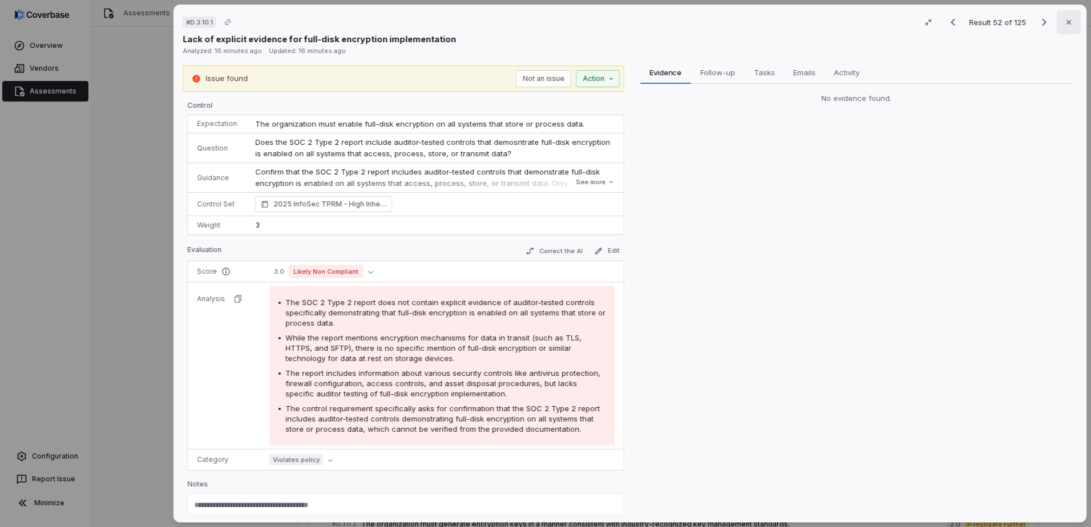
click at [1069, 22] on button "Close" at bounding box center [1069, 22] width 24 height 24
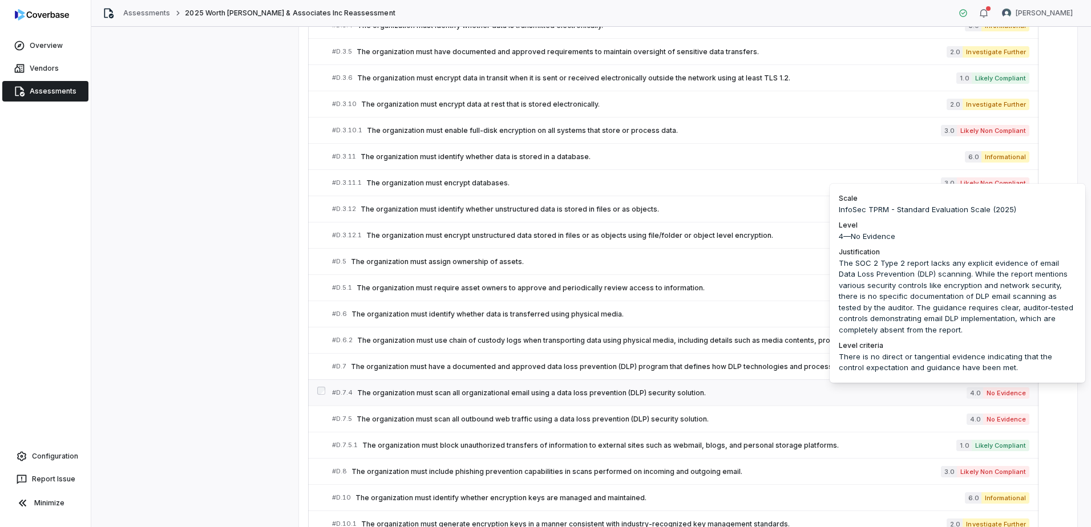
click at [989, 390] on span "No Evidence" at bounding box center [1006, 392] width 46 height 11
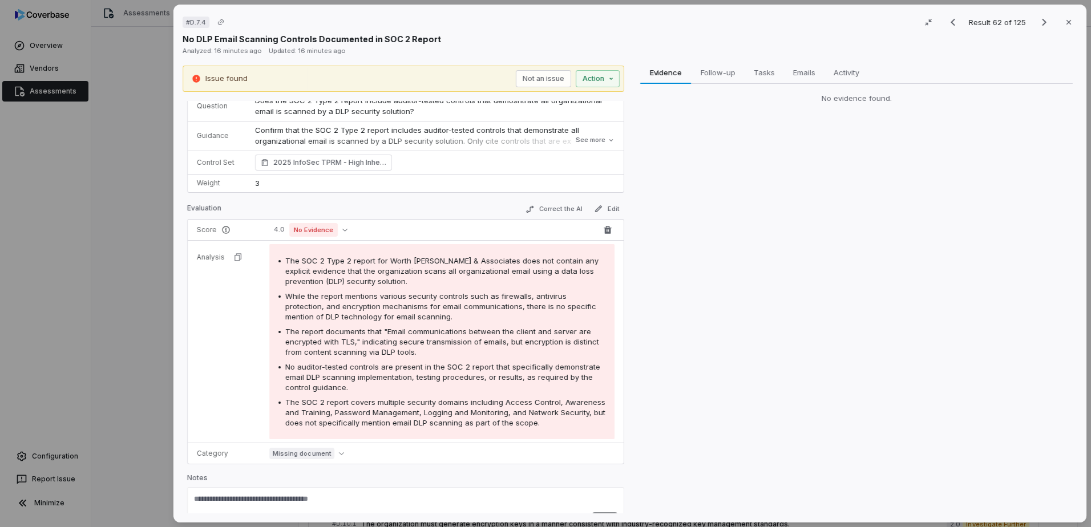
scroll to position [57, 0]
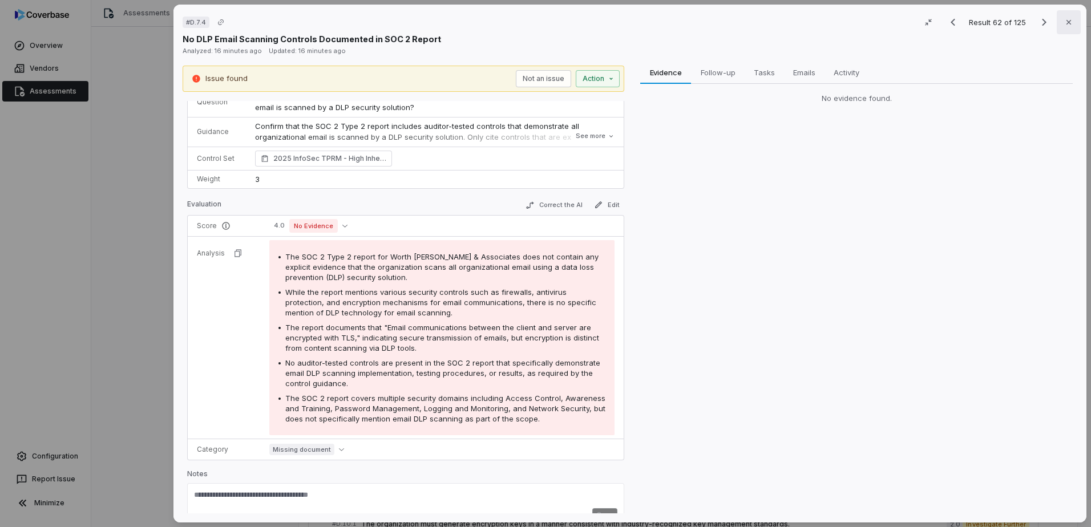
click at [1066, 29] on button "Close" at bounding box center [1069, 22] width 24 height 24
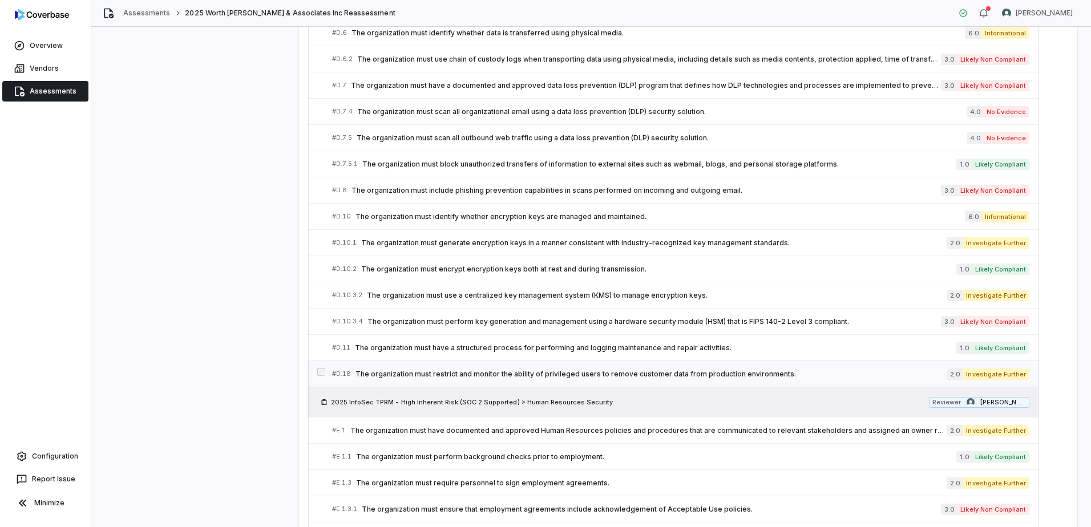
scroll to position [1924, 0]
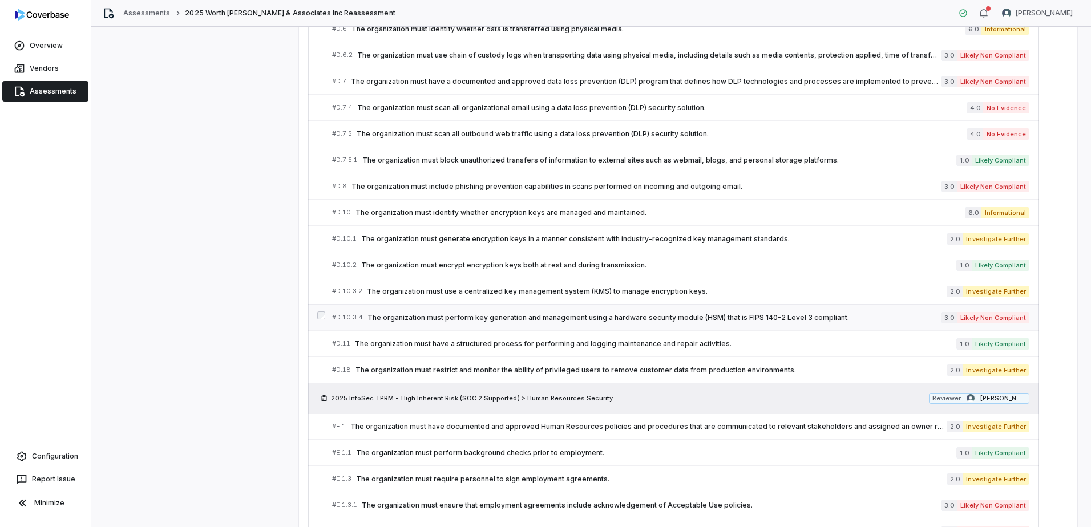
click at [824, 318] on span "The organization must perform key generation and management using a hardware se…" at bounding box center [653, 317] width 573 height 9
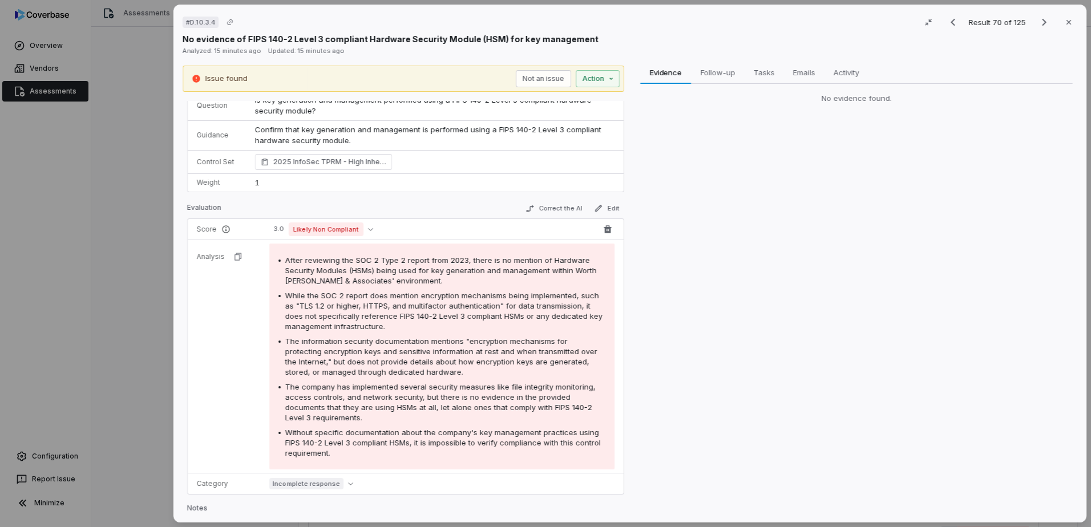
scroll to position [51, 0]
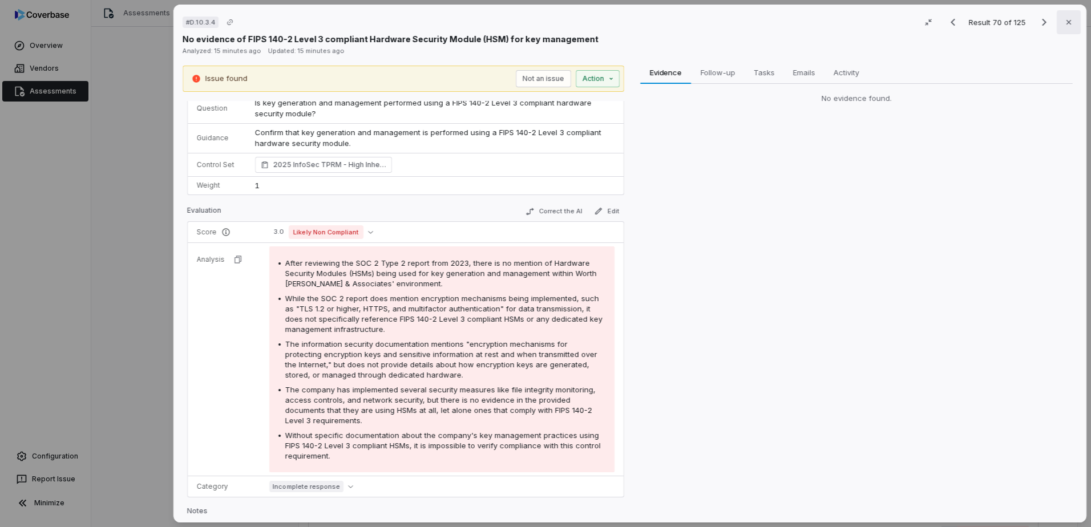
click at [1058, 27] on button "Close" at bounding box center [1069, 22] width 24 height 24
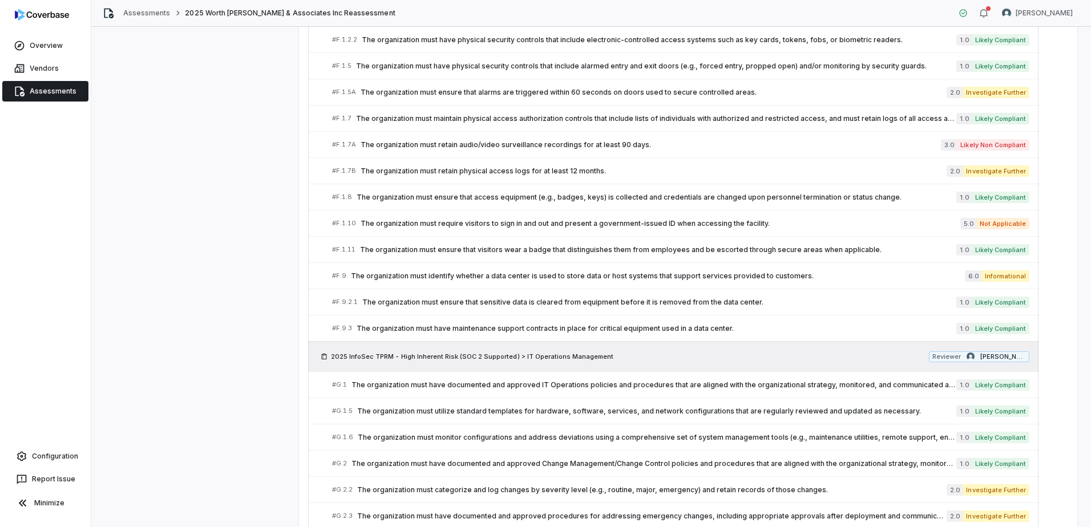
scroll to position [2723, 0]
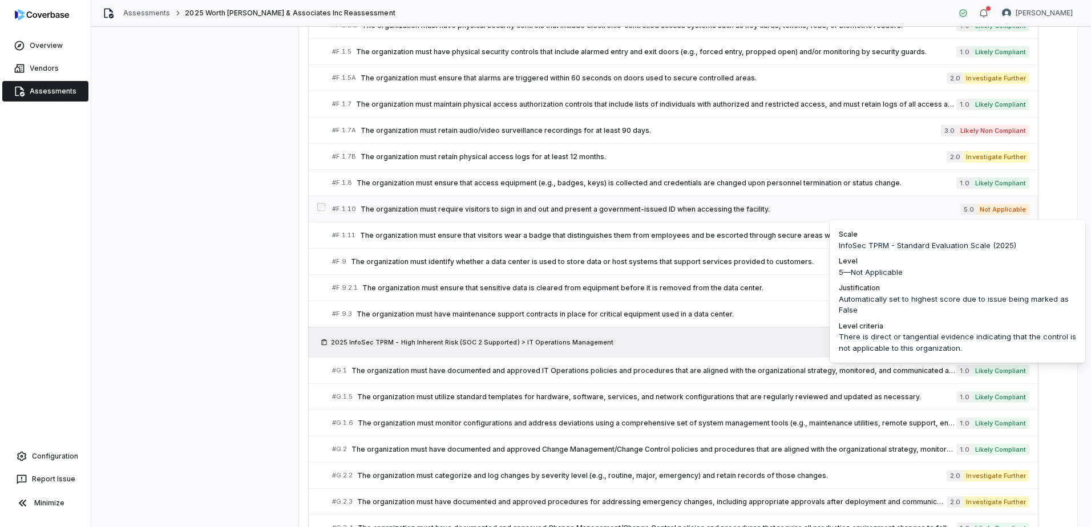
click at [915, 204] on div "# F.1.10 The organization must require visitors to sign in and out and present …" at bounding box center [646, 209] width 628 height 12
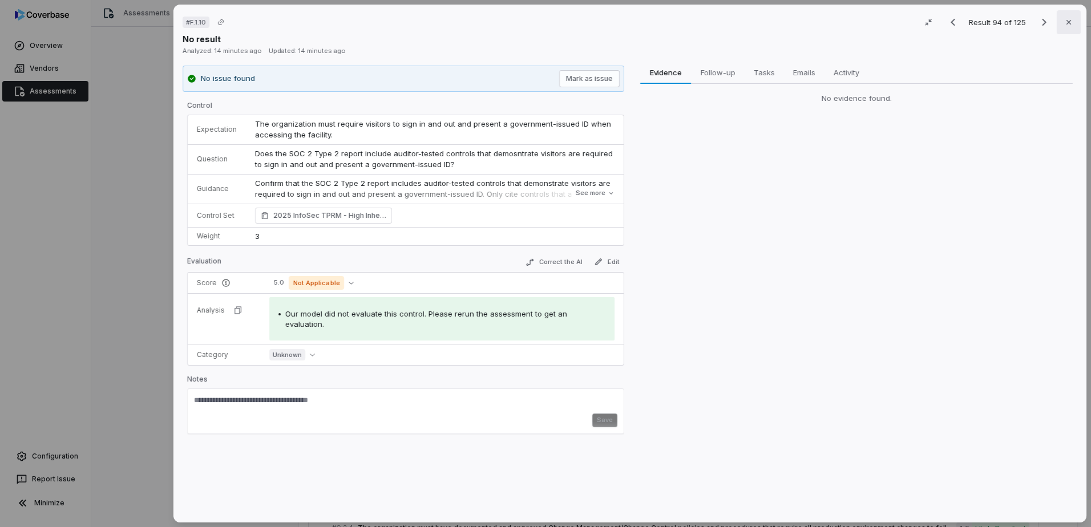
click at [1057, 27] on button "Close" at bounding box center [1069, 22] width 24 height 24
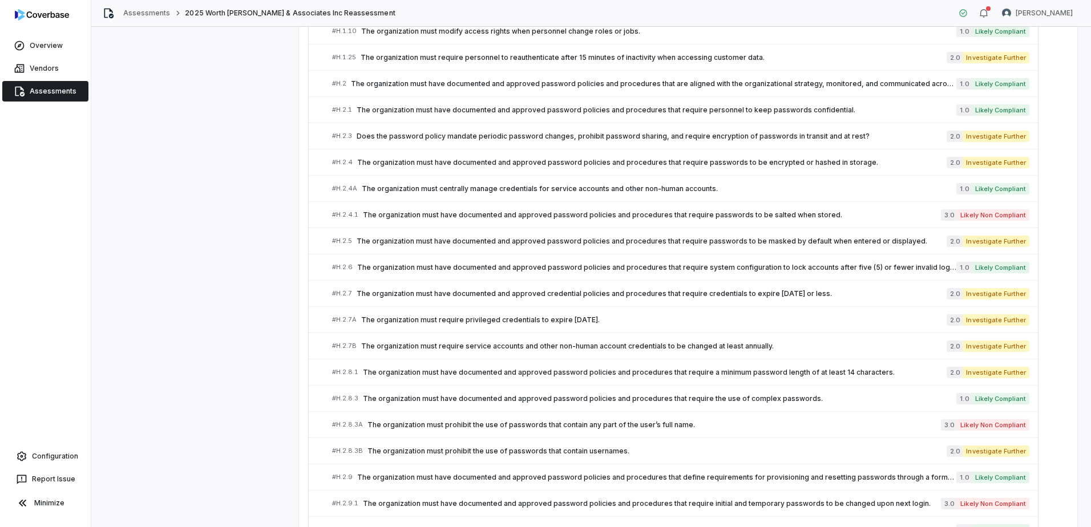
scroll to position [3750, 0]
click at [702, 316] on span "The organization must require privileged credentials to expire [DATE]." at bounding box center [653, 318] width 585 height 9
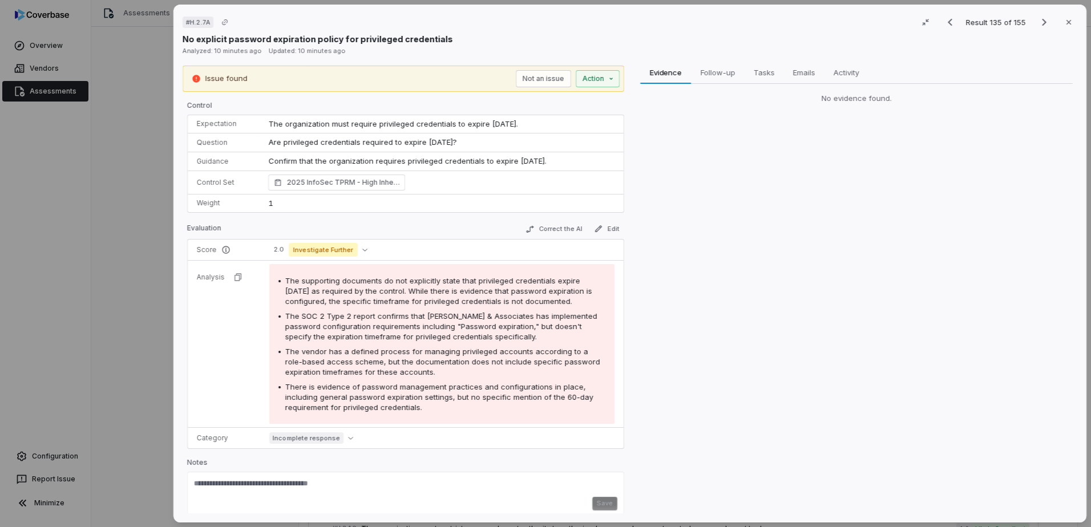
scroll to position [8, 0]
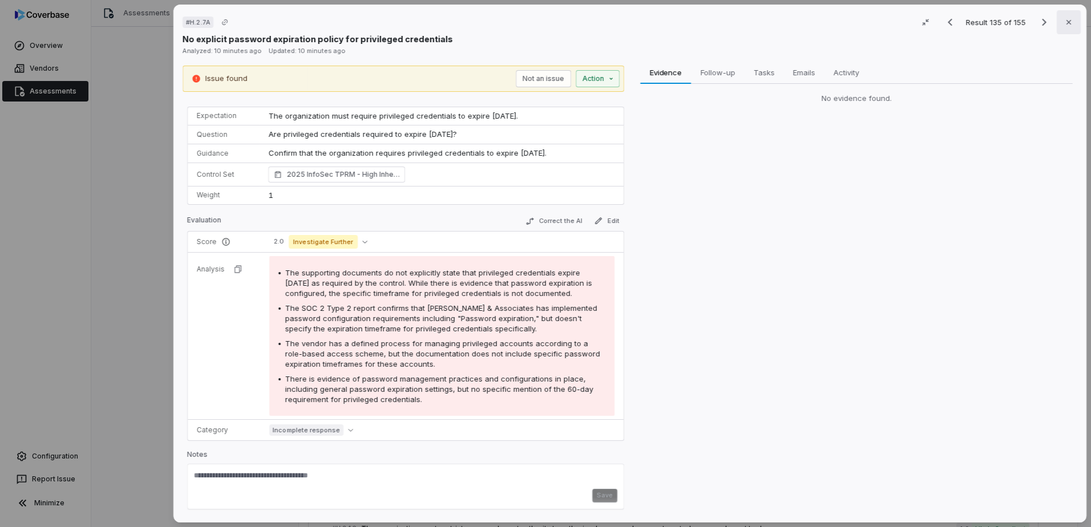
click at [1064, 24] on icon "button" at bounding box center [1068, 22] width 9 height 9
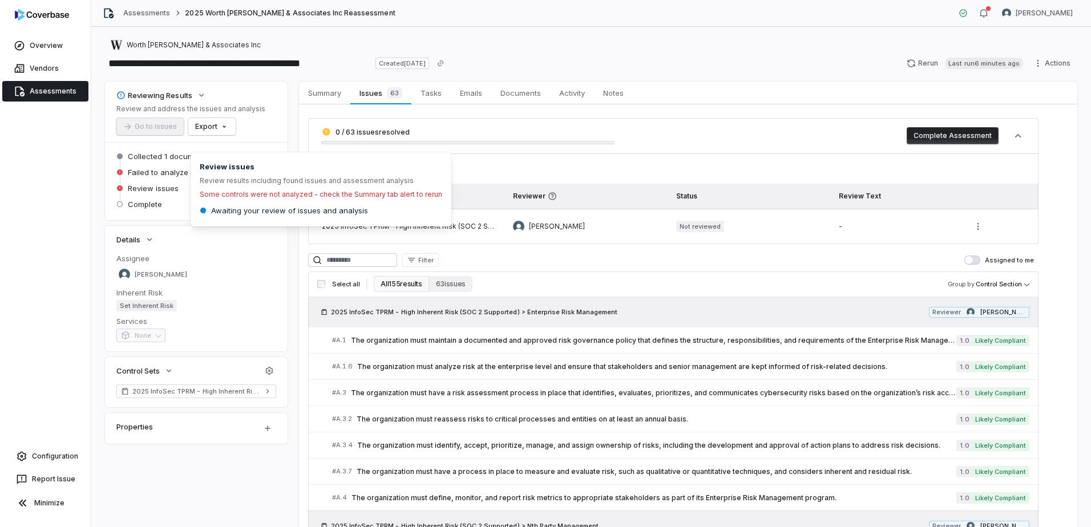
click at [169, 188] on span "Review issues" at bounding box center [153, 188] width 51 height 10
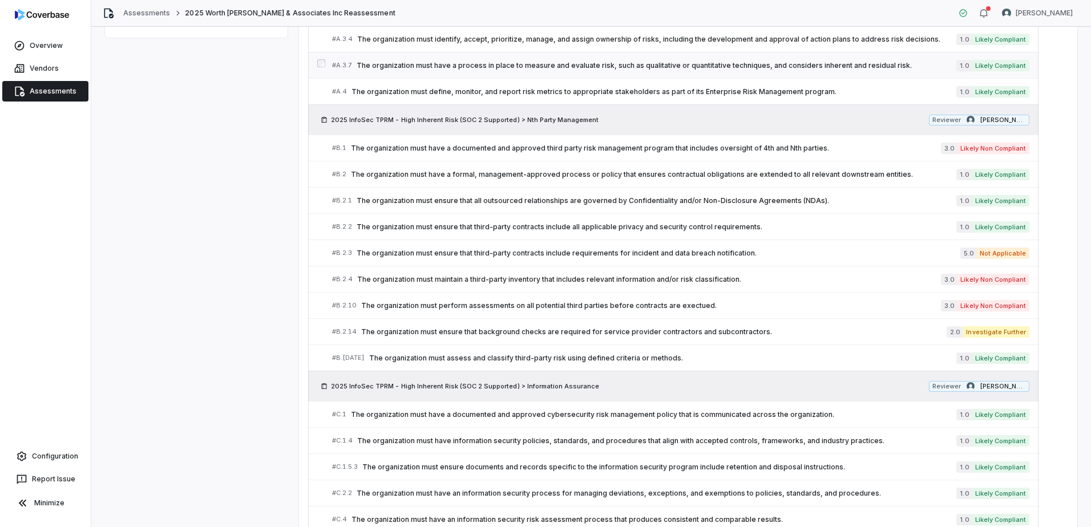
scroll to position [456, 0]
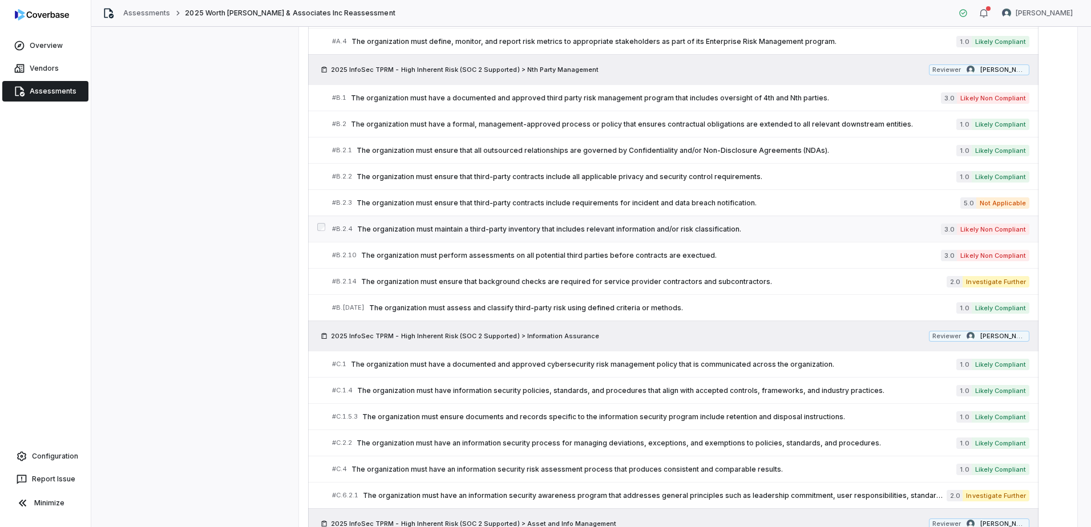
click at [618, 230] on span "The organization must maintain a third-party inventory that includes relevant i…" at bounding box center [649, 229] width 584 height 9
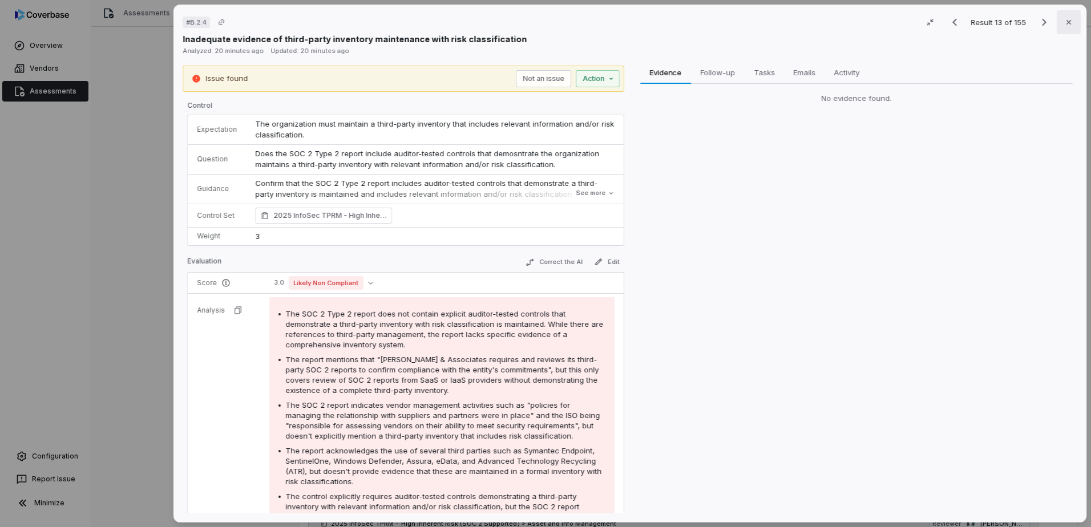
click at [1065, 19] on icon "button" at bounding box center [1068, 22] width 9 height 9
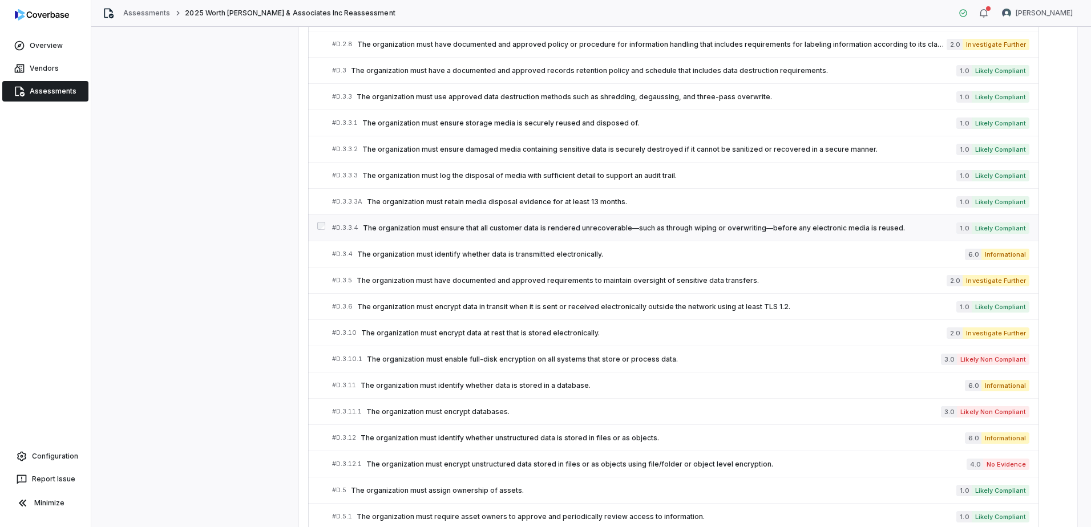
scroll to position [1483, 0]
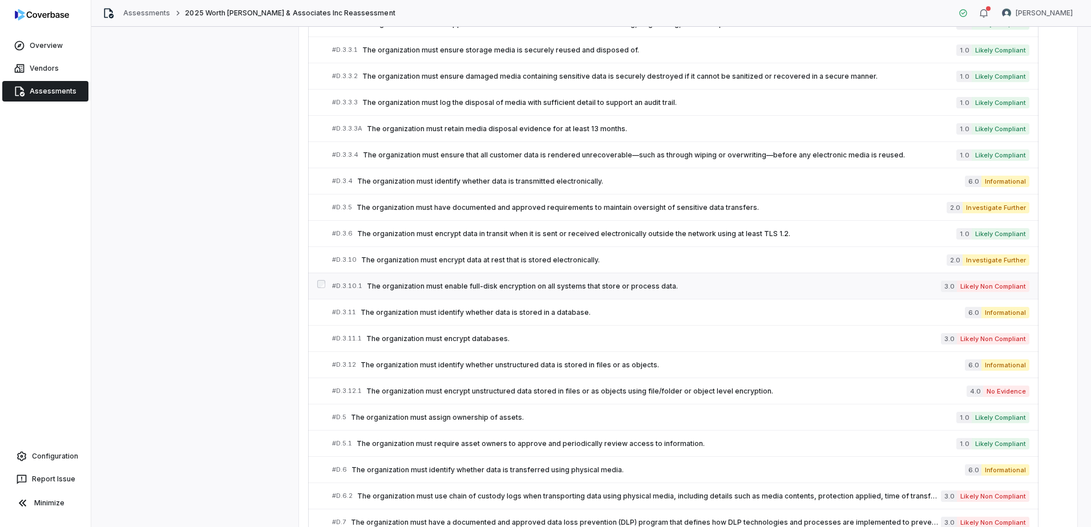
click at [632, 285] on span "The organization must enable full-disk encryption on all systems that store or …" at bounding box center [654, 286] width 574 height 9
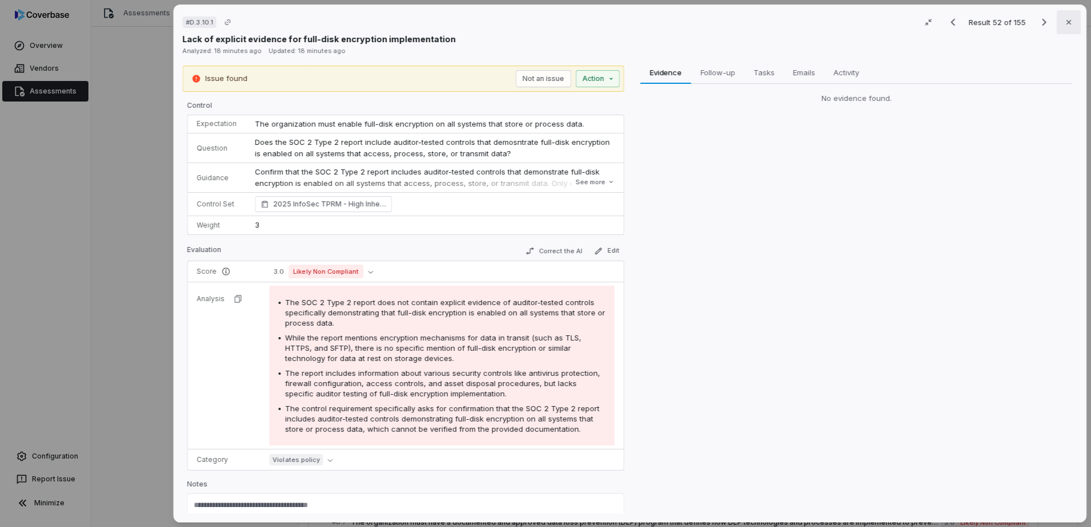
click at [1066, 25] on icon "button" at bounding box center [1068, 22] width 9 height 9
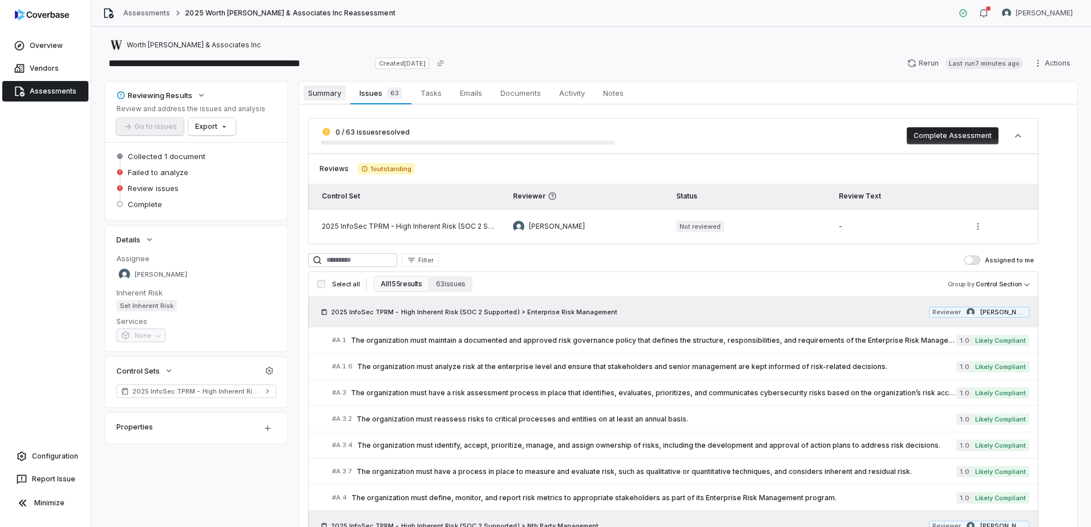
click at [333, 95] on span "Summary" at bounding box center [324, 93] width 42 height 15
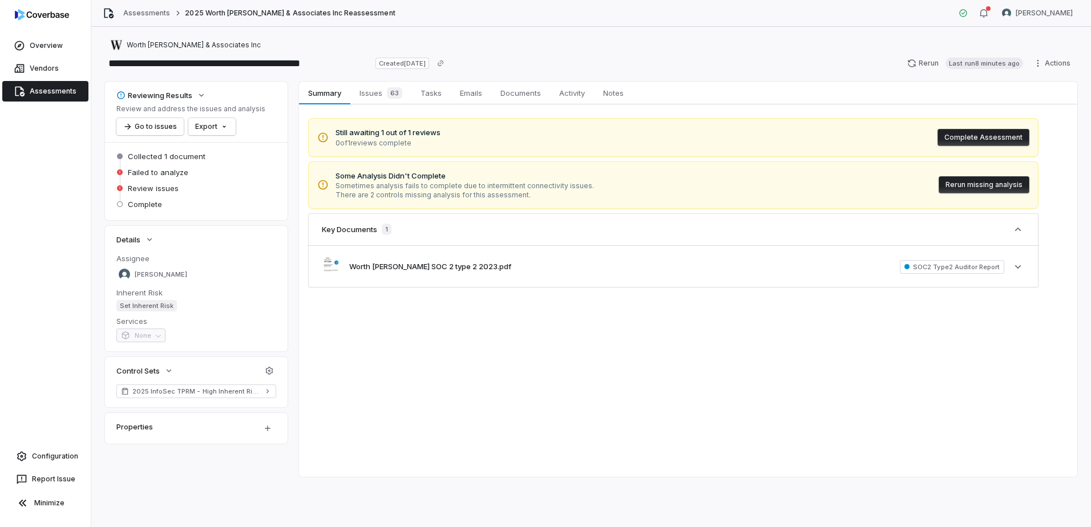
click at [965, 186] on button "Rerun missing analysis" at bounding box center [983, 184] width 91 height 17
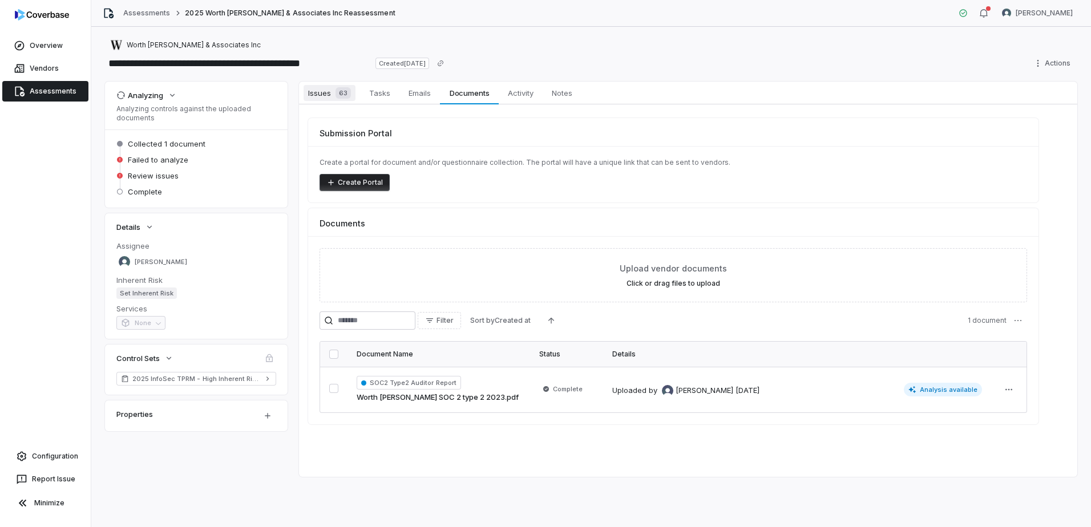
click at [323, 96] on span "Issues 63" at bounding box center [329, 93] width 52 height 16
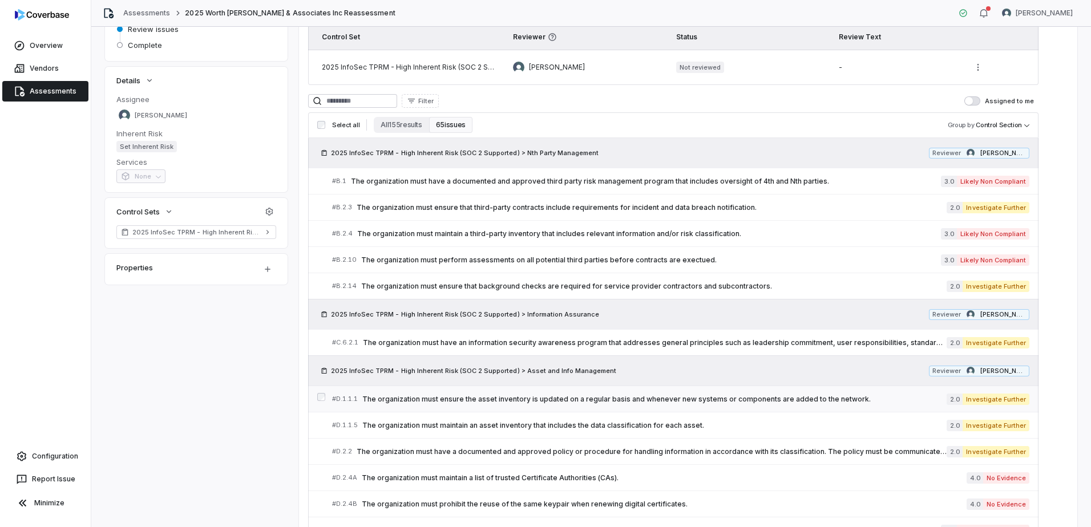
scroll to position [34, 0]
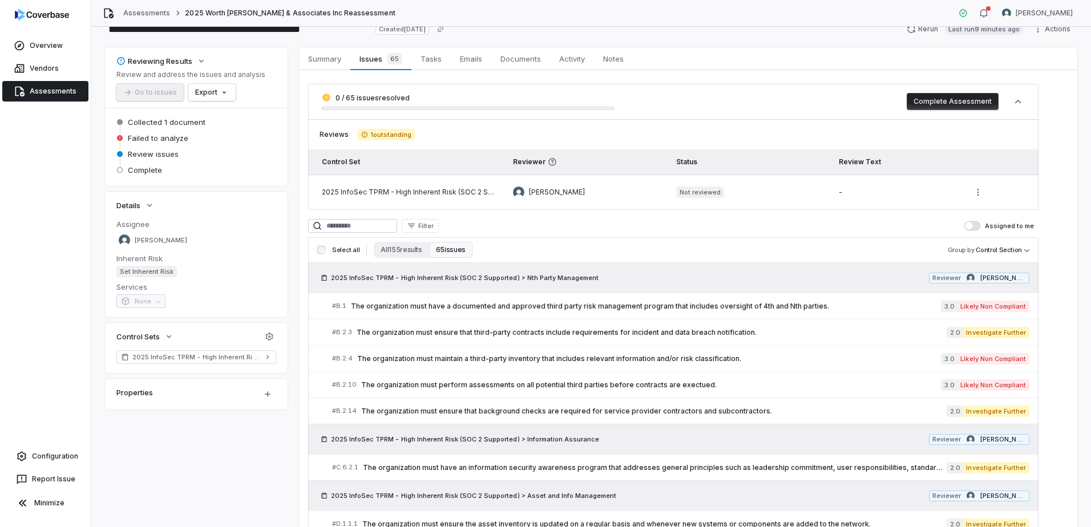
drag, startPoint x: 403, startPoint y: 248, endPoint x: 537, endPoint y: 263, distance: 134.9
click at [403, 248] on button "All 155 results" at bounding box center [401, 250] width 55 height 16
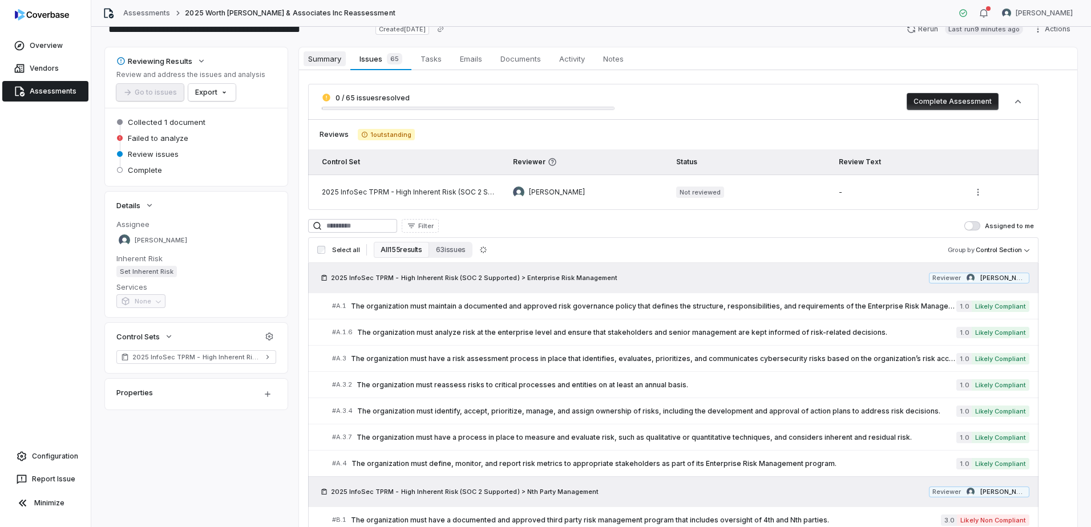
click at [337, 62] on span "Summary" at bounding box center [324, 58] width 42 height 15
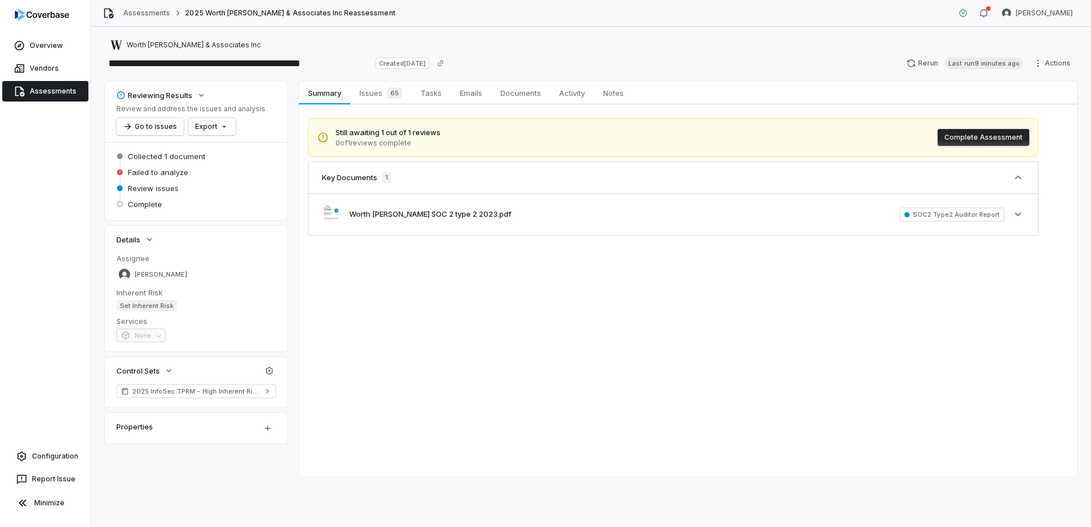
click at [237, 128] on div "Review and address the issues and analysis Go to issues Export" at bounding box center [190, 119] width 149 height 31
click at [215, 126] on html "**********" at bounding box center [545, 263] width 1091 height 527
click at [608, 370] on html "**********" at bounding box center [545, 263] width 1091 height 527
click at [373, 96] on span "Issues 65" at bounding box center [381, 93] width 52 height 16
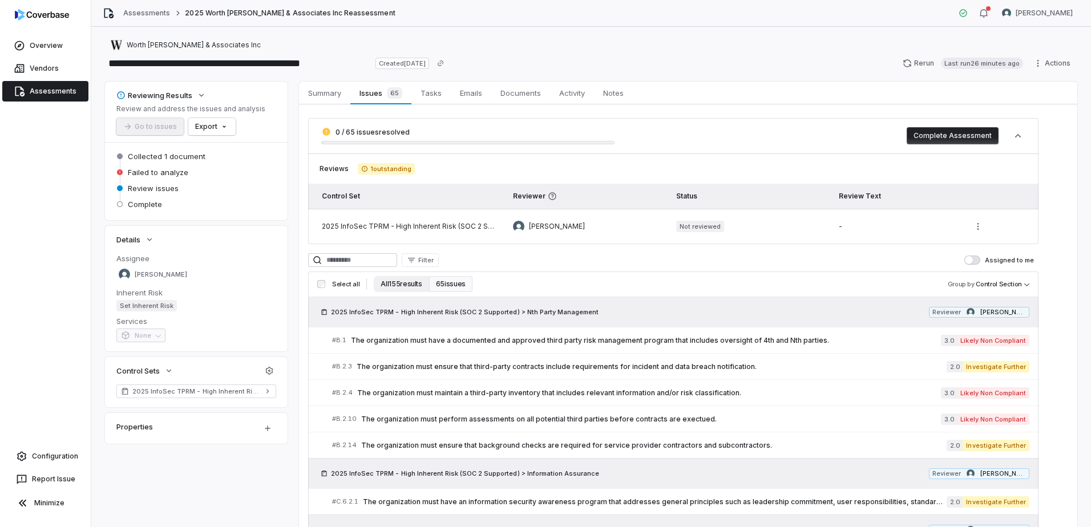
click at [396, 286] on button "All 155 results" at bounding box center [401, 284] width 55 height 16
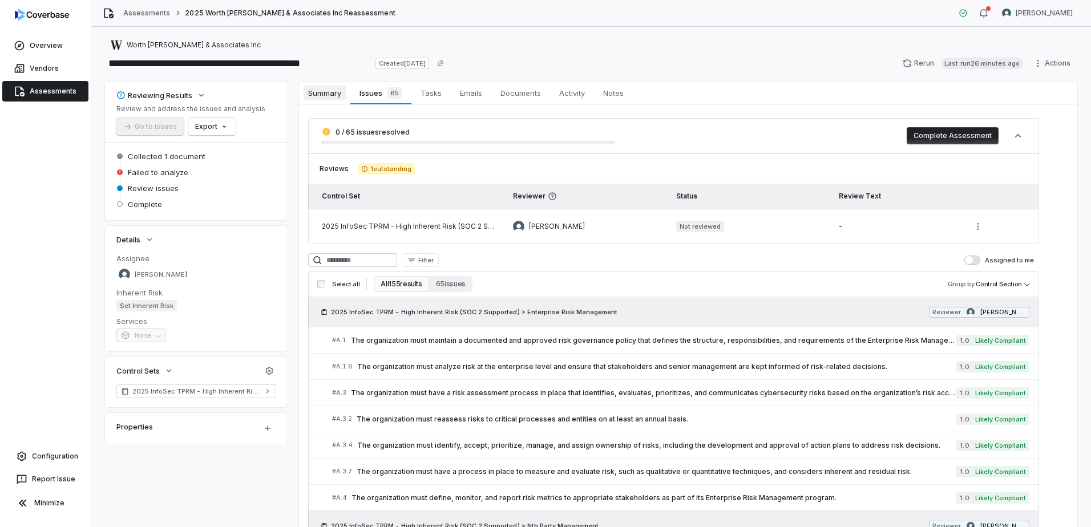
click at [317, 95] on span "Summary" at bounding box center [324, 93] width 42 height 15
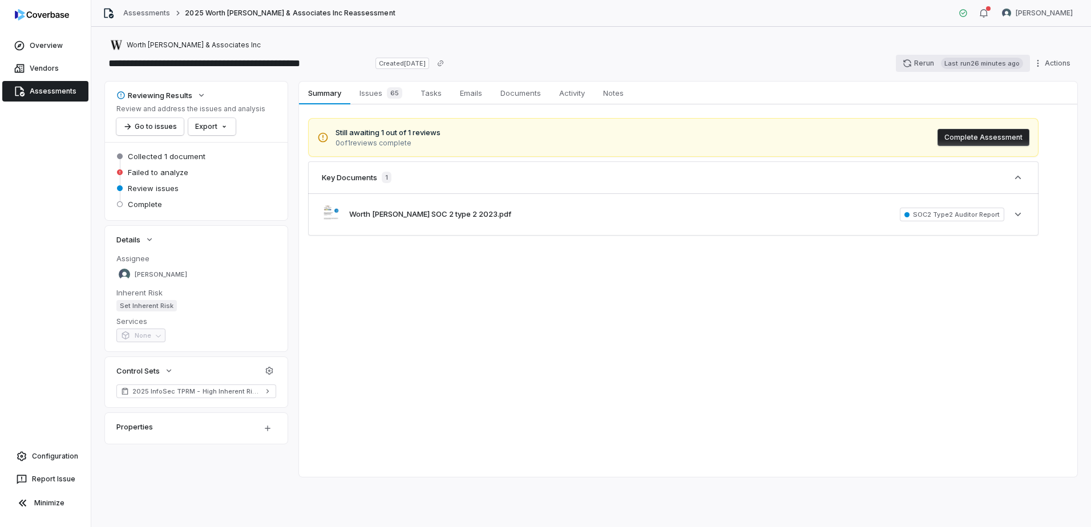
click at [917, 66] on button "Rerun Last run 26 minutes ago" at bounding box center [963, 63] width 134 height 17
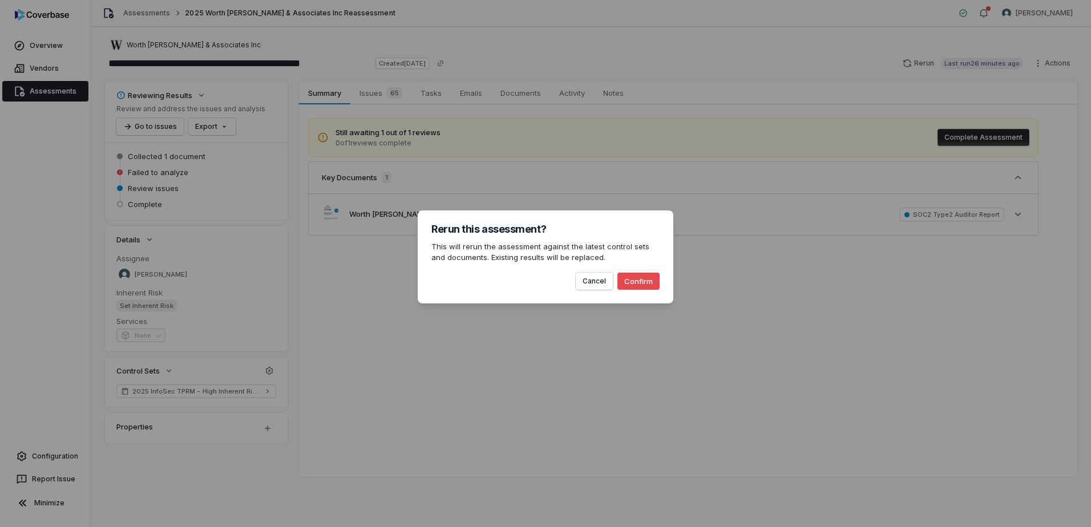
click at [647, 284] on button "Confirm" at bounding box center [638, 281] width 42 height 17
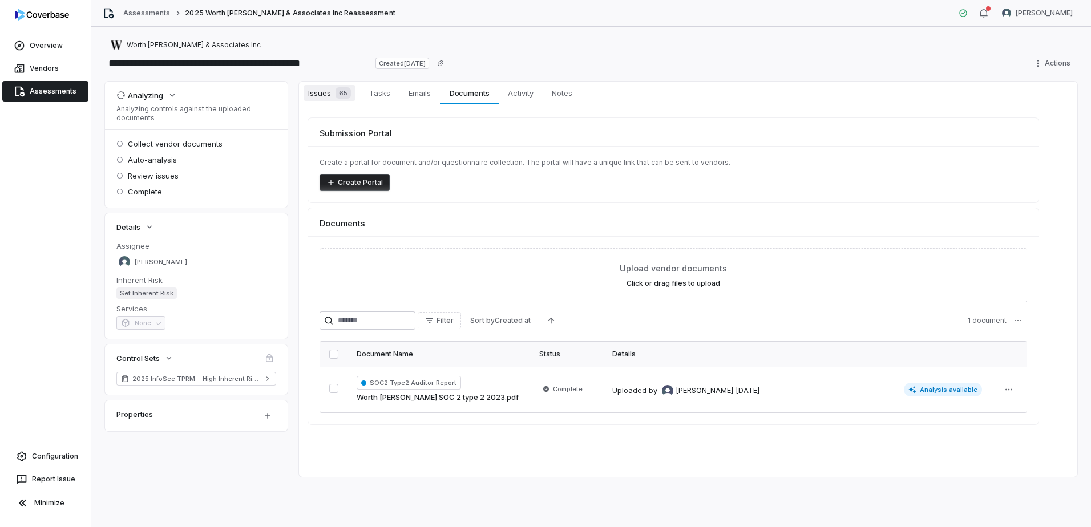
click at [315, 98] on span "Issues 65" at bounding box center [329, 93] width 52 height 16
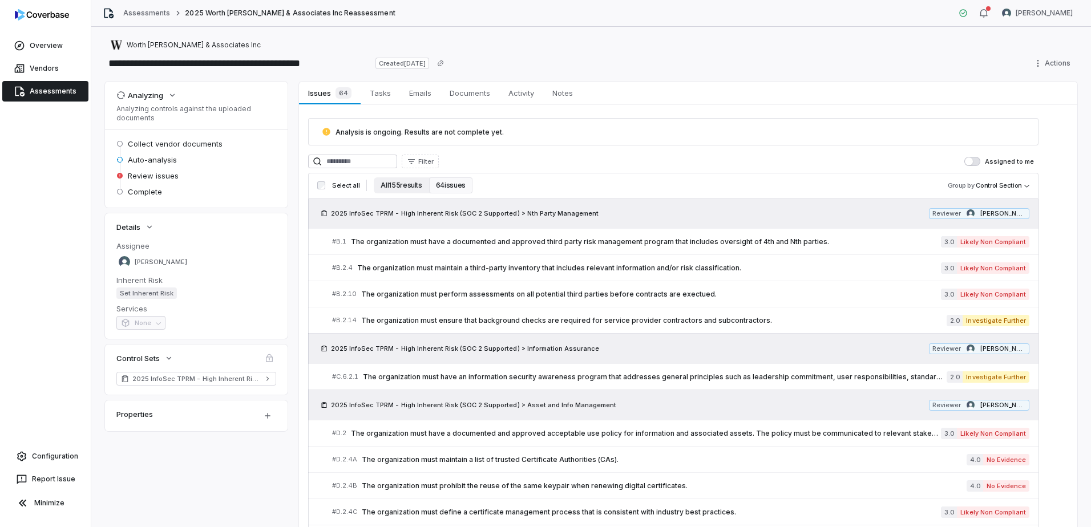
click at [388, 189] on button "All 155 results" at bounding box center [401, 185] width 55 height 16
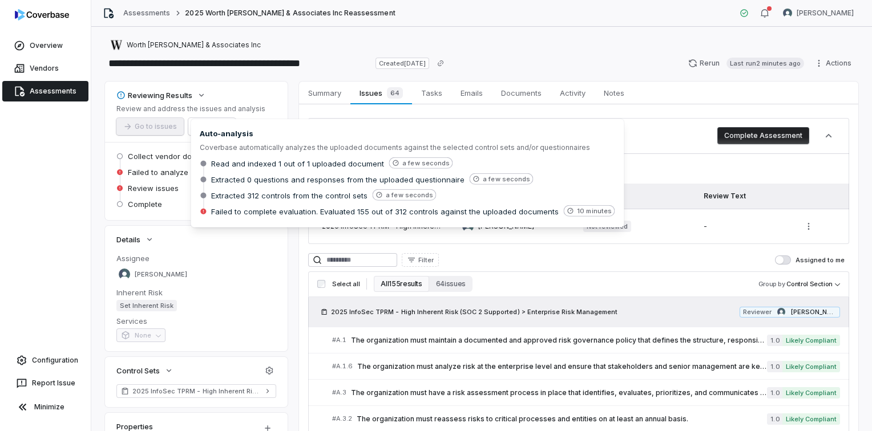
click at [163, 172] on span "Failed to analyze" at bounding box center [158, 172] width 60 height 10
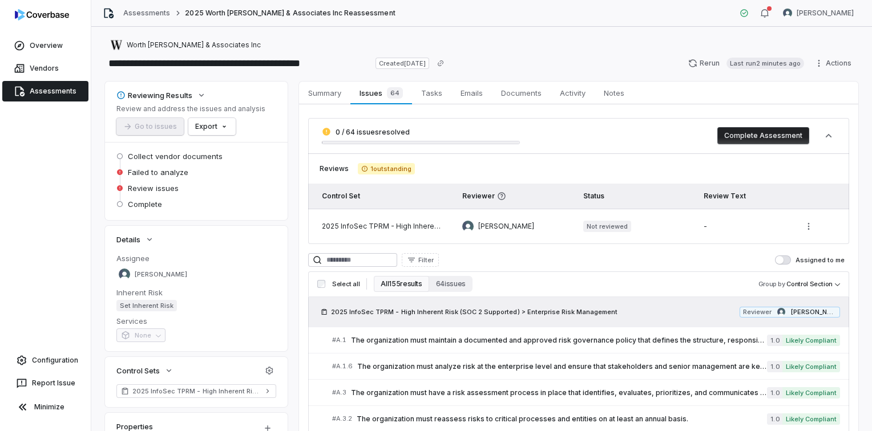
click at [861, 189] on div "**********" at bounding box center [481, 229] width 780 height 404
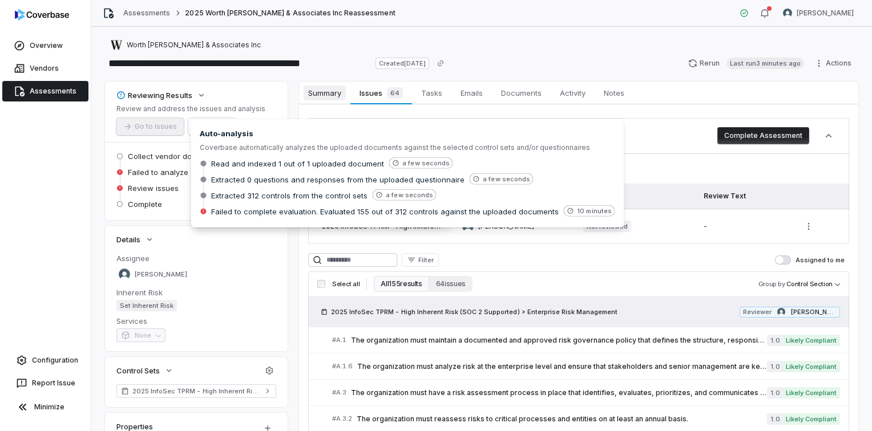
click at [329, 93] on span "Summary" at bounding box center [324, 93] width 42 height 15
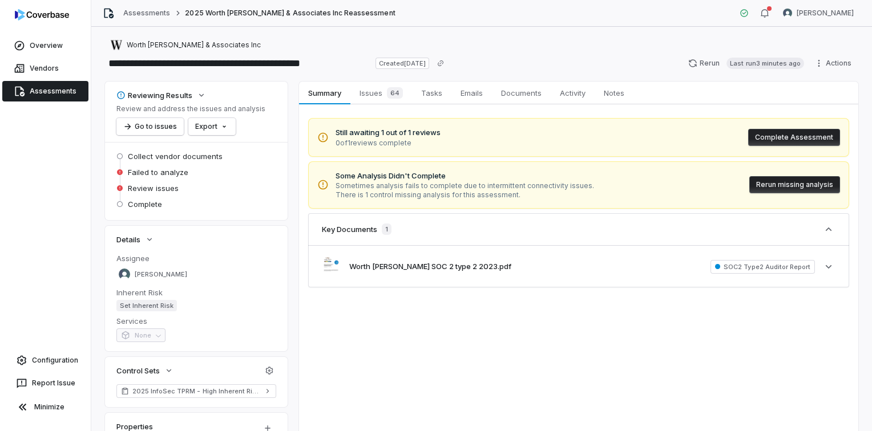
click at [775, 188] on button "Rerun missing analysis" at bounding box center [794, 184] width 91 height 17
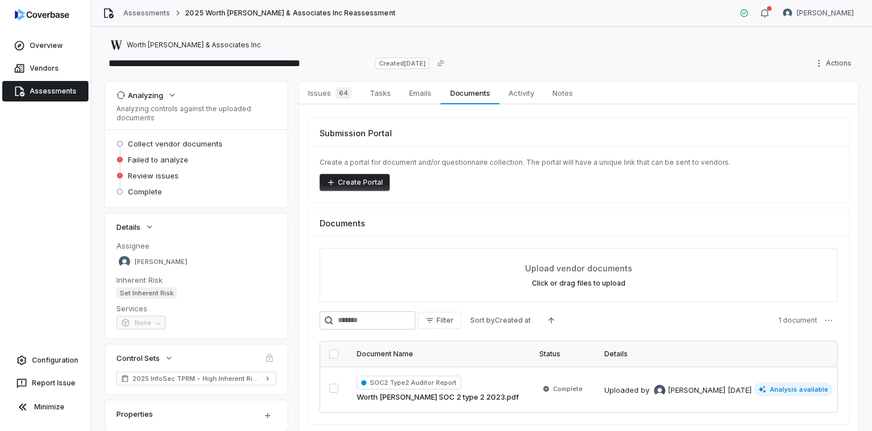
scroll to position [48, 0]
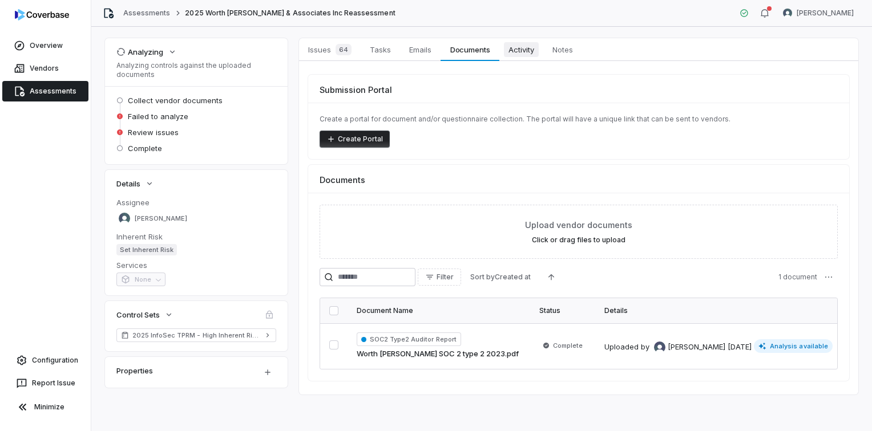
click at [512, 49] on span "Activity" at bounding box center [521, 49] width 35 height 15
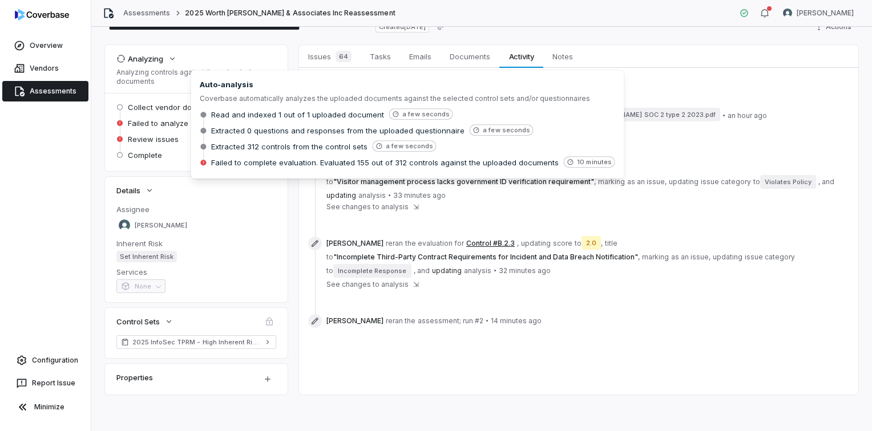
click at [164, 124] on span "Failed to analyze" at bounding box center [158, 123] width 60 height 10
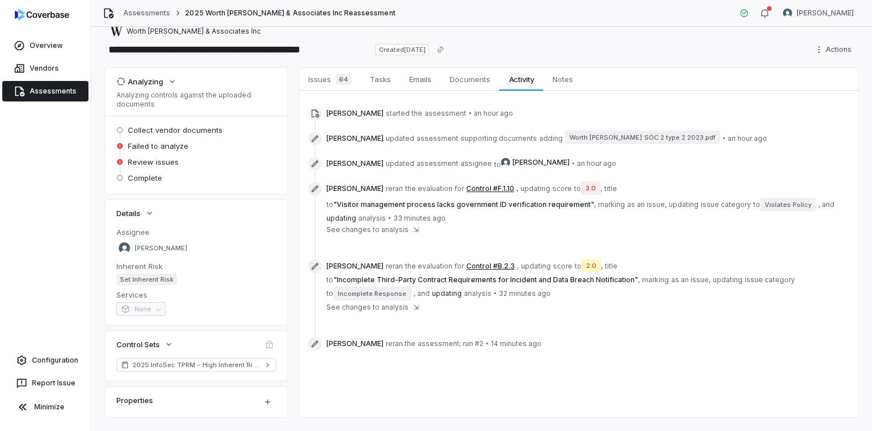
scroll to position [0, 0]
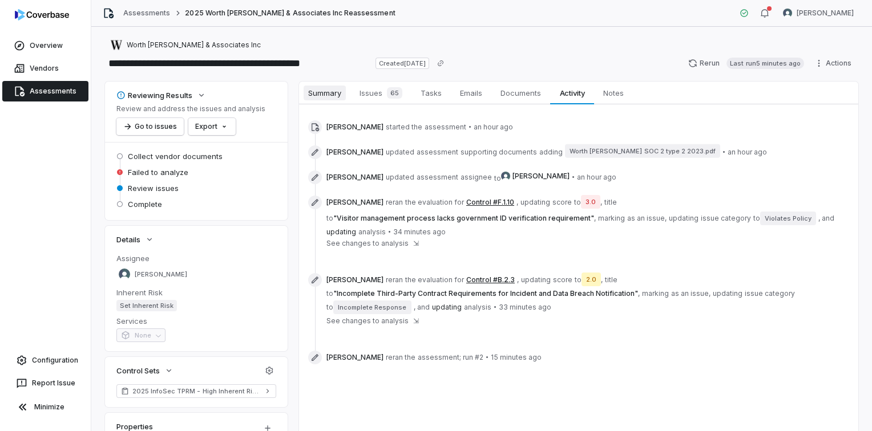
click at [335, 96] on span "Summary" at bounding box center [324, 93] width 42 height 15
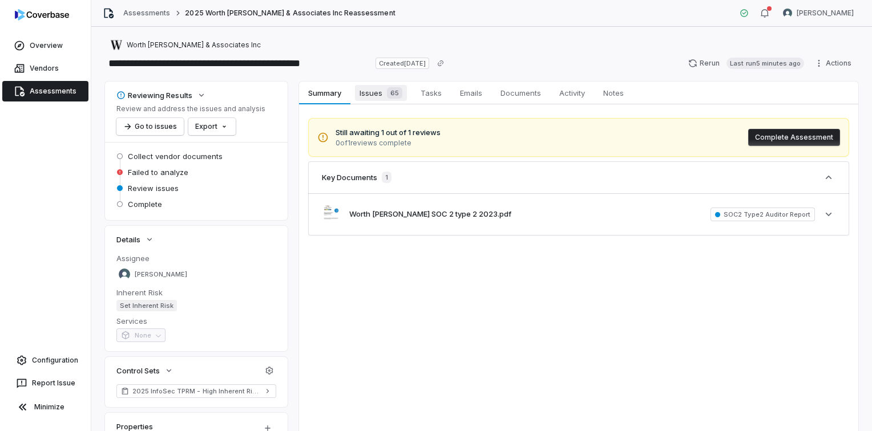
click at [371, 96] on span "Issues 65" at bounding box center [381, 93] width 52 height 16
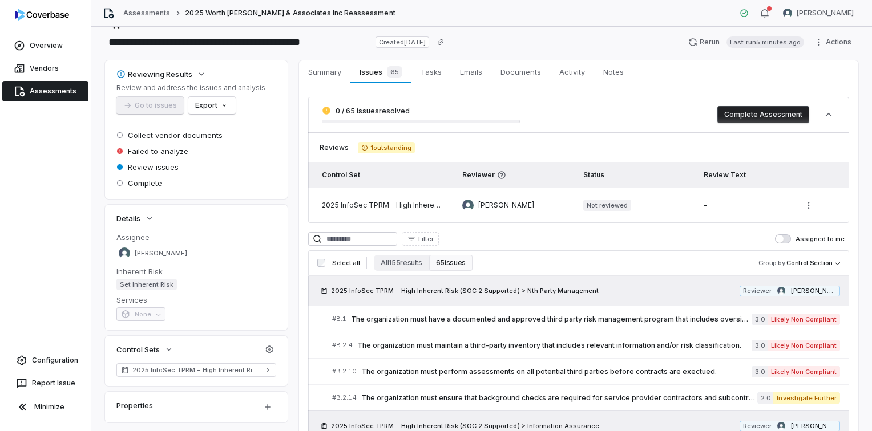
scroll to position [6, 0]
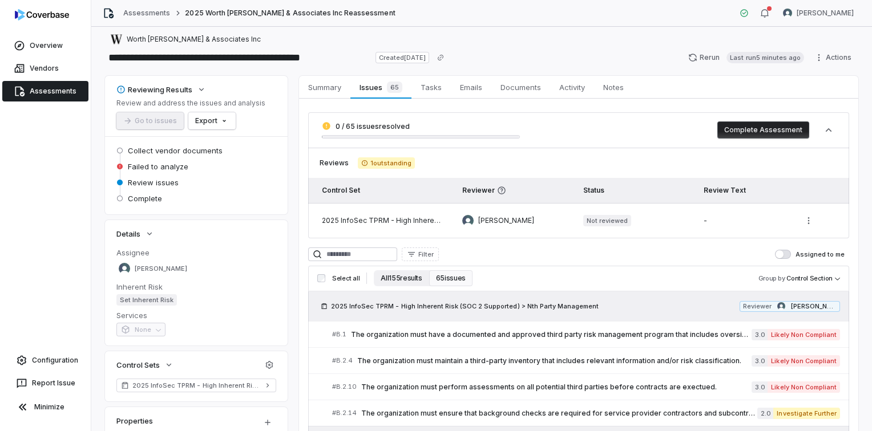
click at [411, 276] on button "All 155 results" at bounding box center [401, 278] width 55 height 16
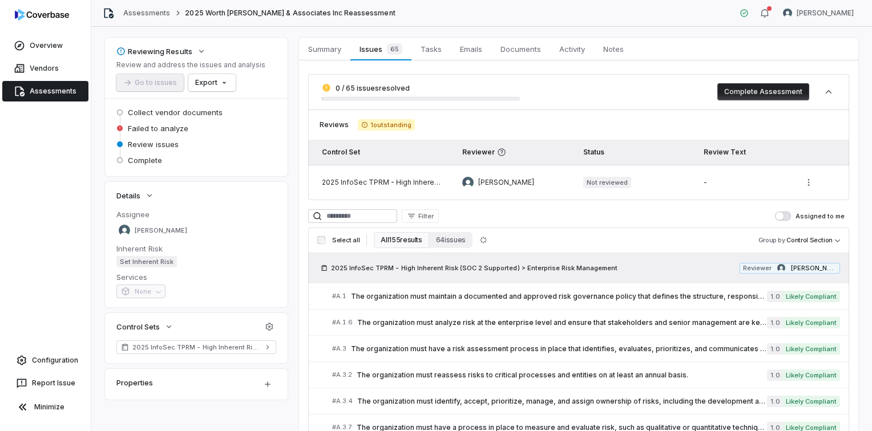
scroll to position [0, 0]
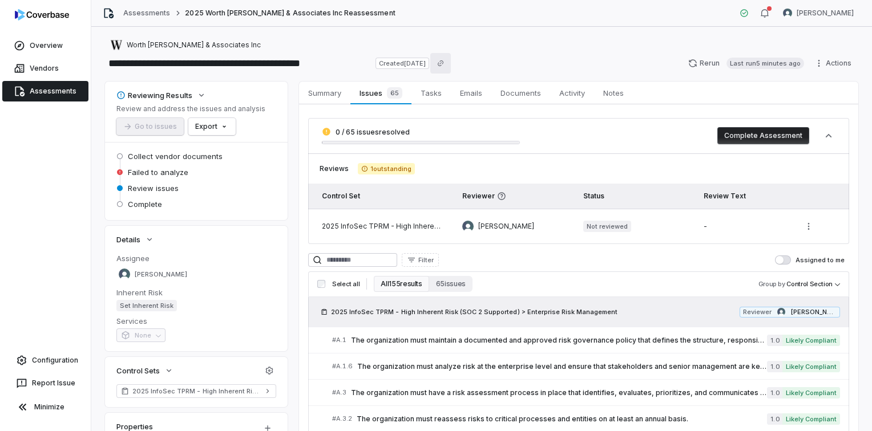
click at [444, 65] on icon "Copy link" at bounding box center [440, 63] width 7 height 7
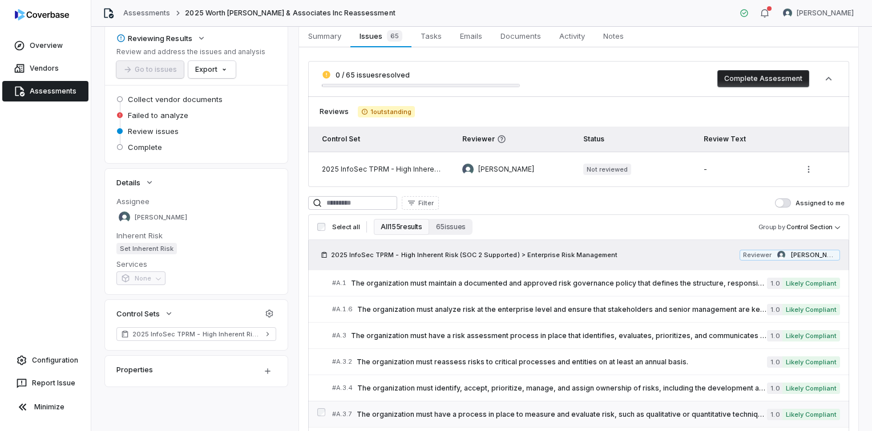
scroll to position [171, 0]
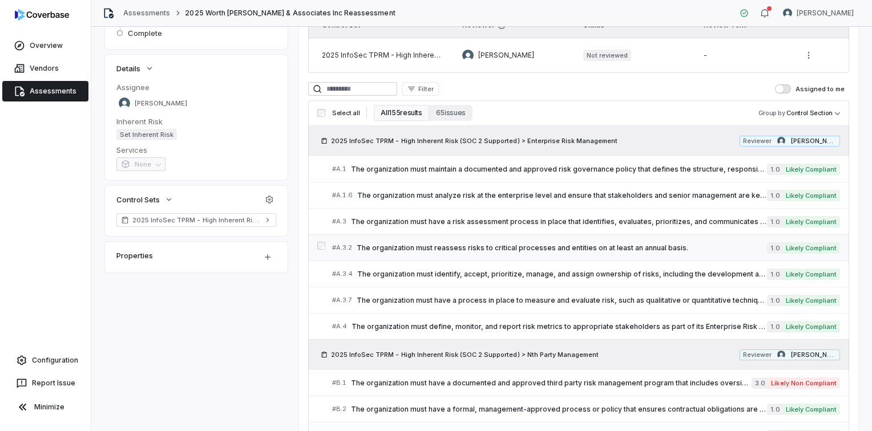
click at [556, 245] on span "The organization must reassess risks to critical processes and entities on at l…" at bounding box center [562, 248] width 410 height 9
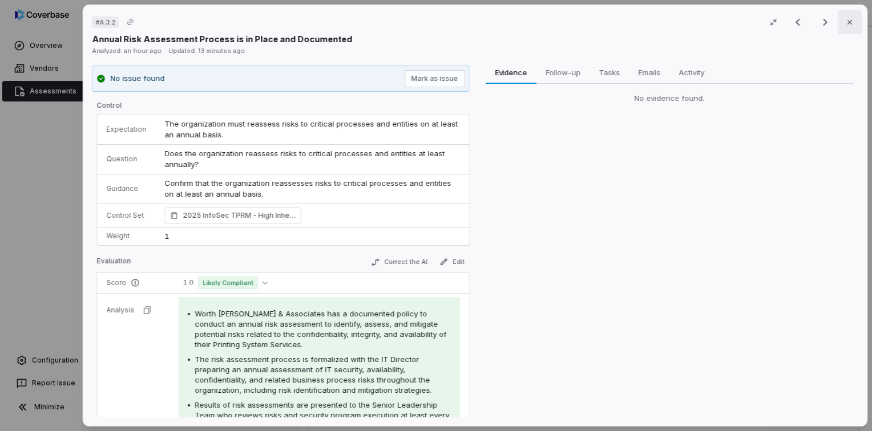
click at [845, 23] on icon "button" at bounding box center [849, 22] width 9 height 9
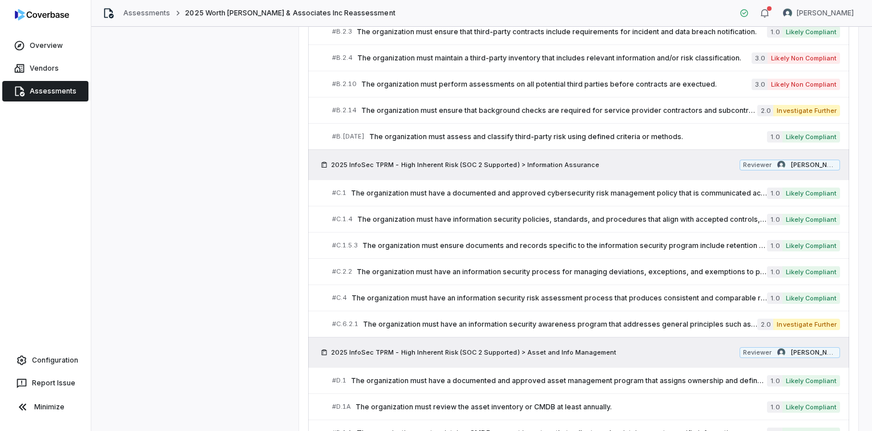
scroll to position [799, 0]
